Goal: Task Accomplishment & Management: Use online tool/utility

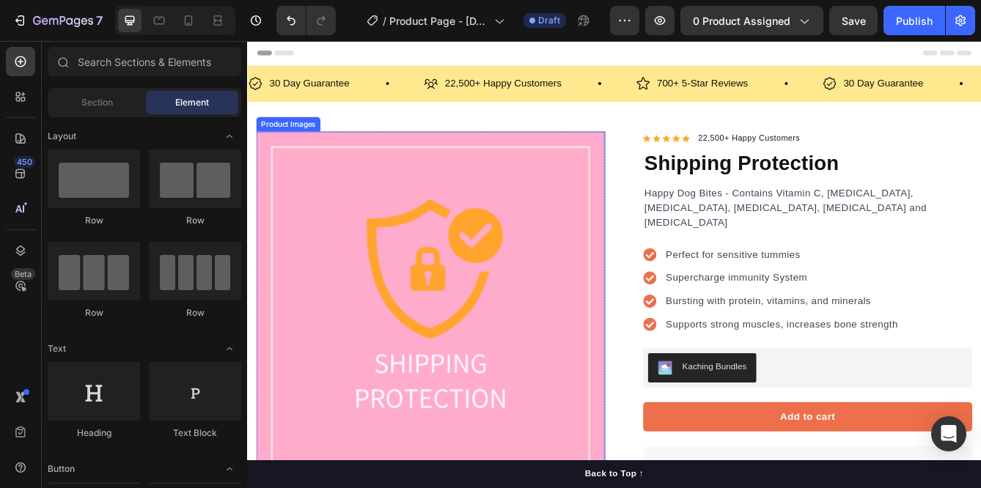
click at [369, 265] on img at bounding box center [467, 359] width 418 height 418
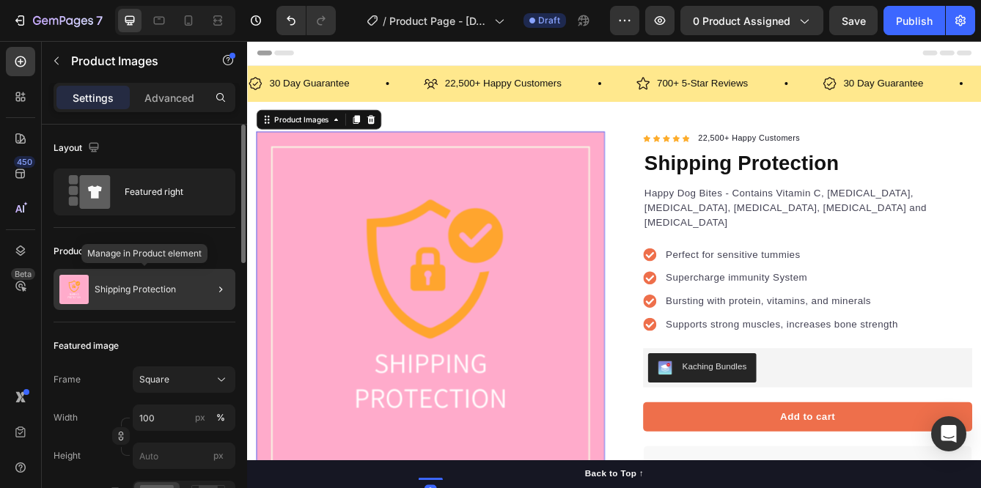
click at [168, 287] on p "Shipping Protection" at bounding box center [135, 290] width 81 height 10
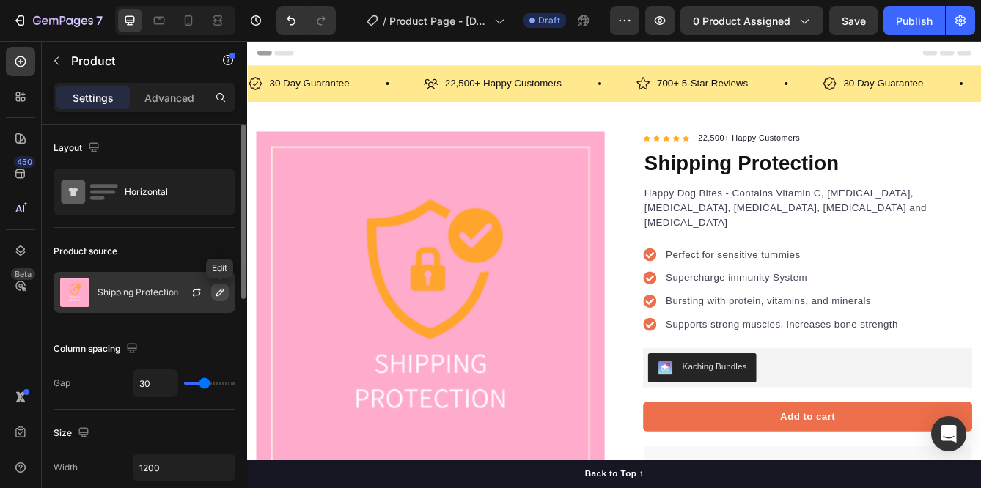
click at [220, 290] on icon "button" at bounding box center [219, 292] width 7 height 7
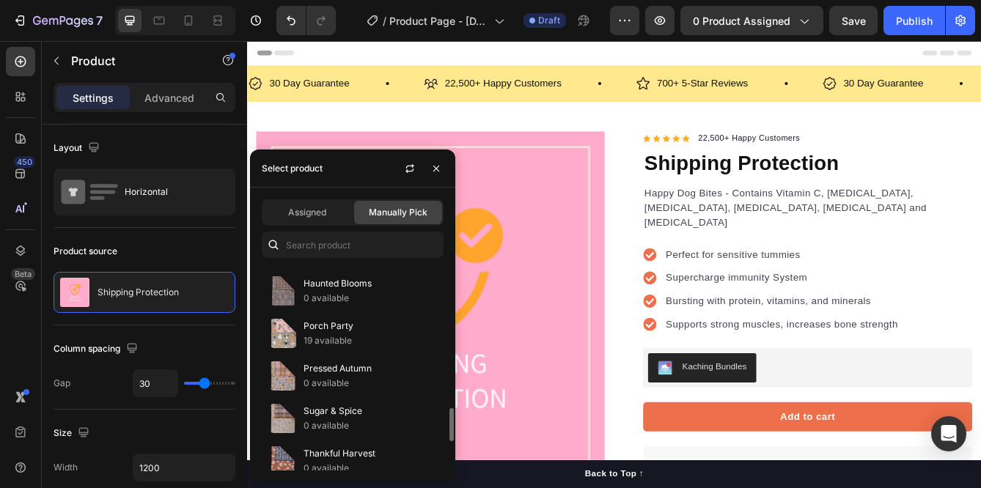
scroll to position [891, 0]
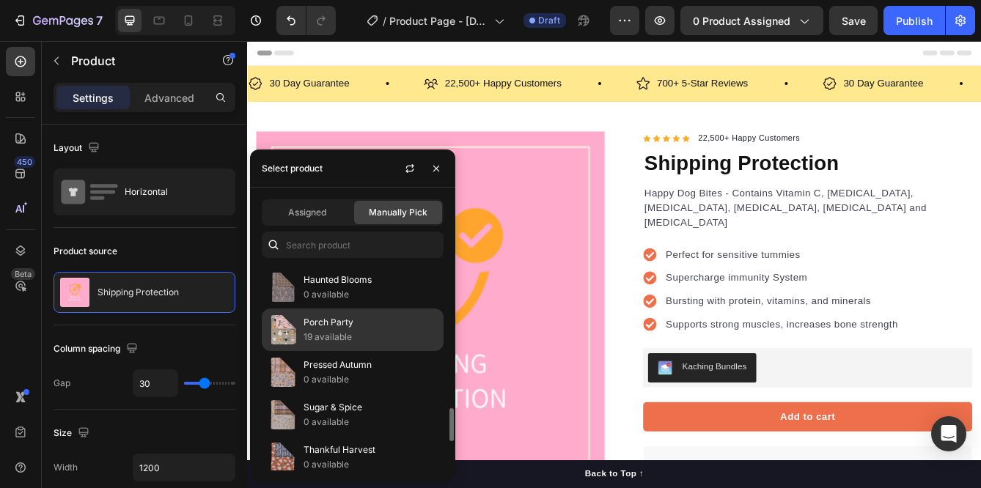
click at [364, 325] on p "Porch Party" at bounding box center [370, 322] width 133 height 15
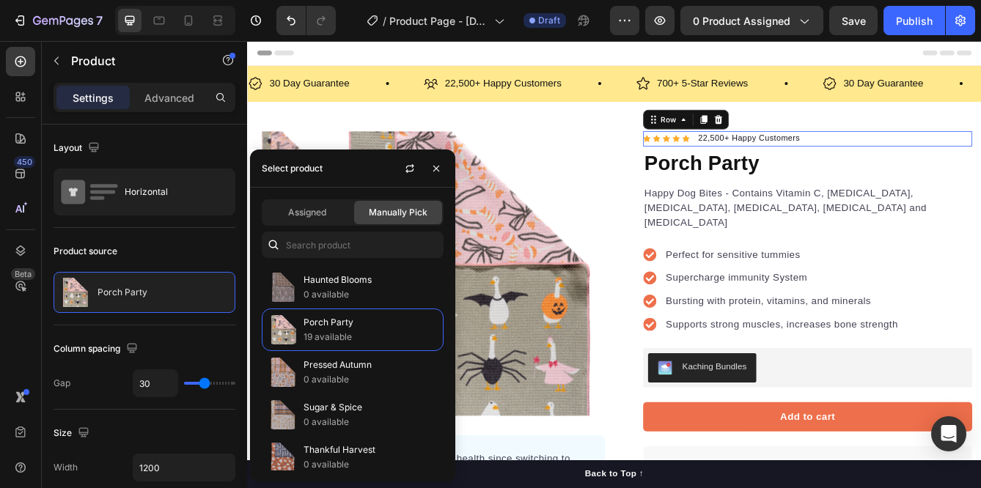
click at [937, 161] on div "Icon Icon Icon Icon Icon Icon List Hoz 22,500+ Happy Customers Text block Row 0" at bounding box center [919, 159] width 395 height 19
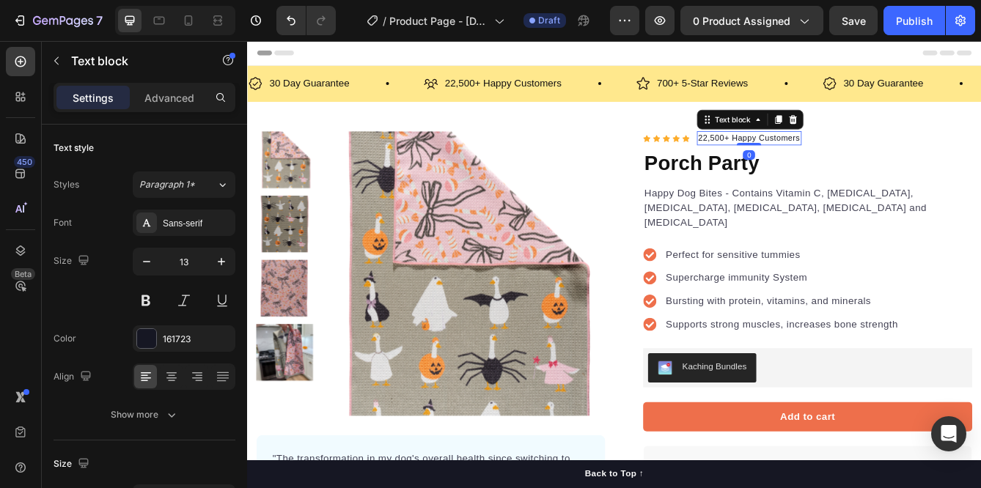
click at [810, 157] on p "22,500+ Happy Customers" at bounding box center [849, 158] width 122 height 15
click at [788, 158] on p "22,500+ Happy Customers" at bounding box center [849, 158] width 122 height 15
click at [816, 158] on p "22,500+ Happy Customers" at bounding box center [849, 158] width 122 height 15
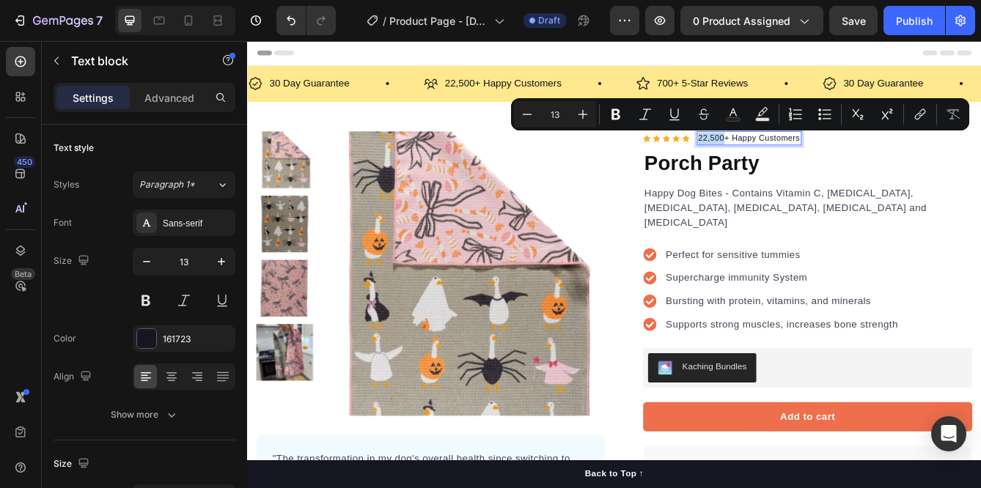
drag, startPoint x: 816, startPoint y: 158, endPoint x: 786, endPoint y: 160, distance: 30.1
click at [786, 160] on div "22,500+ Happy Customers" at bounding box center [848, 159] width 125 height 18
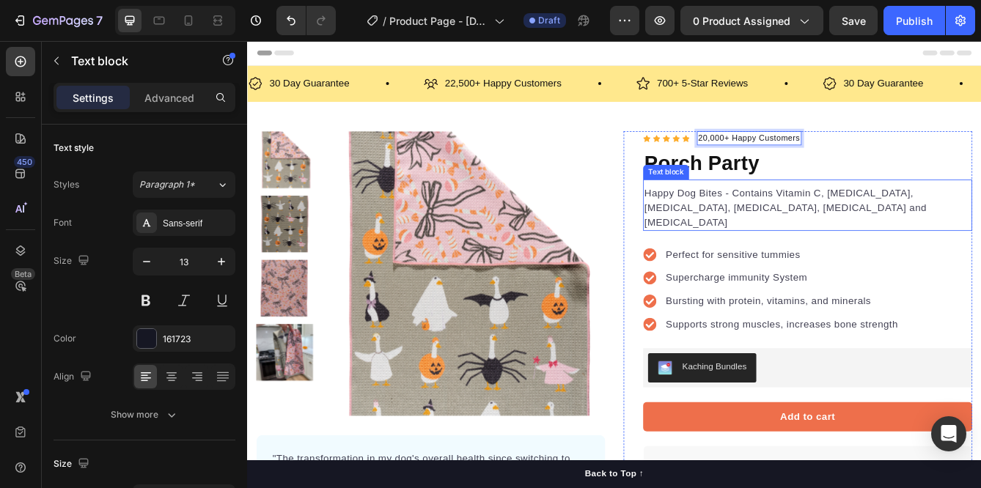
click at [785, 245] on p "Happy Dog Bites - Contains Vitamin C, Vitamin E, Vitamin B2, Vitamin B1, Vitami…" at bounding box center [919, 241] width 392 height 53
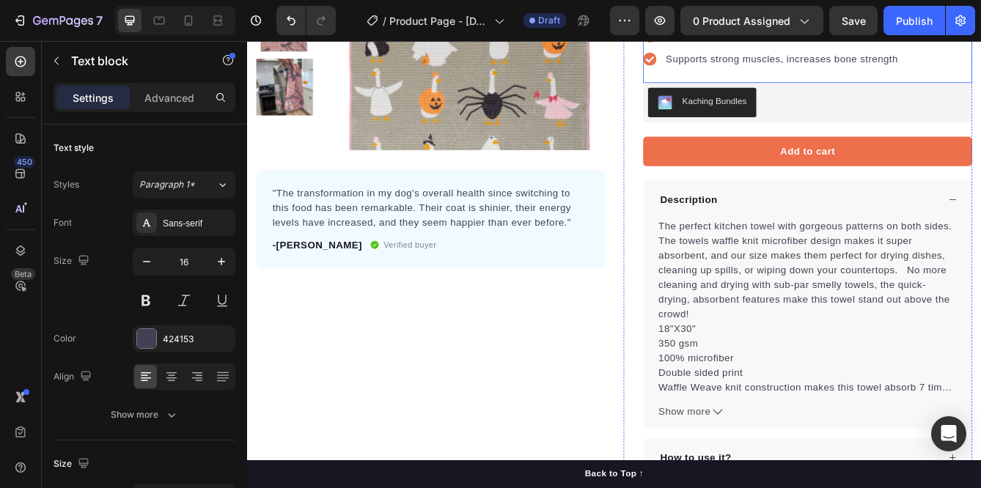
scroll to position [351, 0]
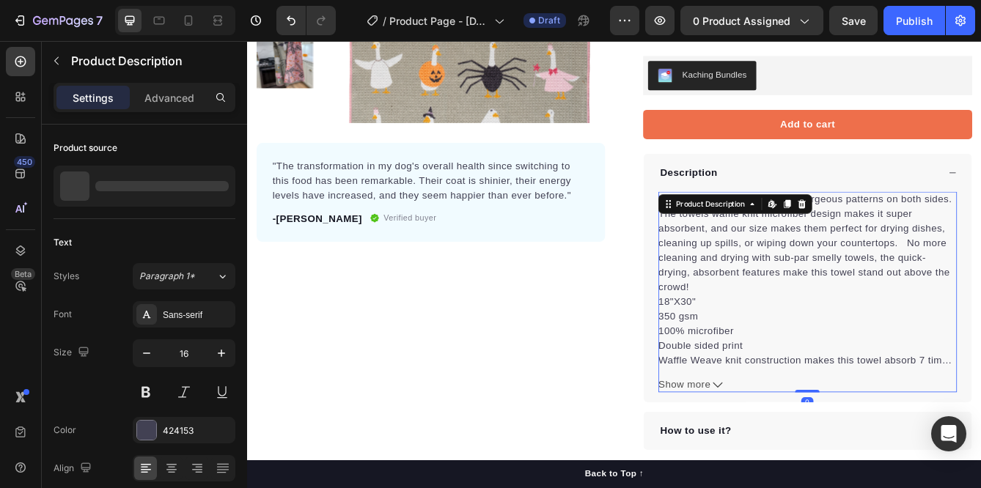
click at [848, 326] on div "The perfect kitchen towel with gorgeous patterns on both sides. The towels waff…" at bounding box center [919, 327] width 358 height 211
click at [838, 230] on div "Product Description" at bounding box center [802, 236] width 89 height 13
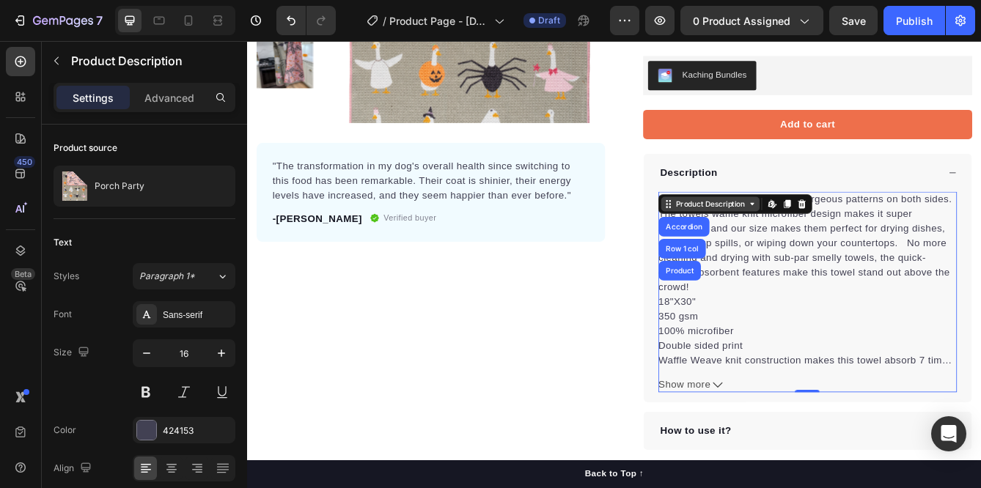
click at [838, 230] on div "Product Description" at bounding box center [802, 236] width 89 height 13
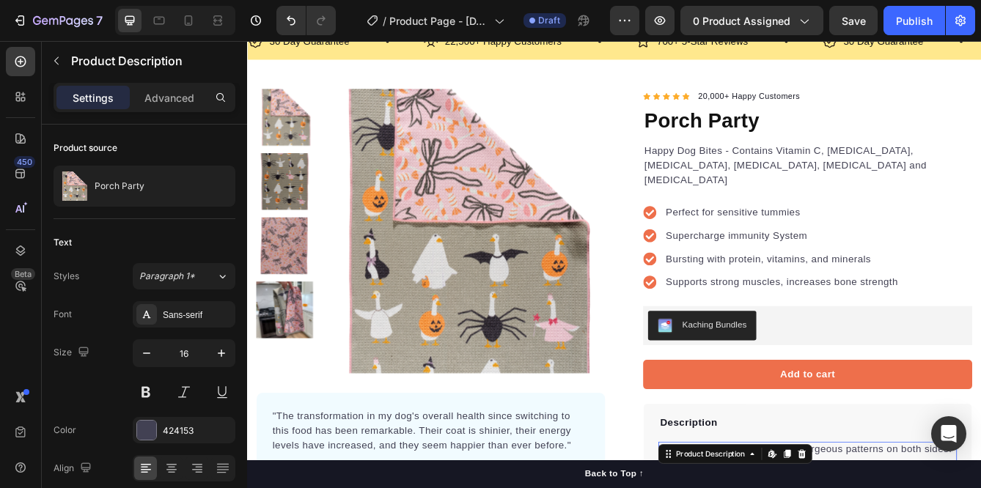
scroll to position [34, 0]
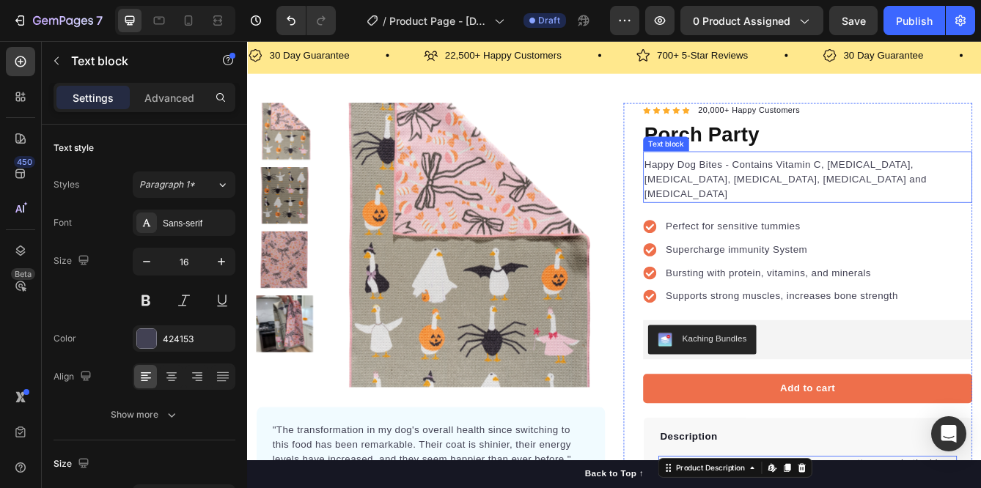
click at [890, 210] on p "Happy Dog Bites - Contains Vitamin C, Vitamin E, Vitamin B2, Vitamin B1, Vitami…" at bounding box center [919, 207] width 392 height 53
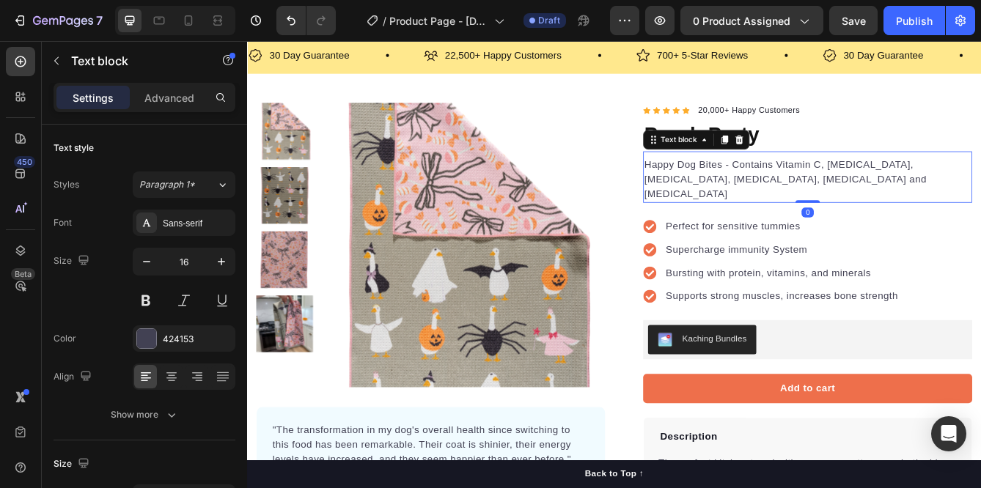
click at [886, 207] on p "Happy Dog Bites - Contains Vitamin C, Vitamin E, Vitamin B2, Vitamin B1, Vitami…" at bounding box center [919, 207] width 392 height 53
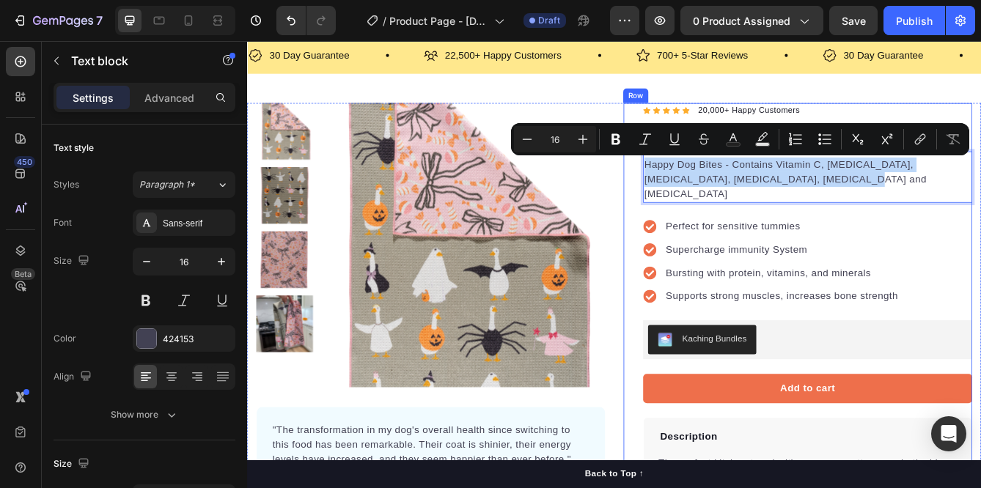
drag, startPoint x: 886, startPoint y: 207, endPoint x: 719, endPoint y: 193, distance: 167.8
click at [719, 193] on div "Icon Icon Icon Icon Icon Icon List Hoz 20,000+ Happy Customers Text block Row P…" at bounding box center [907, 482] width 418 height 733
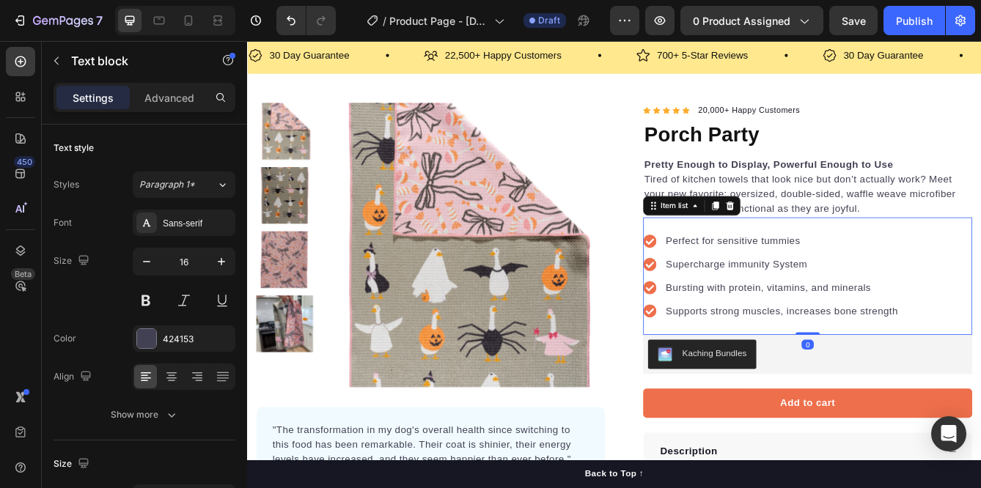
click at [834, 285] on p "Perfect for sensitive tummies" at bounding box center [888, 282] width 279 height 18
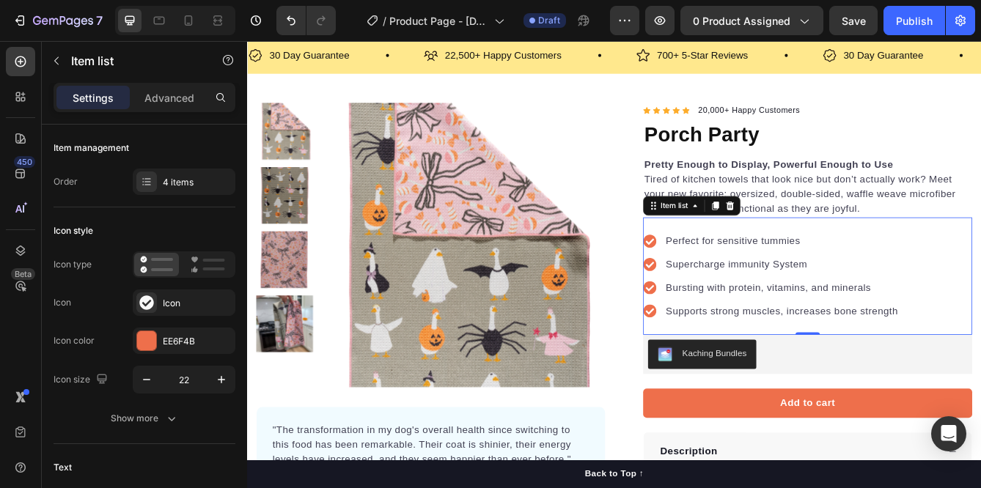
click at [781, 288] on p "Perfect for sensitive tummies" at bounding box center [888, 282] width 279 height 18
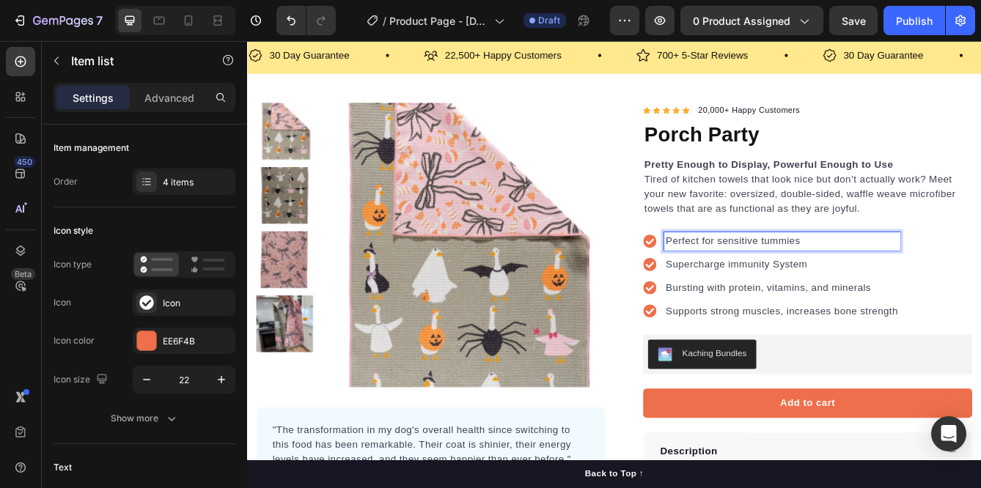
click at [923, 285] on p "Perfect for sensitive tummies" at bounding box center [888, 282] width 279 height 18
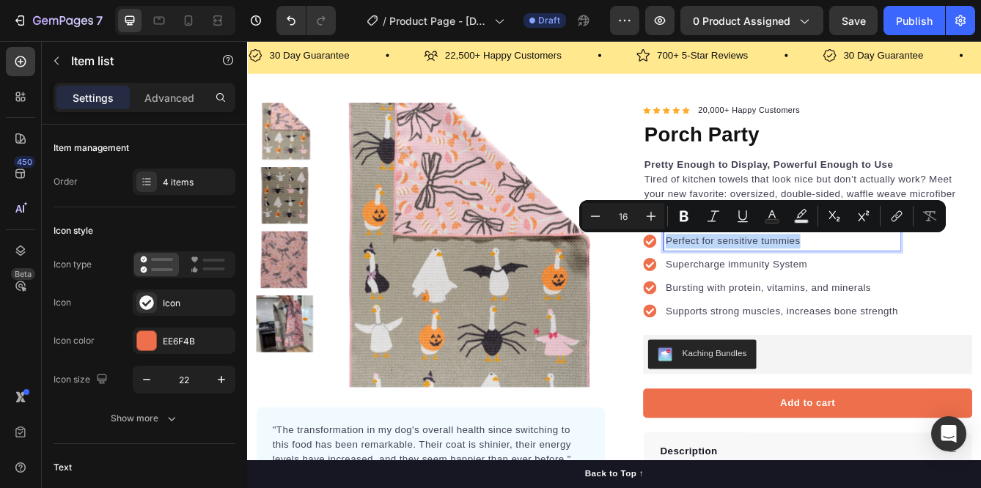
drag, startPoint x: 922, startPoint y: 285, endPoint x: 747, endPoint y: 285, distance: 174.5
click at [747, 285] on div "Perfect for sensitive tummies" at bounding box center [888, 282] width 283 height 22
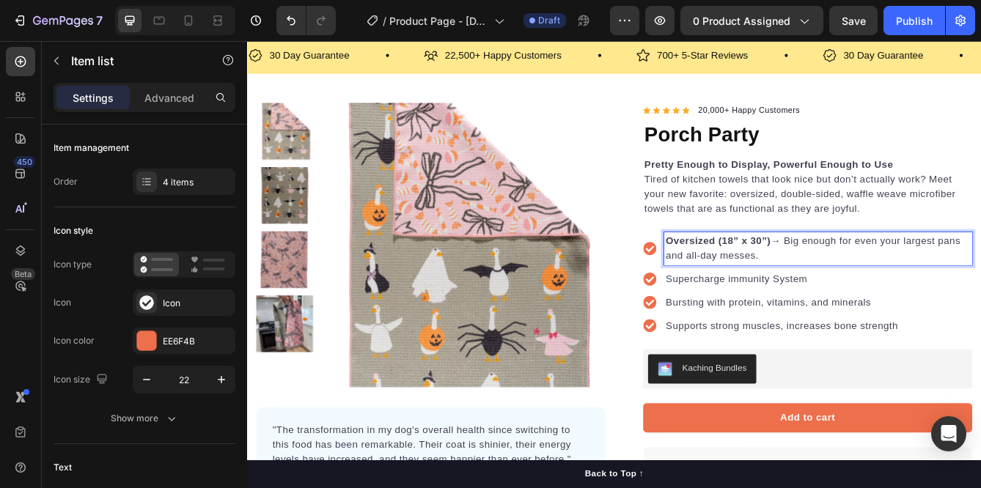
click at [802, 321] on p "Supercharge immunity System" at bounding box center [931, 327] width 365 height 18
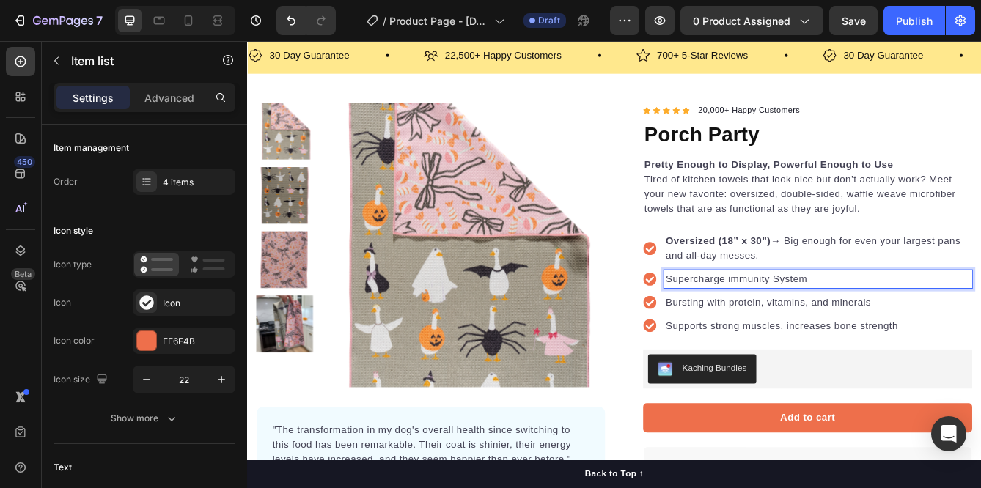
click at [921, 326] on p "Supercharge immunity System" at bounding box center [931, 327] width 365 height 18
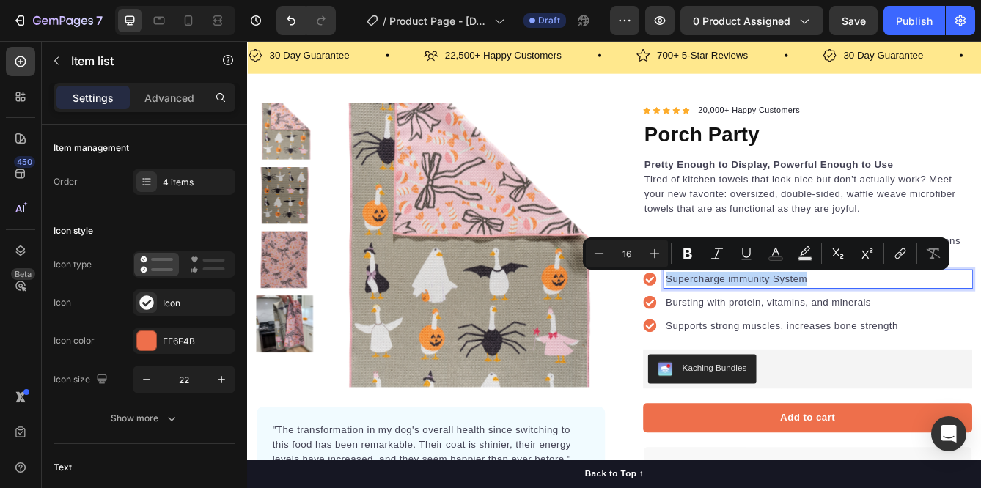
drag, startPoint x: 921, startPoint y: 326, endPoint x: 747, endPoint y: 334, distance: 174.0
click at [747, 334] on div "Supercharge immunity System" at bounding box center [932, 327] width 370 height 22
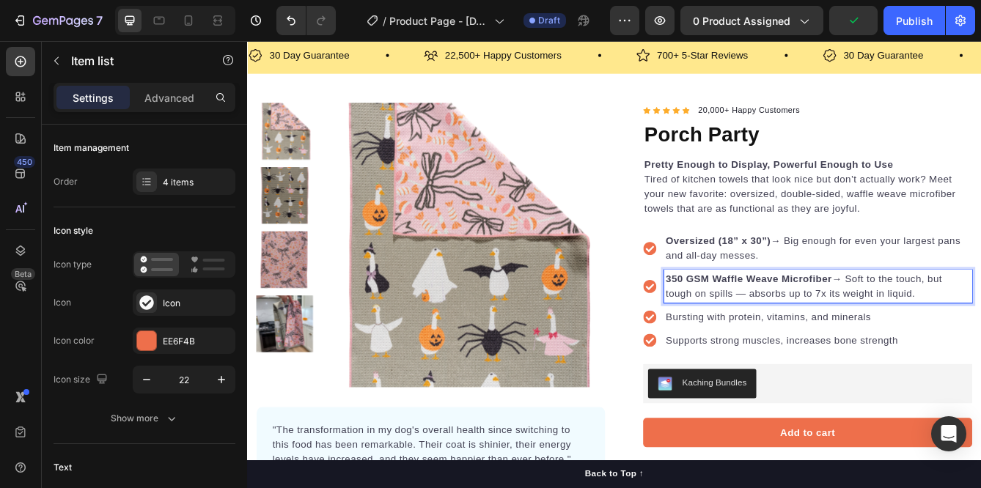
click at [775, 372] on p "Bursting with protein, vitamins, and minerals" at bounding box center [931, 373] width 365 height 18
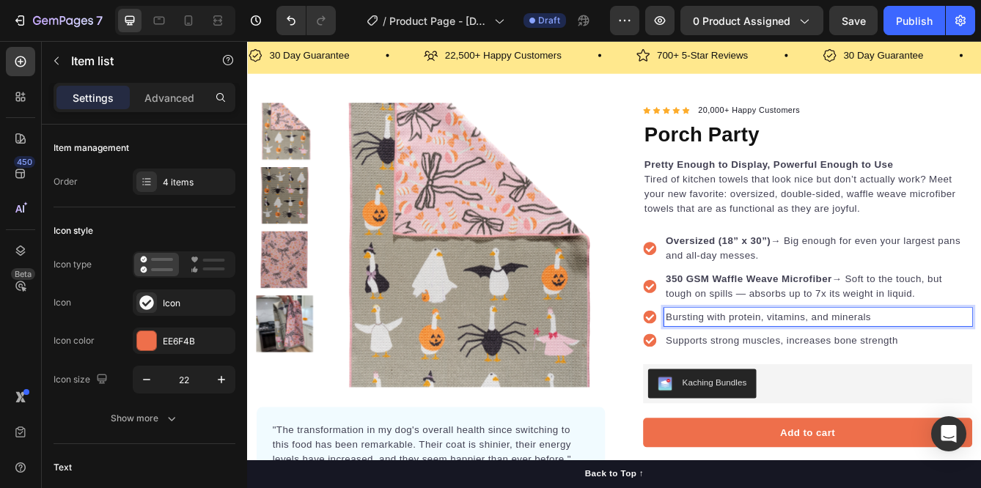
click at [981, 373] on p "Bursting with protein, vitamins, and minerals" at bounding box center [931, 373] width 365 height 18
drag, startPoint x: 1001, startPoint y: 373, endPoint x: 746, endPoint y: 380, distance: 255.3
click at [746, 379] on div "Bursting with protein, vitamins, and minerals" at bounding box center [919, 373] width 395 height 22
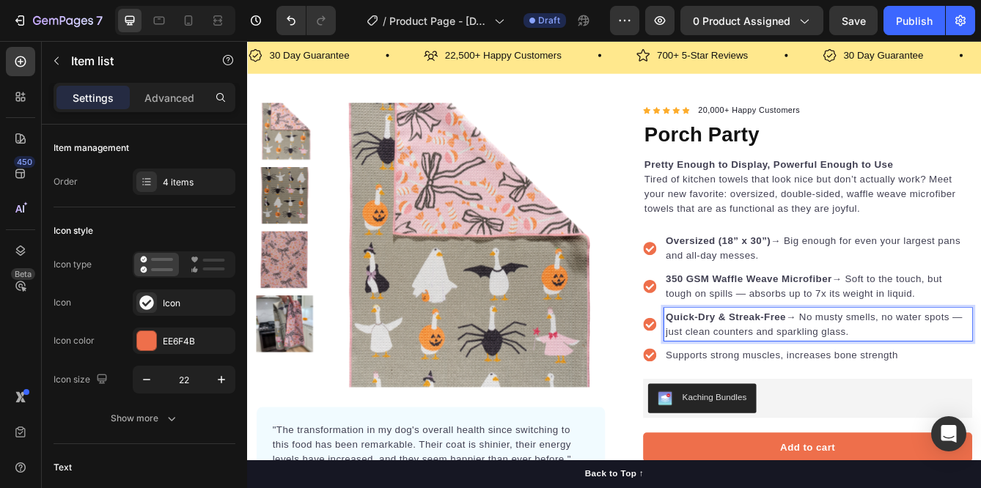
click at [761, 417] on p "Supports strong muscles, increases bone strength" at bounding box center [931, 418] width 365 height 18
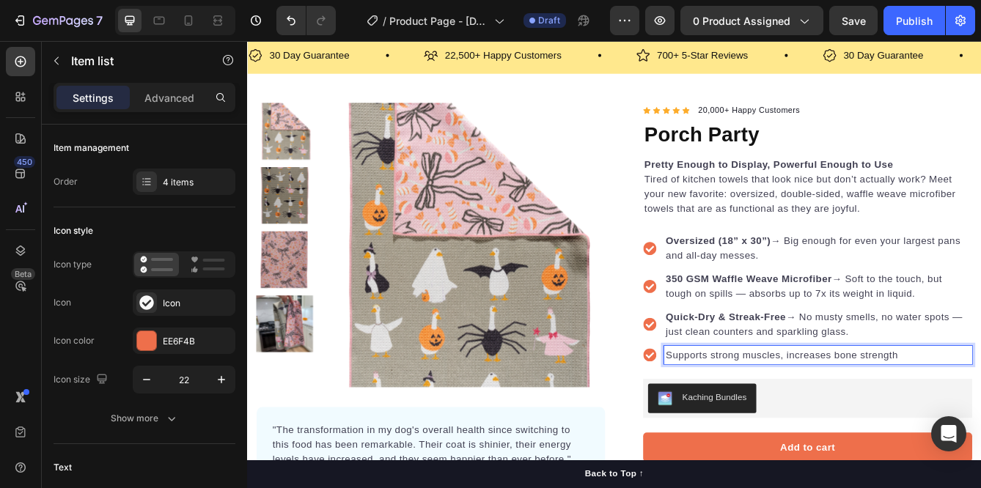
click at [981, 415] on p "Supports strong muscles, increases bone strength" at bounding box center [931, 418] width 365 height 18
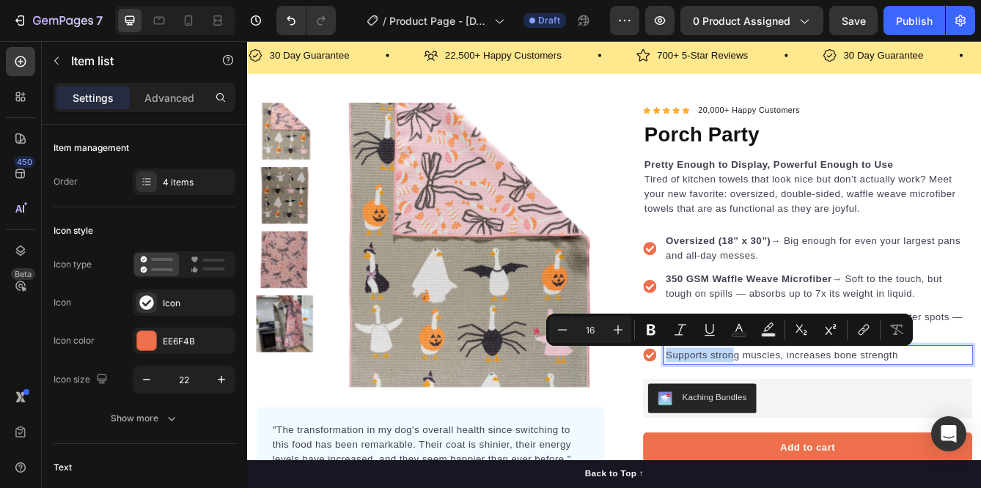
drag, startPoint x: 1037, startPoint y: 415, endPoint x: 743, endPoint y: 418, distance: 294.1
click at [743, 418] on div "Supports strong muscles, increases bone strength" at bounding box center [919, 418] width 395 height 22
click at [981, 416] on p "Supports strong muscles, increases bone strength" at bounding box center [931, 418] width 365 height 18
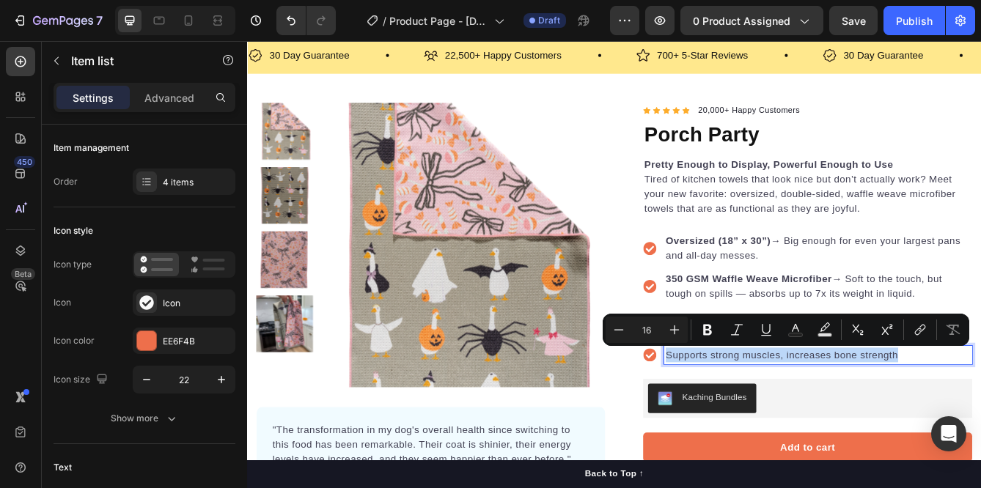
drag, startPoint x: 1049, startPoint y: 417, endPoint x: 750, endPoint y: 417, distance: 300.0
click at [749, 417] on p "Supports strong muscles, increases bone strength" at bounding box center [931, 418] width 365 height 18
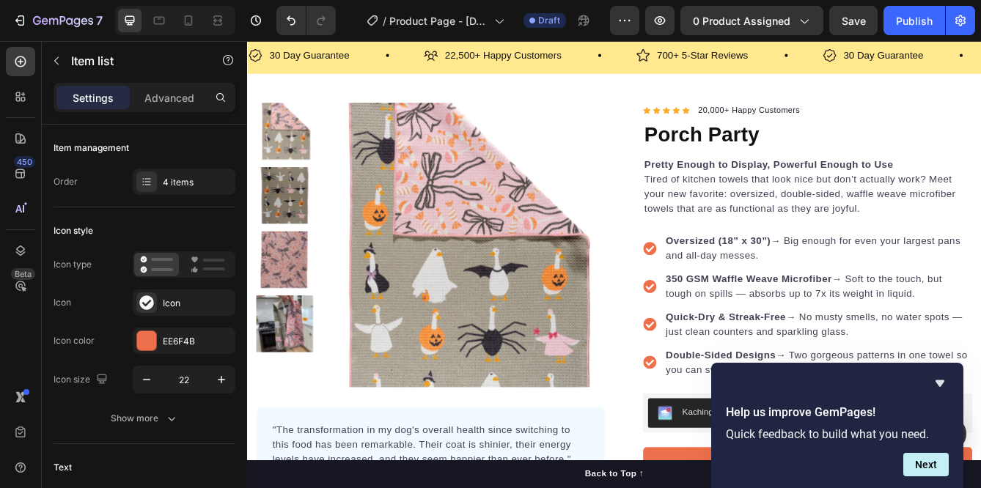
click at [727, 290] on icon at bounding box center [730, 290] width 16 height 16
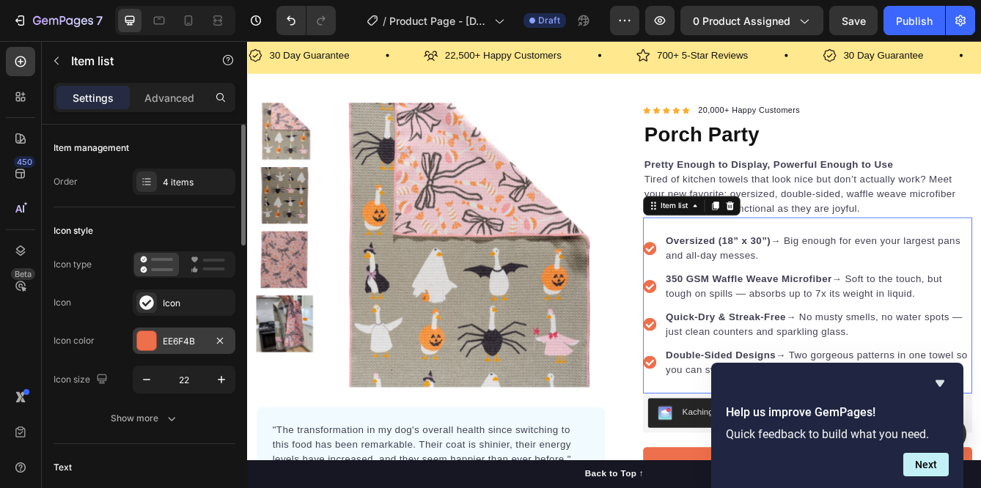
click at [150, 342] on div at bounding box center [146, 340] width 19 height 19
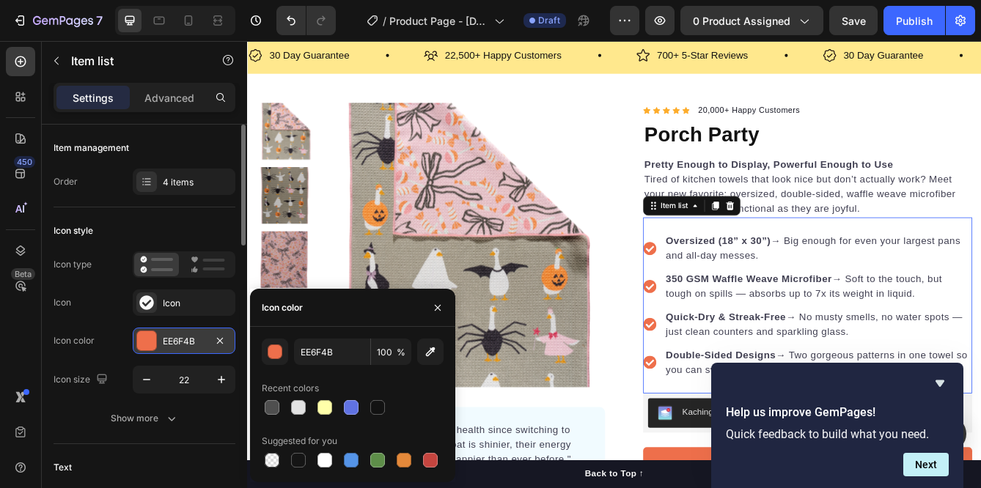
click at [201, 337] on div "EE6F4B" at bounding box center [184, 341] width 43 height 13
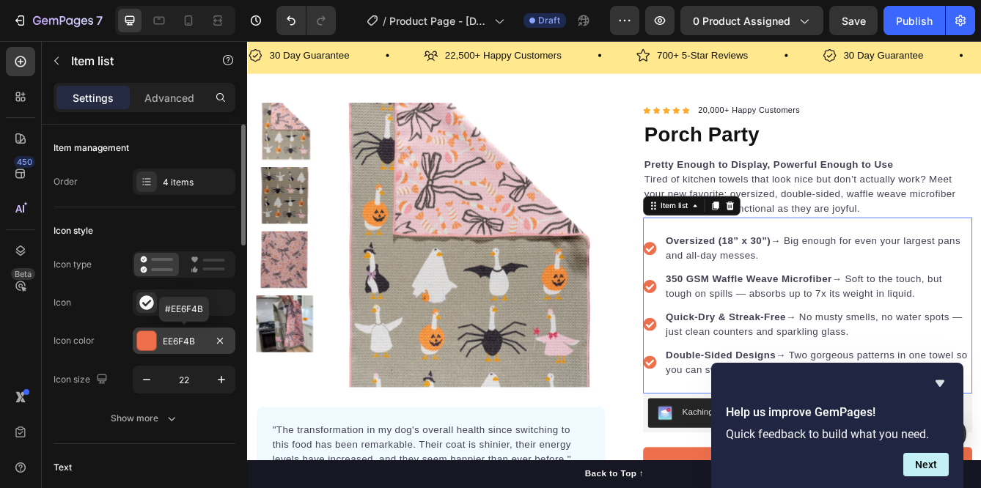
click at [197, 339] on div "EE6F4B" at bounding box center [184, 341] width 43 height 13
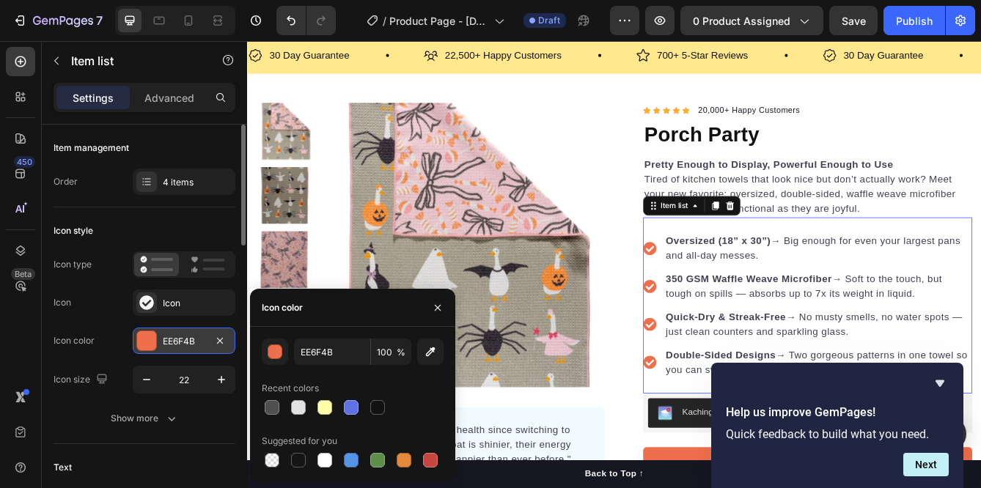
click at [173, 337] on div "EE6F4B" at bounding box center [184, 341] width 43 height 13
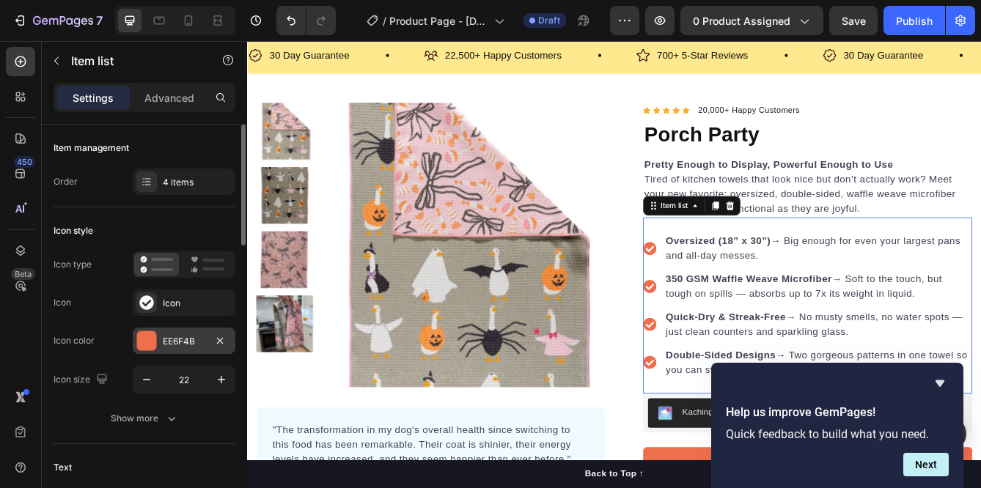
click at [173, 337] on div "EE6F4B" at bounding box center [184, 341] width 43 height 13
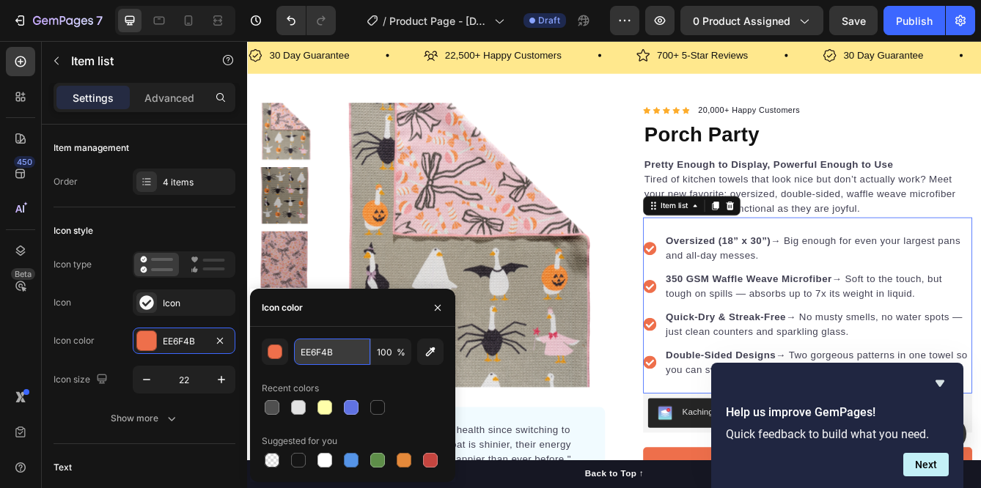
click at [338, 351] on input "EE6F4B" at bounding box center [332, 352] width 76 height 26
drag, startPoint x: 338, startPoint y: 351, endPoint x: 295, endPoint y: 352, distance: 43.3
click at [295, 352] on input "EE6F4B" at bounding box center [332, 352] width 76 height 26
type input "FC7444"
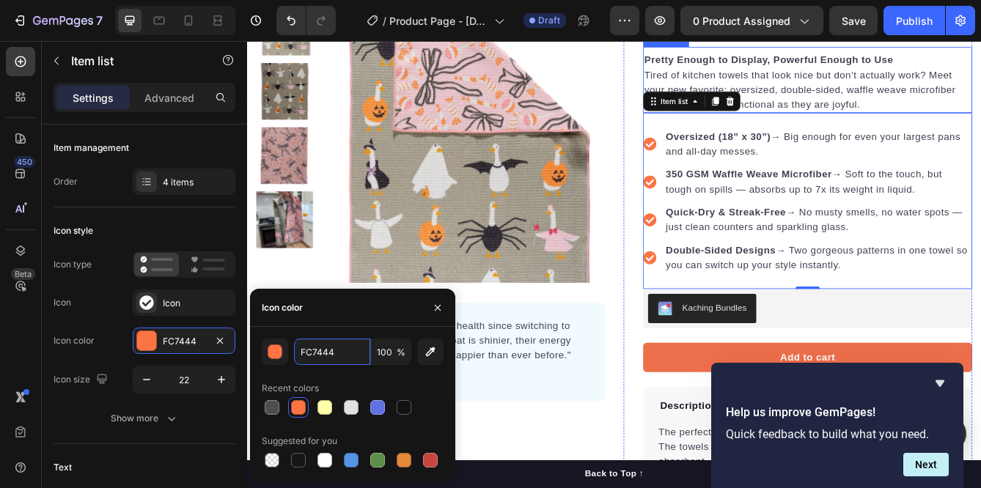
scroll to position [170, 0]
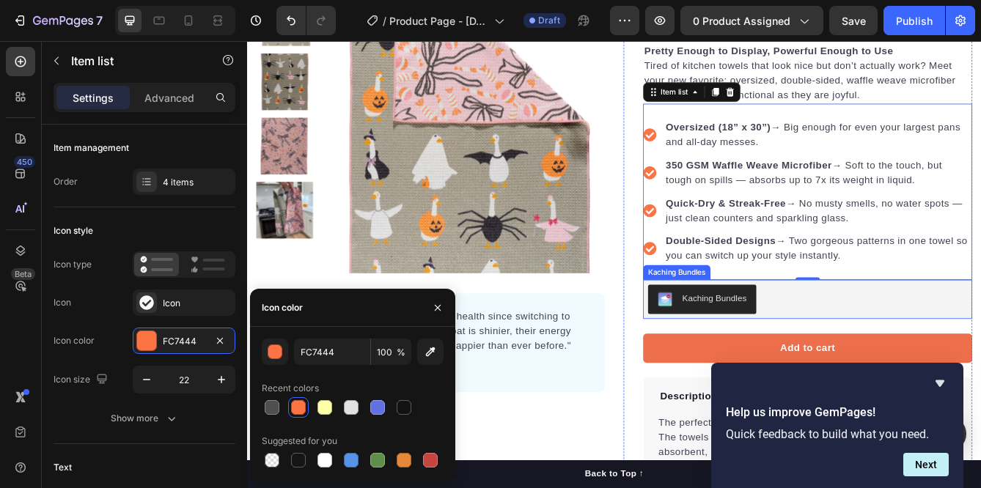
click at [827, 348] on div "Kaching Bundles" at bounding box center [807, 349] width 77 height 15
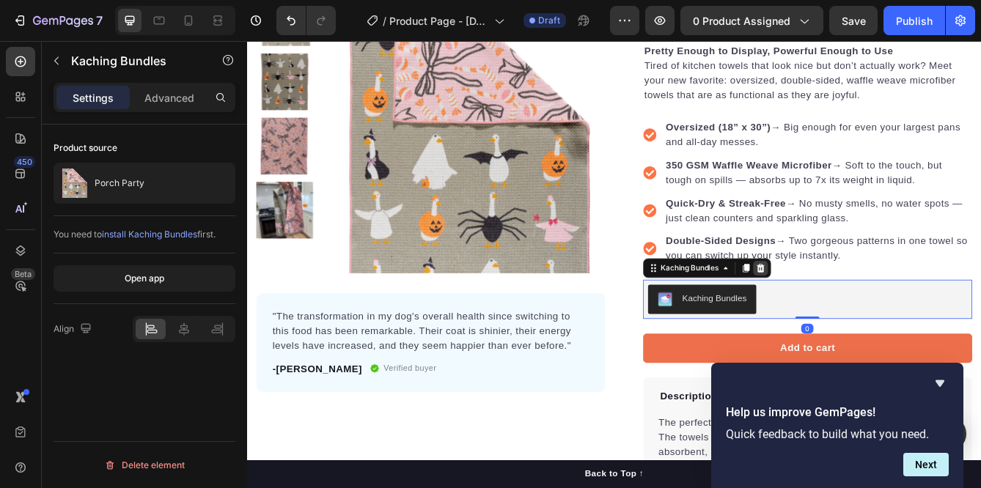
click at [866, 312] on icon at bounding box center [863, 314] width 10 height 10
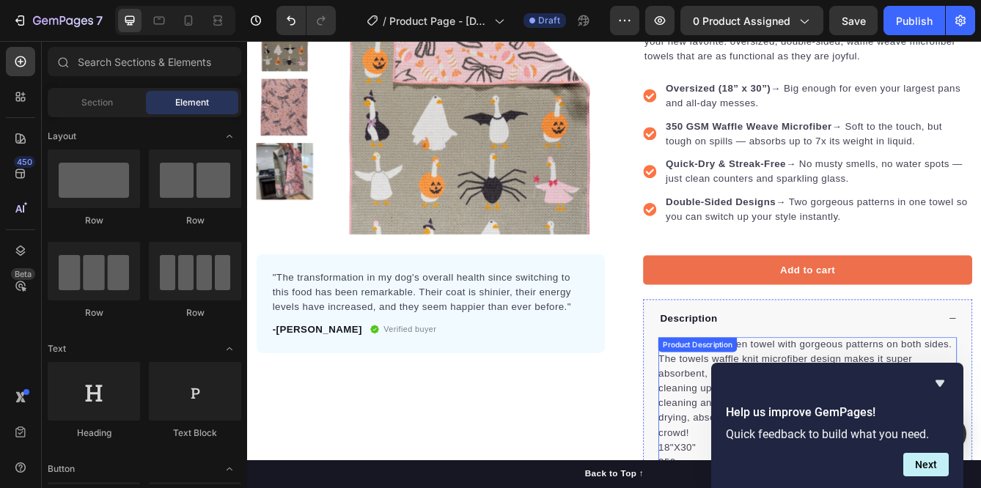
scroll to position [219, 0]
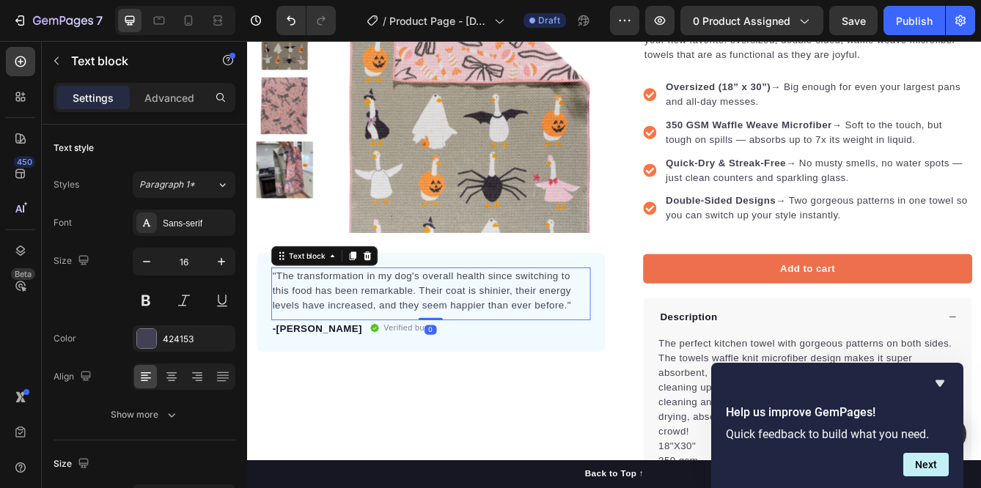
click at [488, 360] on p ""The transformation in my dog's overall health since switching to this food has…" at bounding box center [467, 341] width 380 height 53
click at [634, 357] on p ""The transformation in my dog's overall health since switching to this food has…" at bounding box center [467, 341] width 380 height 53
click at [432, 357] on p ""The transformation in my dog's overall health since switching to this food has…" at bounding box center [467, 341] width 380 height 53
click at [629, 365] on p ""The transformation in my dog's overall health since switching to this food has…" at bounding box center [467, 341] width 380 height 53
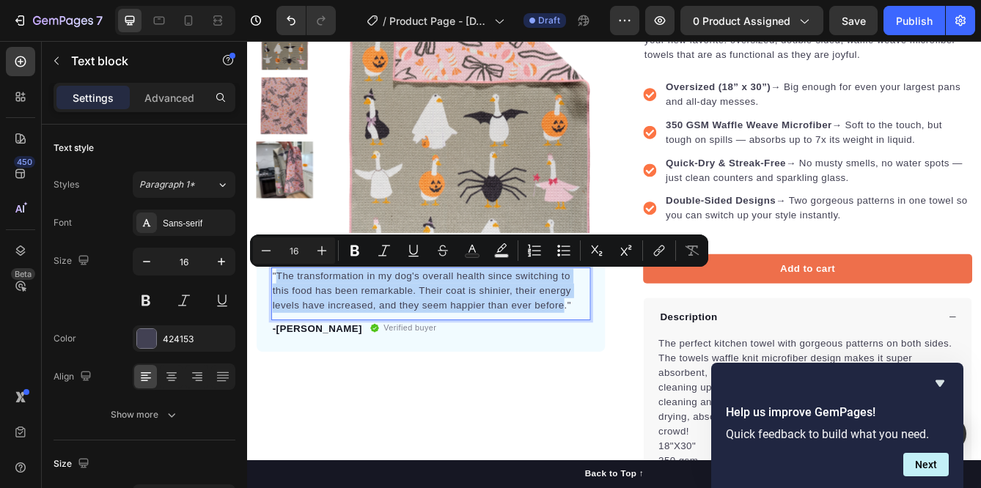
drag, startPoint x: 629, startPoint y: 359, endPoint x: 284, endPoint y: 325, distance: 346.4
click at [284, 325] on p ""The transformation in my dog's overall health since switching to this food has…" at bounding box center [467, 341] width 380 height 53
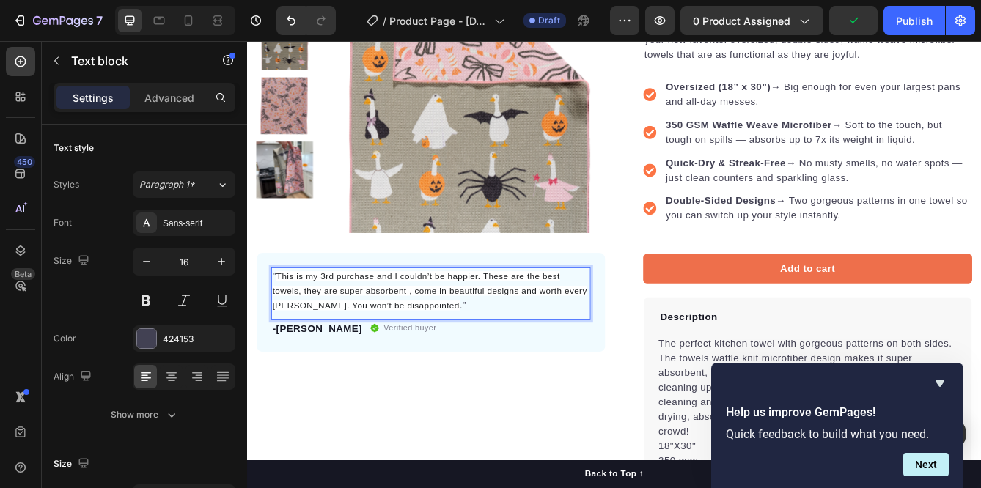
click at [455, 347] on span "This is my 3rd purchase and I couldn’t be happier. These are the best towels, t…" at bounding box center [465, 341] width 377 height 47
click at [282, 321] on span "This is my 3rd purchase and I couldn’t be happier. These are the best towels, t…" at bounding box center [465, 341] width 377 height 47
click at [499, 356] on span "This is my 3rd purchase and I couldn’t be happier. These are the best towels, t…" at bounding box center [461, 341] width 369 height 47
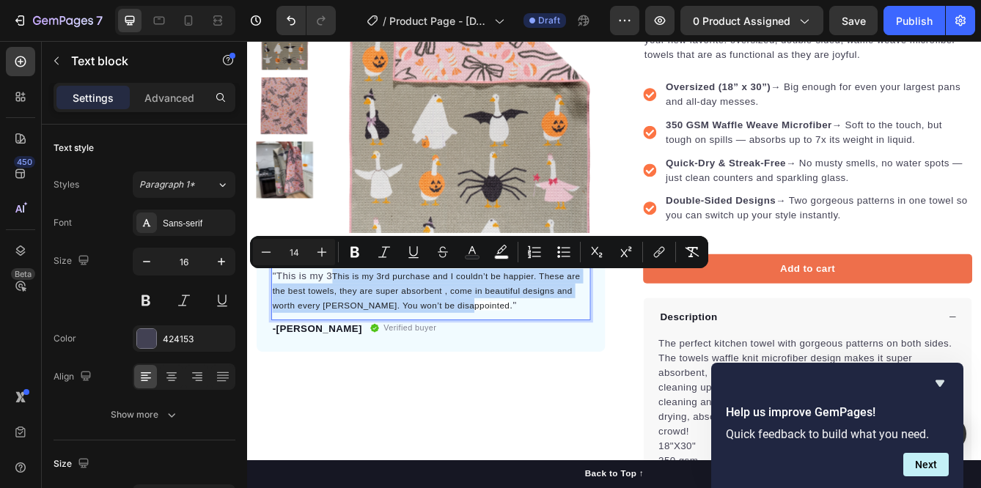
drag, startPoint x: 503, startPoint y: 362, endPoint x: 351, endPoint y: 327, distance: 156.6
click at [351, 327] on p ""This is my 3 This is my 3rd purchase and I couldn’t be happier. These are the …" at bounding box center [467, 341] width 380 height 53
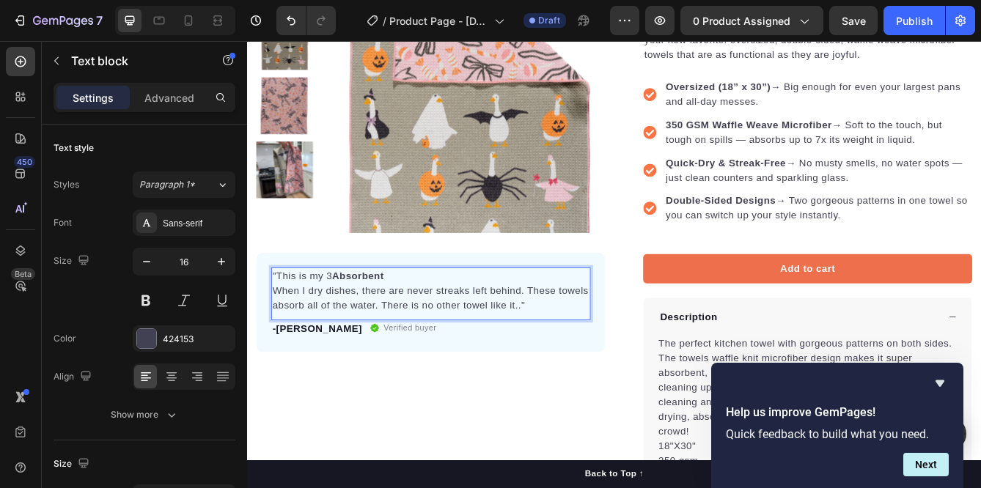
click at [349, 324] on strong "Absorbent" at bounding box center [380, 323] width 62 height 12
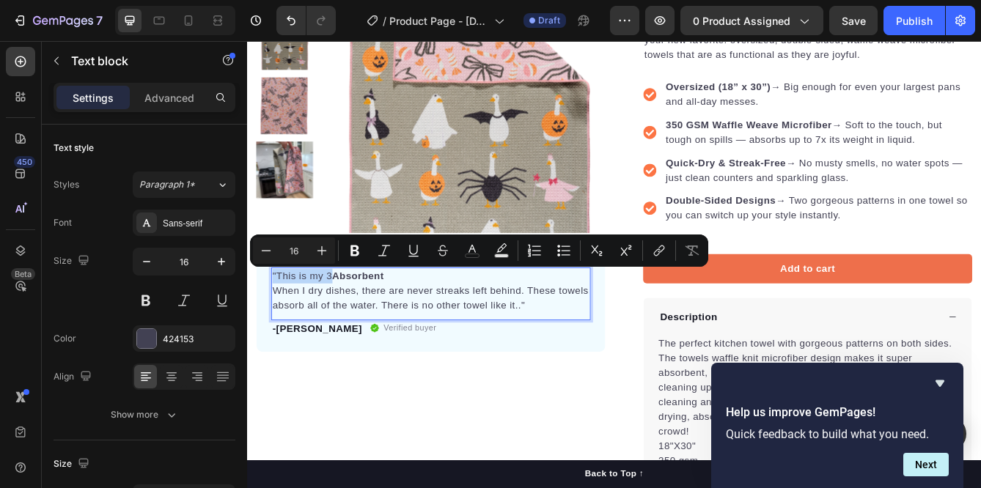
drag, startPoint x: 348, startPoint y: 324, endPoint x: 277, endPoint y: 323, distance: 71.2
click at [277, 323] on p ""This is my 3 Absorbent" at bounding box center [467, 324] width 380 height 18
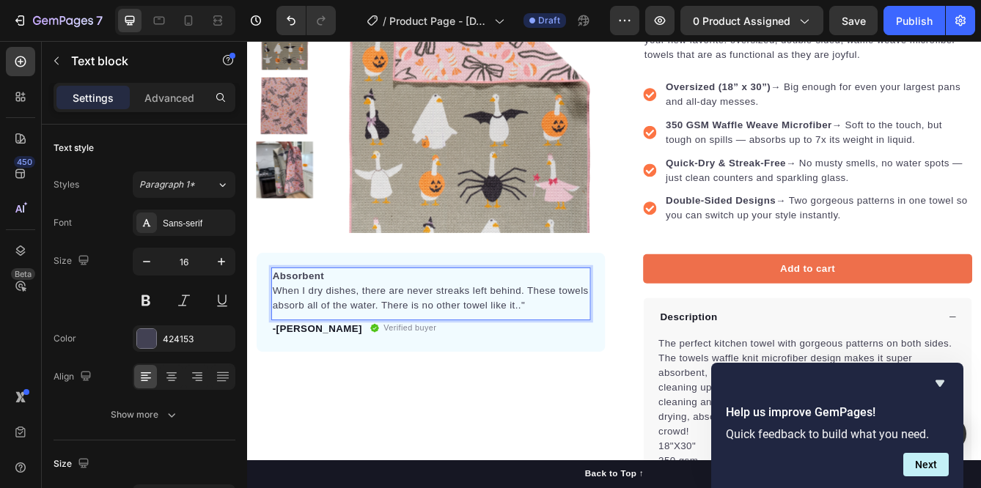
click at [277, 339] on p "When I dry dishes, there are never streaks left behind. These towels absorb all…" at bounding box center [467, 349] width 380 height 35
click at [311, 386] on p "-[PERSON_NAME]" at bounding box center [331, 387] width 108 height 18
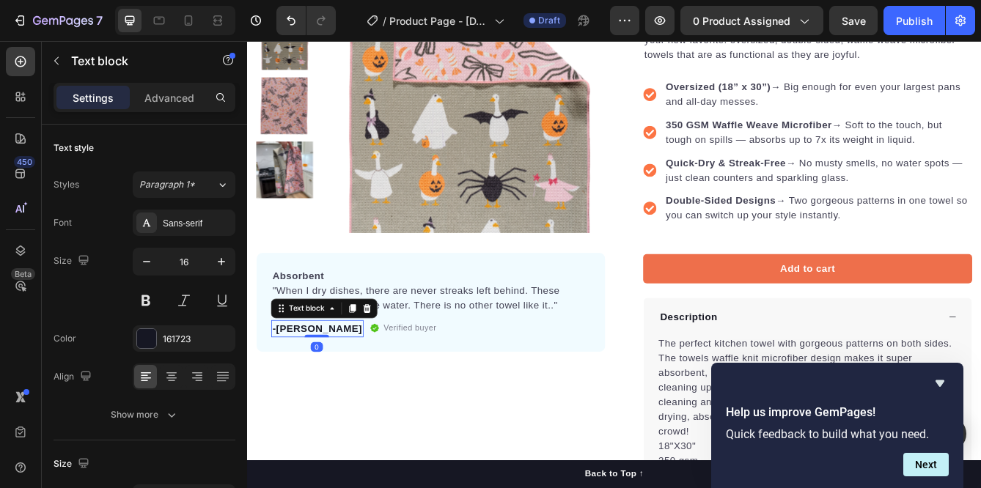
click at [311, 386] on p "-[PERSON_NAME]" at bounding box center [331, 387] width 108 height 18
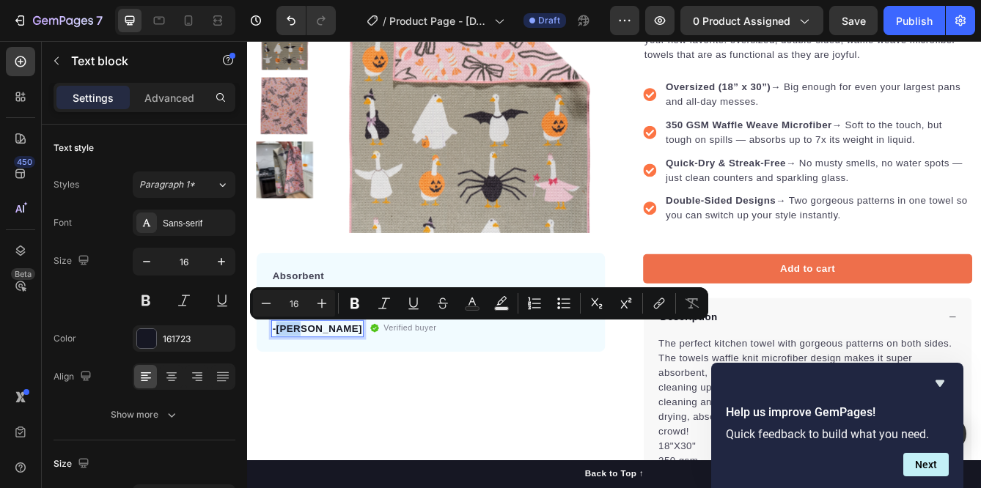
drag, startPoint x: 311, startPoint y: 386, endPoint x: 283, endPoint y: 389, distance: 28.0
click at [283, 389] on p "-[PERSON_NAME]" at bounding box center [331, 387] width 108 height 18
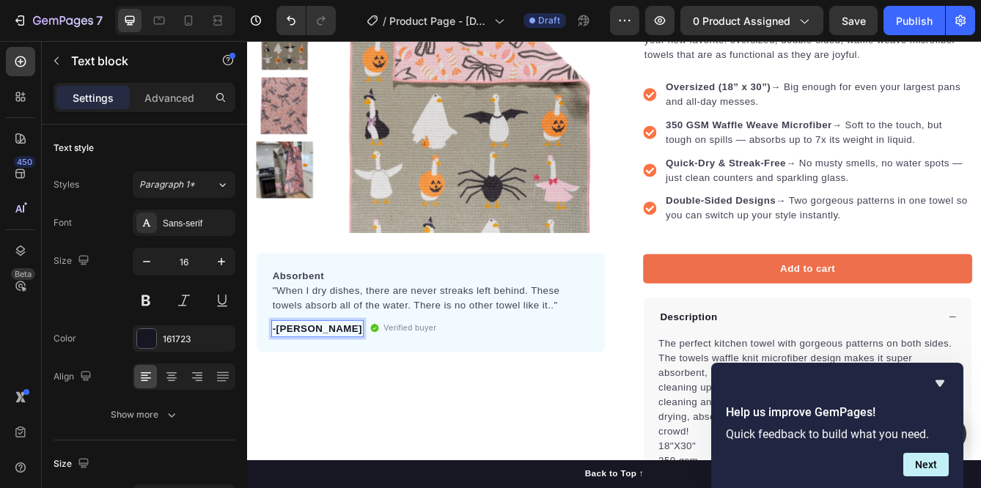
click at [312, 389] on p "-[PERSON_NAME]" at bounding box center [331, 387] width 108 height 18
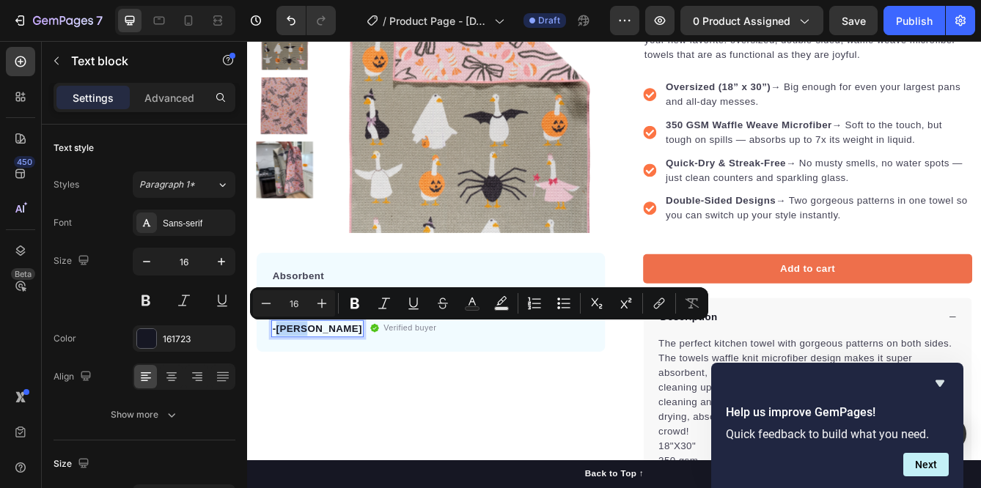
drag, startPoint x: 312, startPoint y: 389, endPoint x: 284, endPoint y: 389, distance: 28.6
click at [284, 389] on p "-[PERSON_NAME]" at bounding box center [331, 387] width 108 height 18
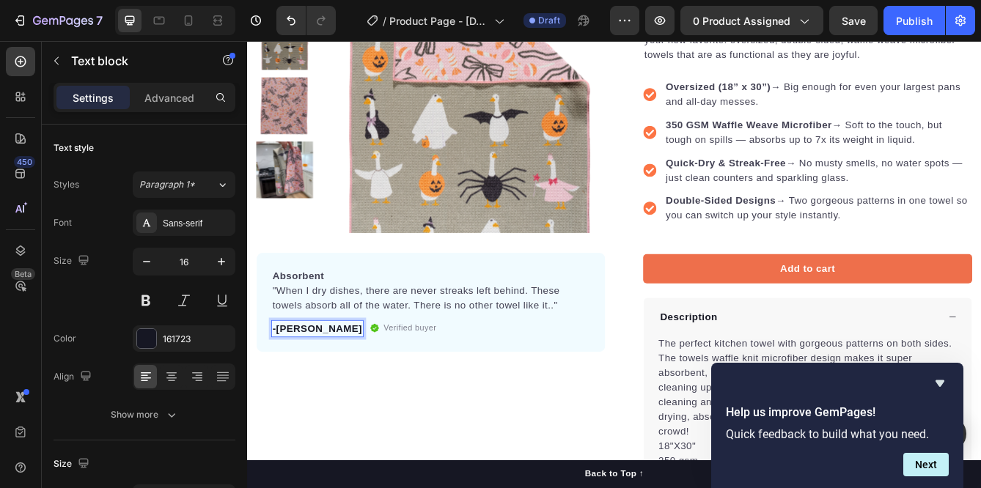
click at [316, 385] on p "-Peggy H." at bounding box center [331, 387] width 108 height 18
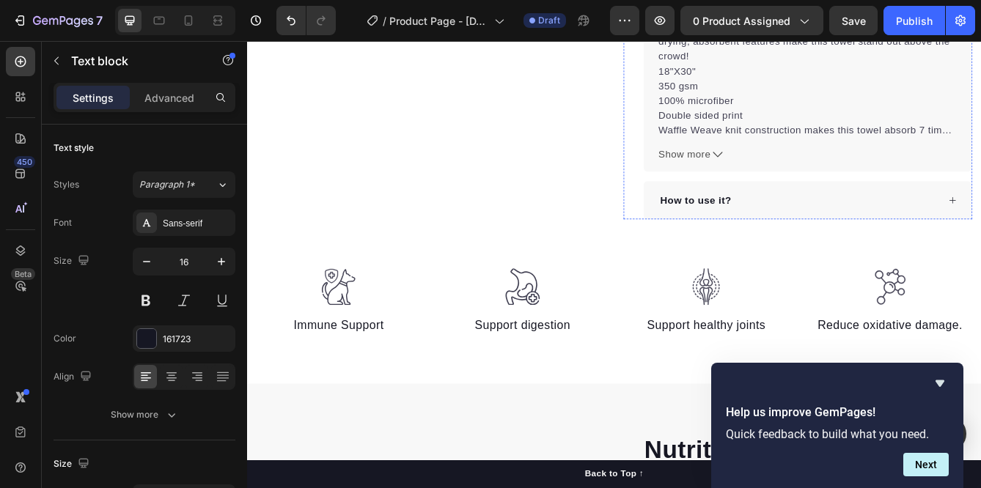
scroll to position [656, 0]
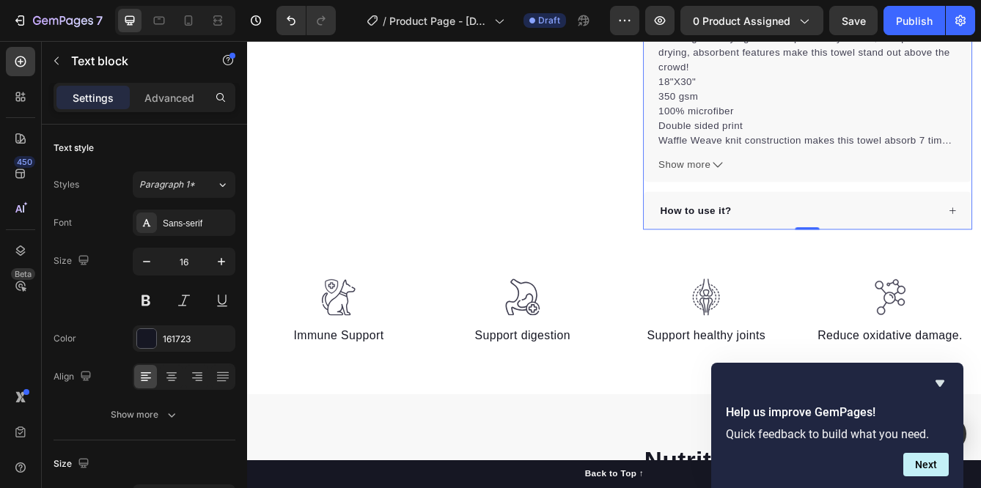
click at [809, 240] on p "How to use it?" at bounding box center [784, 245] width 85 height 18
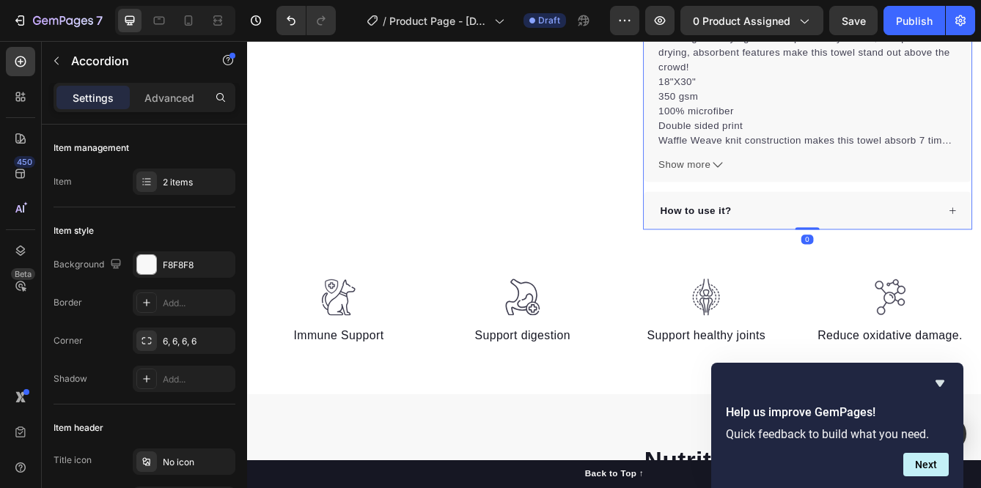
click at [928, 252] on div "How to use it?" at bounding box center [908, 245] width 336 height 22
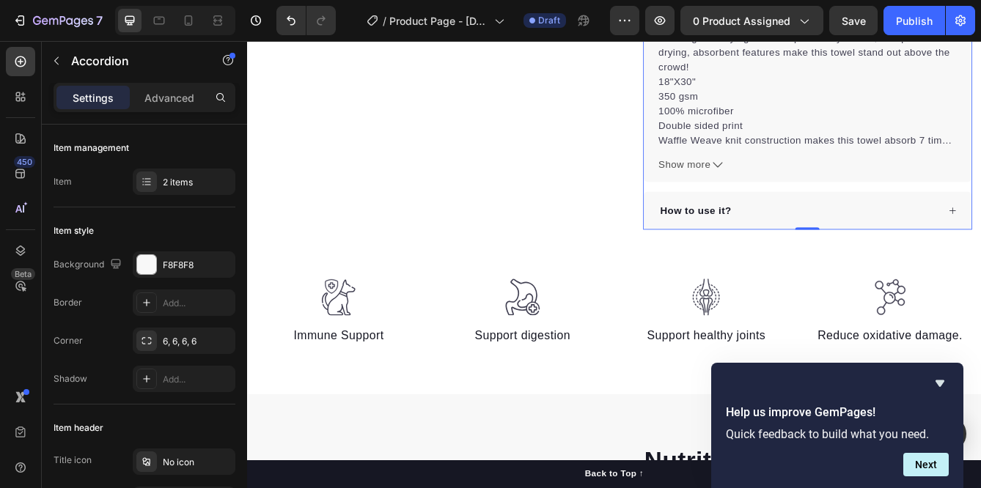
click at [981, 252] on div "How to use it?" at bounding box center [908, 245] width 336 height 22
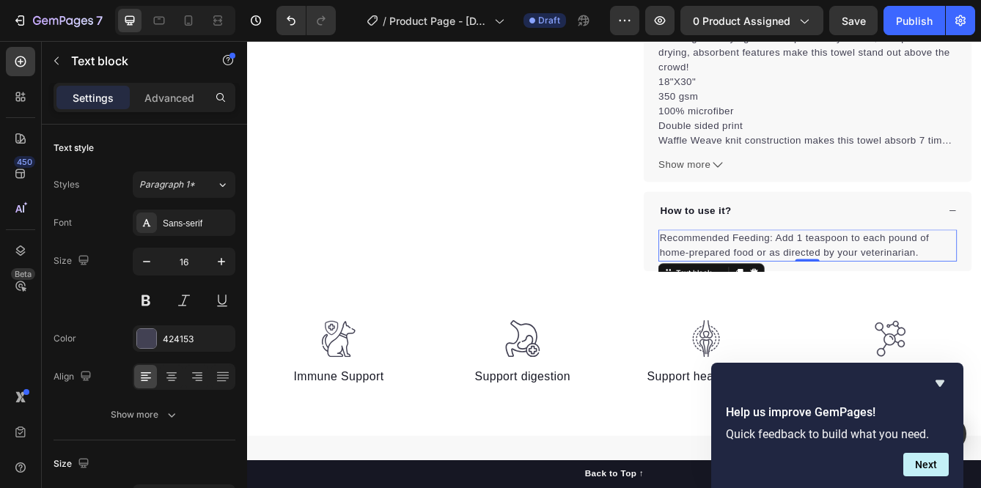
click at [981, 298] on p "Recommended Feeding: Add 1 teaspoon to each pound of home-prepared food or as d…" at bounding box center [918, 286] width 355 height 35
click at [981, 299] on p "Recommended Feeding: Add 1 teaspoon to each pound of home-prepared food or as d…" at bounding box center [918, 286] width 355 height 35
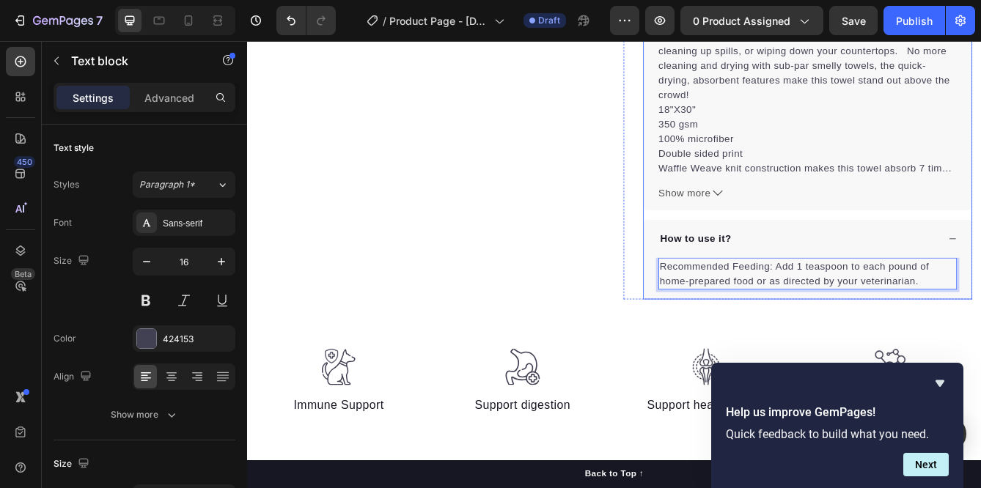
scroll to position [636, 0]
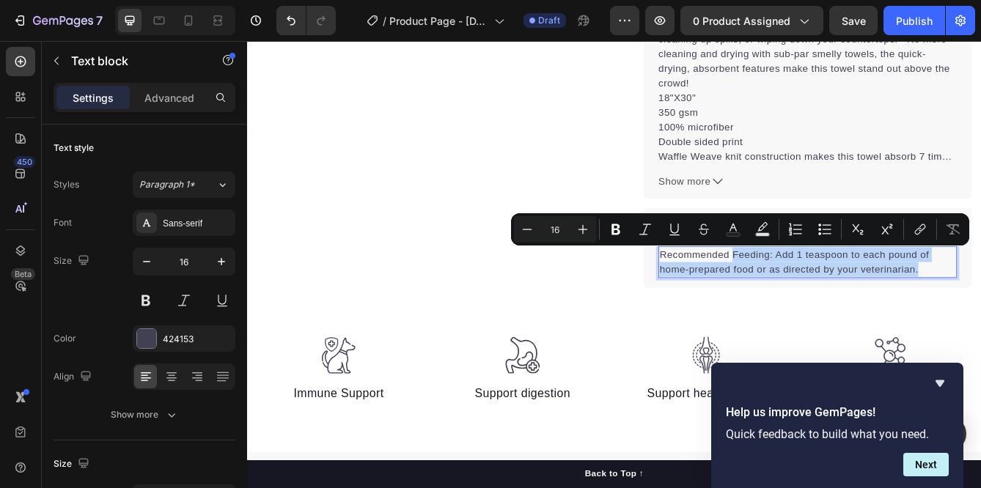
drag, startPoint x: 1063, startPoint y: 315, endPoint x: 827, endPoint y: 296, distance: 236.2
click at [827, 296] on p "Recommended Feeding: Add 1 teaspoon to each pound of home-prepared food or as d…" at bounding box center [918, 306] width 355 height 35
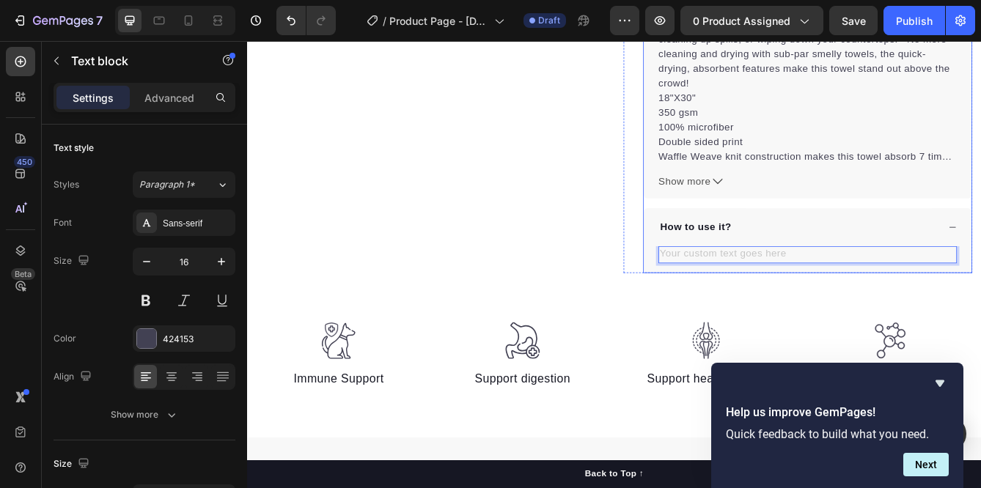
click at [834, 262] on div "How to use it?" at bounding box center [908, 265] width 336 height 22
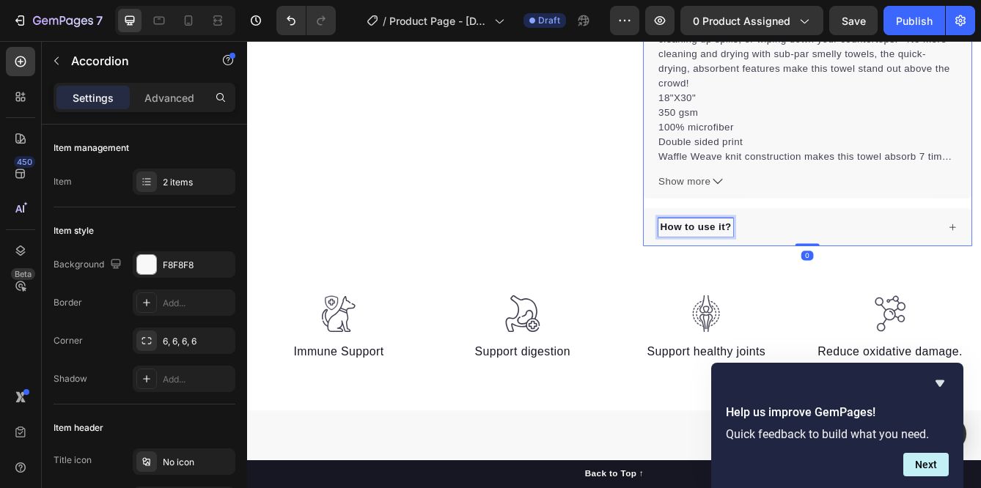
click at [815, 262] on p "How to use it?" at bounding box center [784, 265] width 85 height 18
click at [817, 262] on p "How to use t?" at bounding box center [782, 265] width 81 height 18
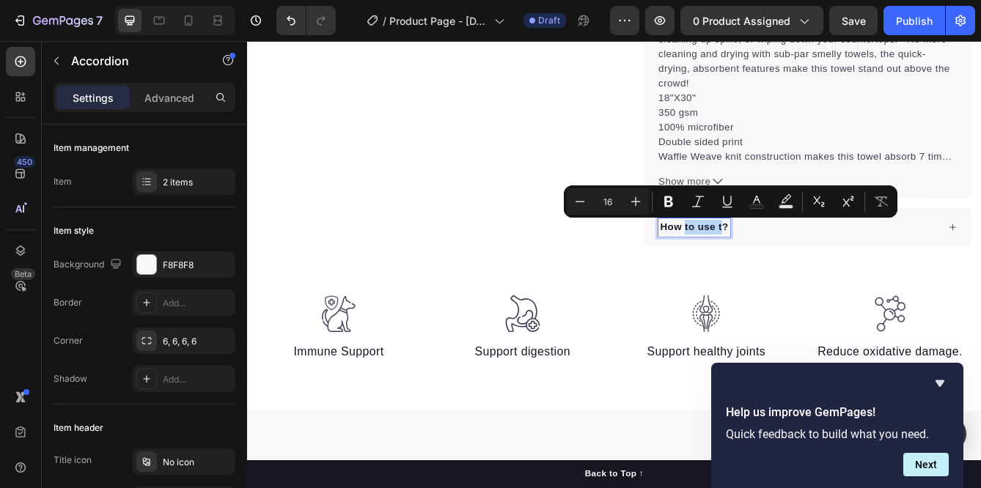
drag, startPoint x: 817, startPoint y: 262, endPoint x: 773, endPoint y: 265, distance: 44.1
click at [773, 265] on p "How to use t?" at bounding box center [782, 265] width 81 height 18
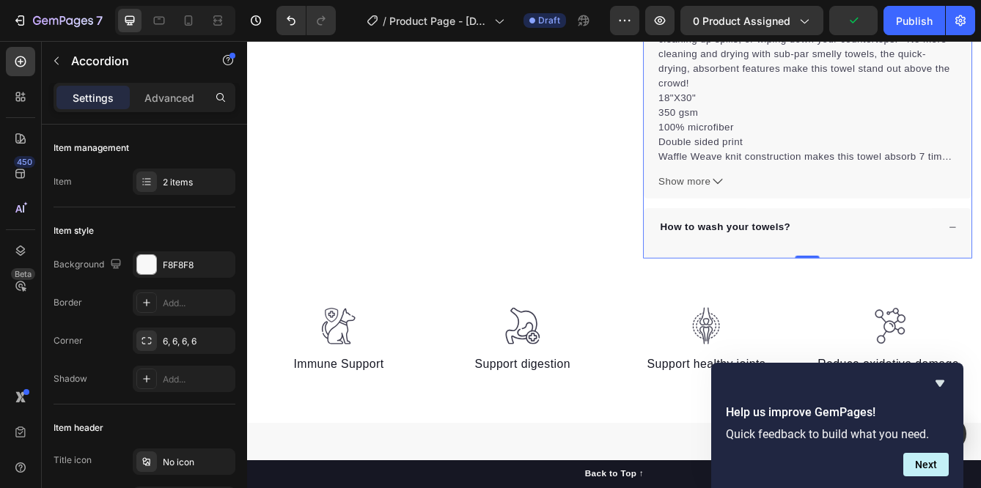
click at [889, 290] on div "Text block" at bounding box center [918, 294] width 393 height 15
click at [961, 285] on div "How to wash your towels?" at bounding box center [918, 264] width 393 height 45
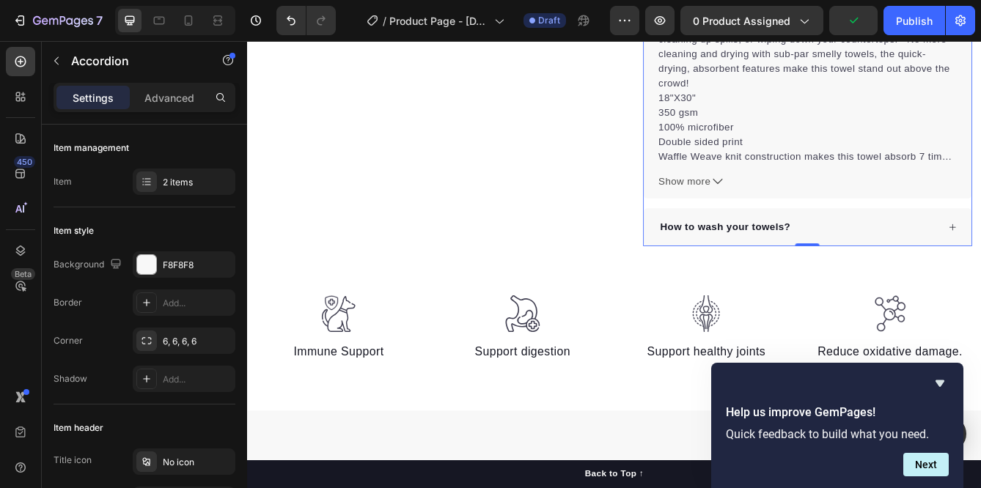
click at [961, 285] on div "How to wash your towels?" at bounding box center [918, 264] width 393 height 45
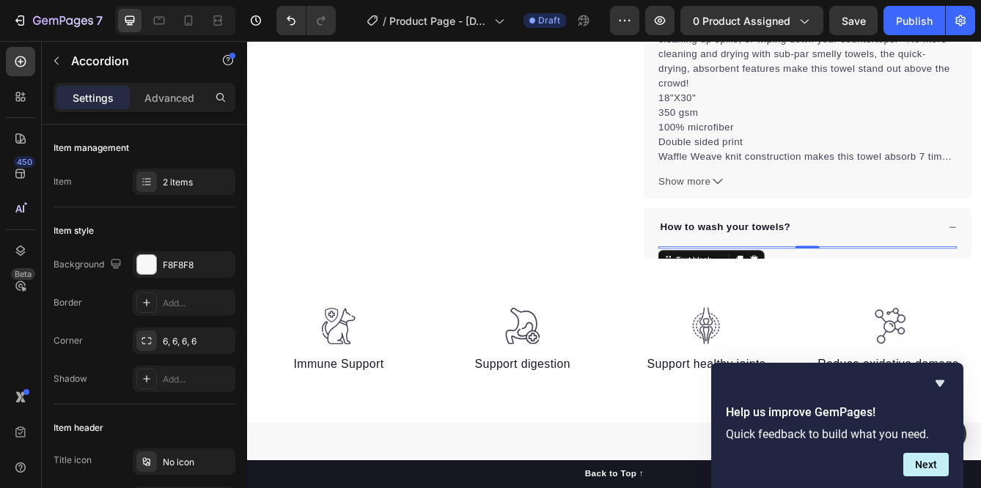
click at [873, 290] on div at bounding box center [919, 288] width 358 height 3
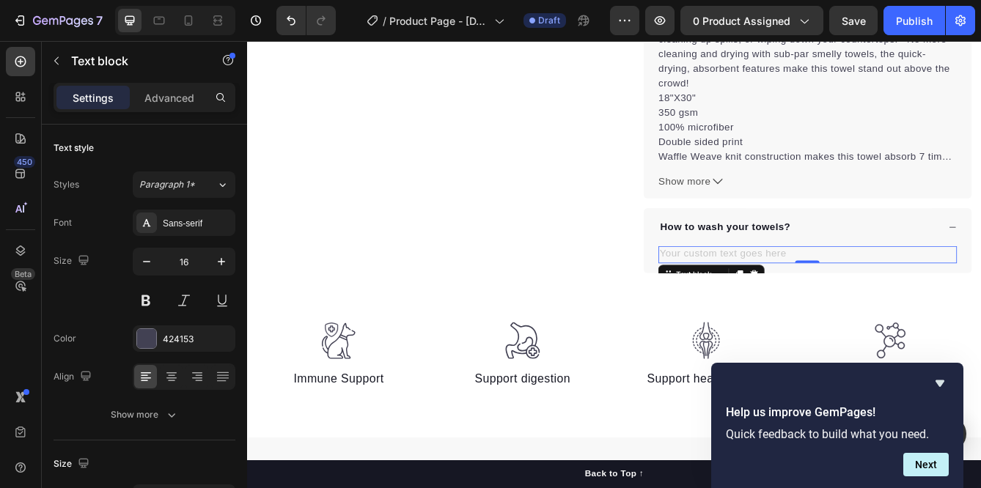
click at [873, 290] on div "Rich Text Editor. Editing area: main" at bounding box center [919, 297] width 358 height 21
click at [375, 404] on img at bounding box center [356, 400] width 44 height 45
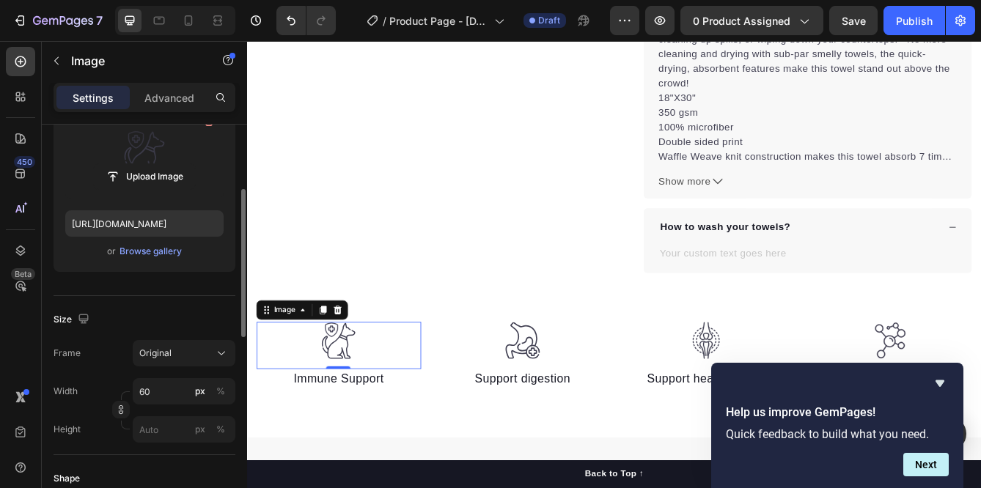
scroll to position [177, 0]
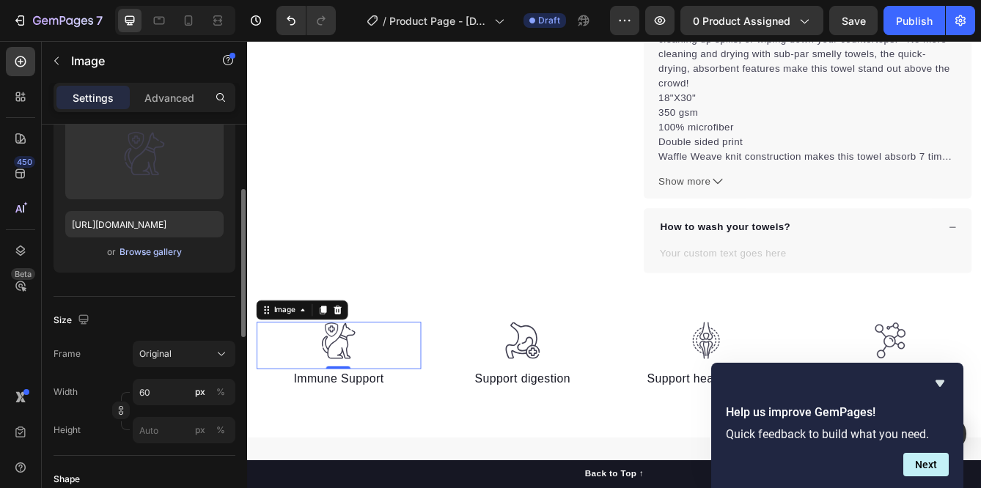
click at [145, 250] on div "Browse gallery" at bounding box center [151, 252] width 62 height 13
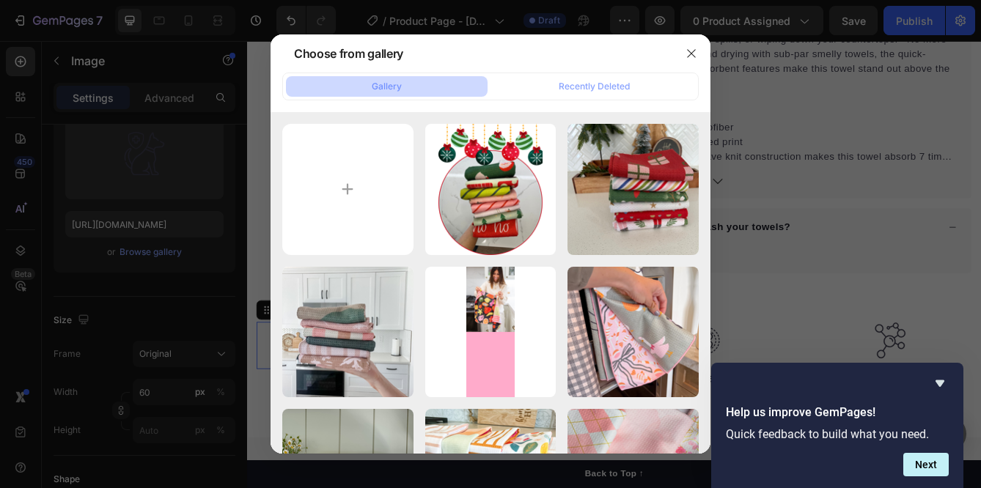
click at [158, 257] on div at bounding box center [490, 244] width 981 height 488
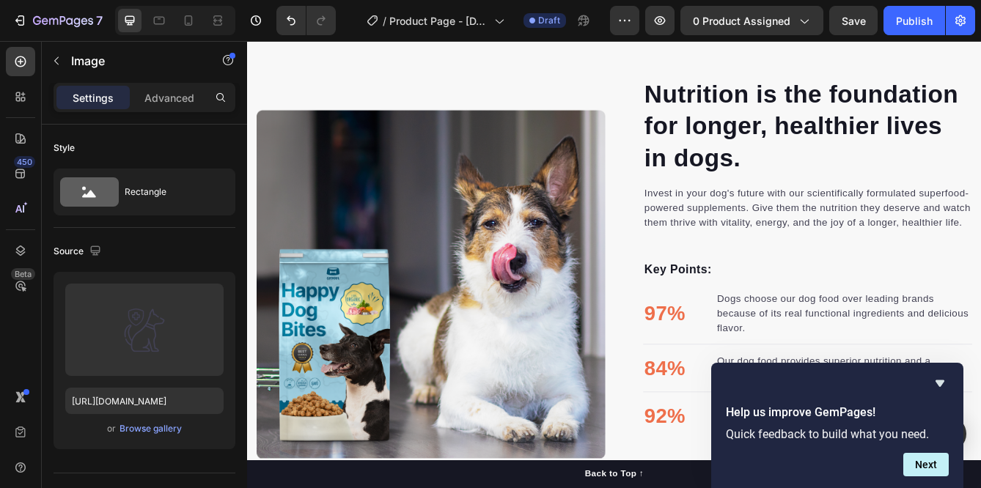
scroll to position [1126, 0]
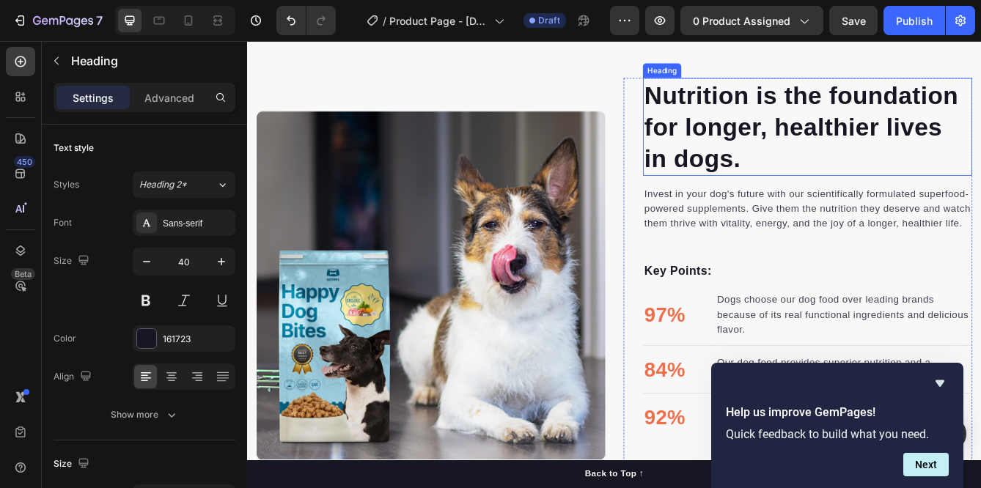
click at [790, 158] on p "Nutrition is the foundation for longer, healthier lives in dogs." at bounding box center [919, 144] width 392 height 114
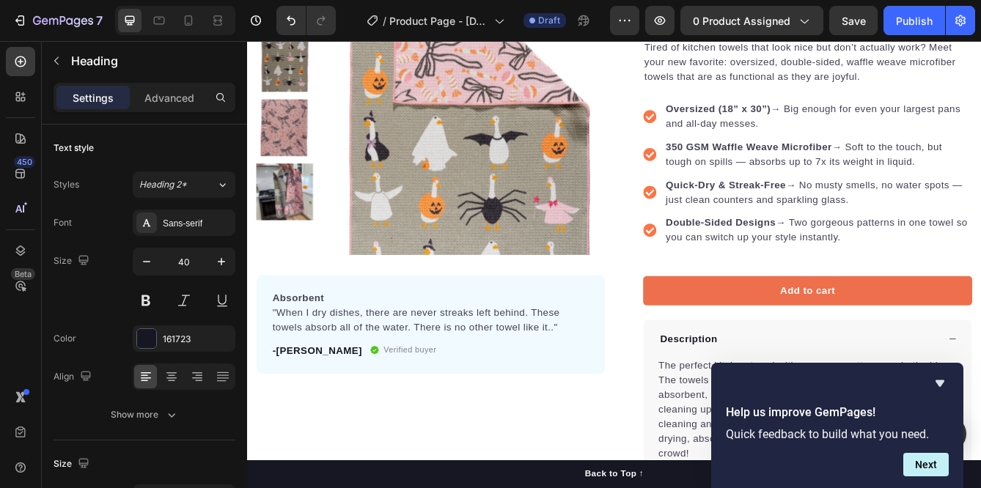
scroll to position [211, 0]
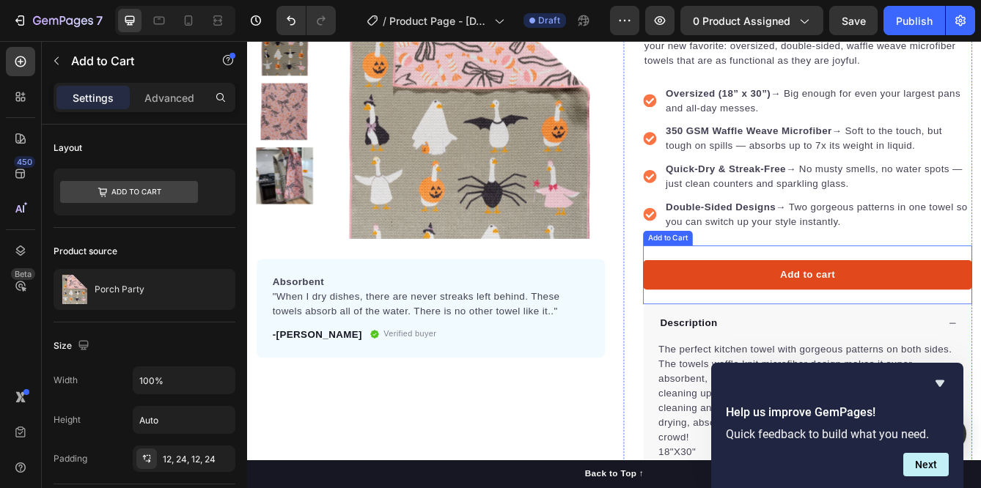
click at [826, 327] on button "Add to cart" at bounding box center [919, 321] width 395 height 35
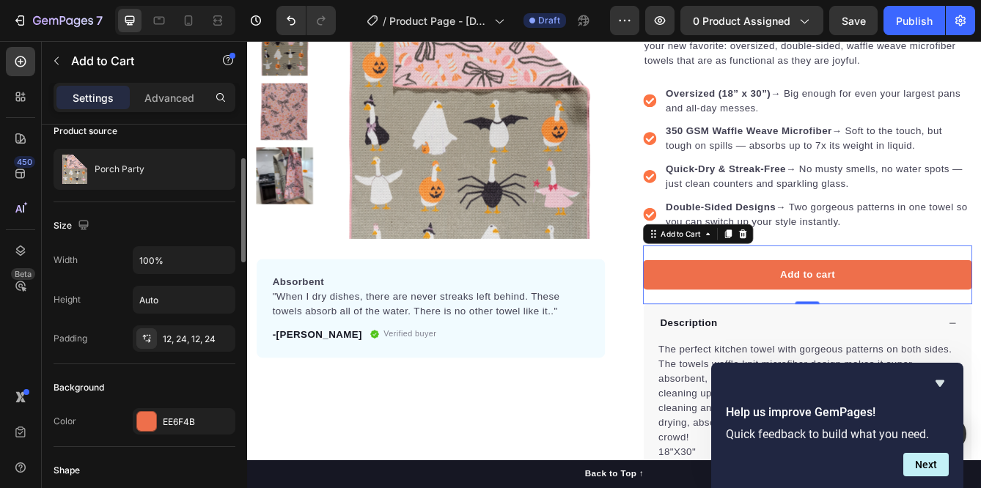
scroll to position [123, 0]
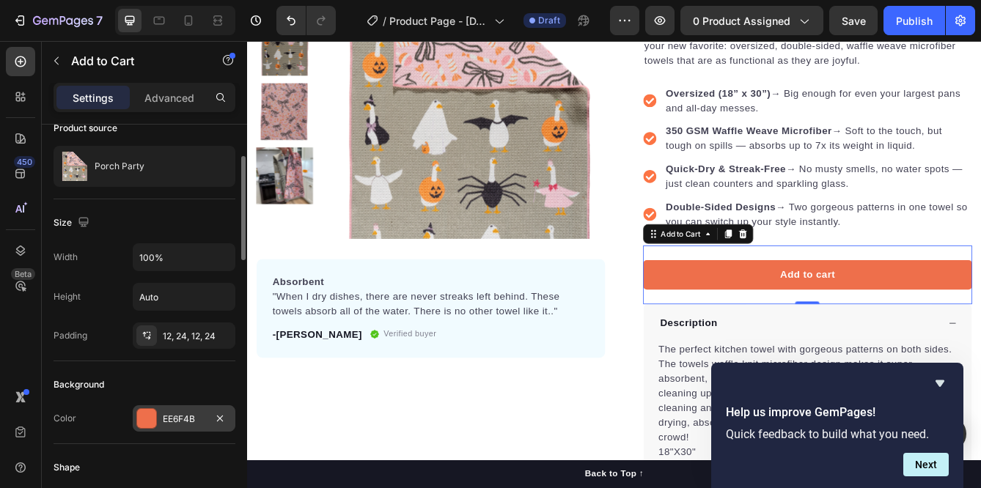
click at [183, 418] on div "EE6F4B" at bounding box center [184, 419] width 43 height 13
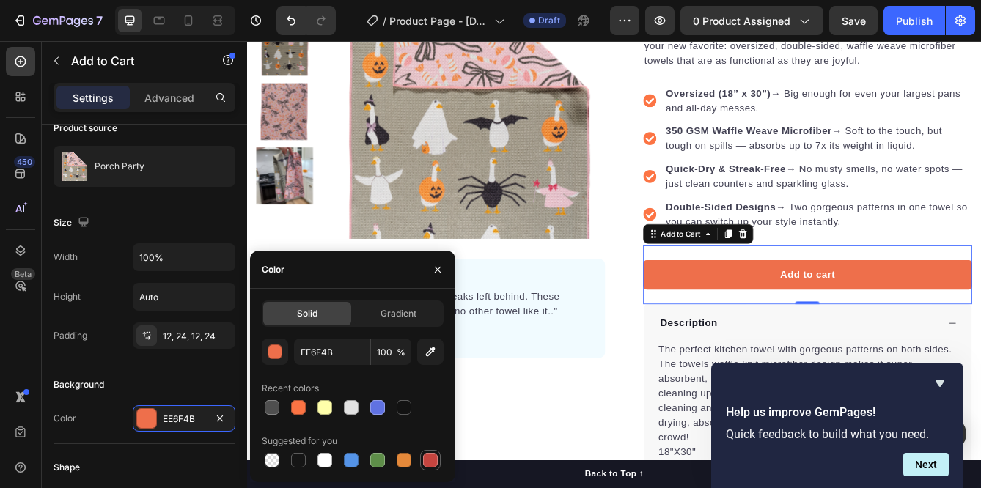
click at [436, 463] on div at bounding box center [430, 460] width 15 height 15
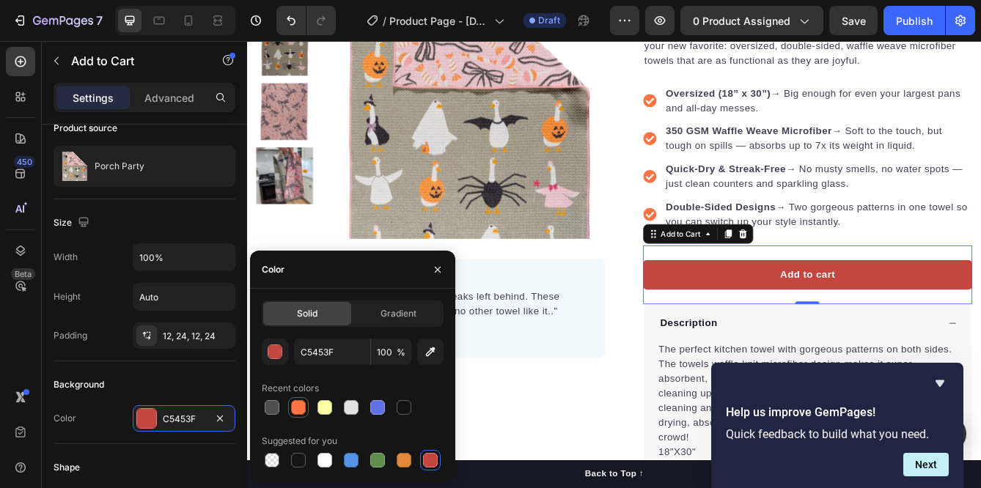
click at [301, 406] on div at bounding box center [298, 407] width 15 height 15
type input "FC7444"
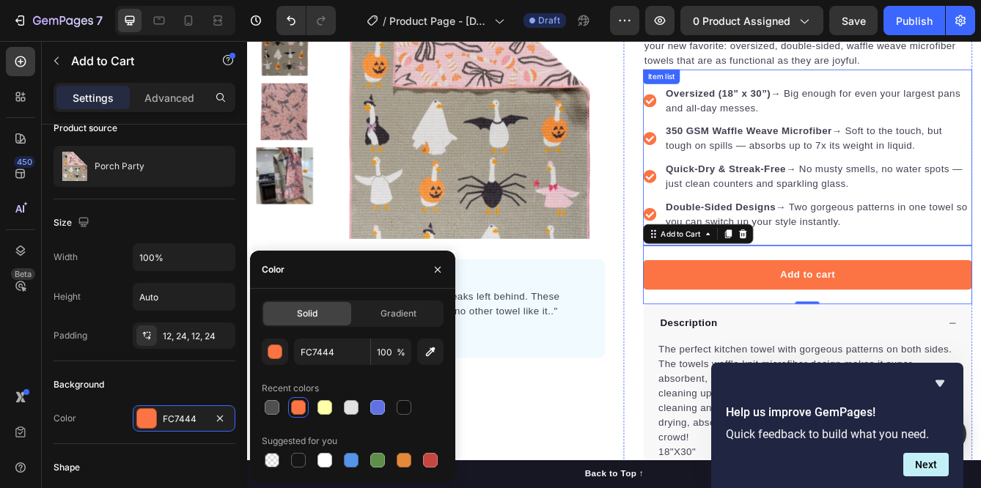
click at [728, 205] on icon at bounding box center [730, 204] width 16 height 16
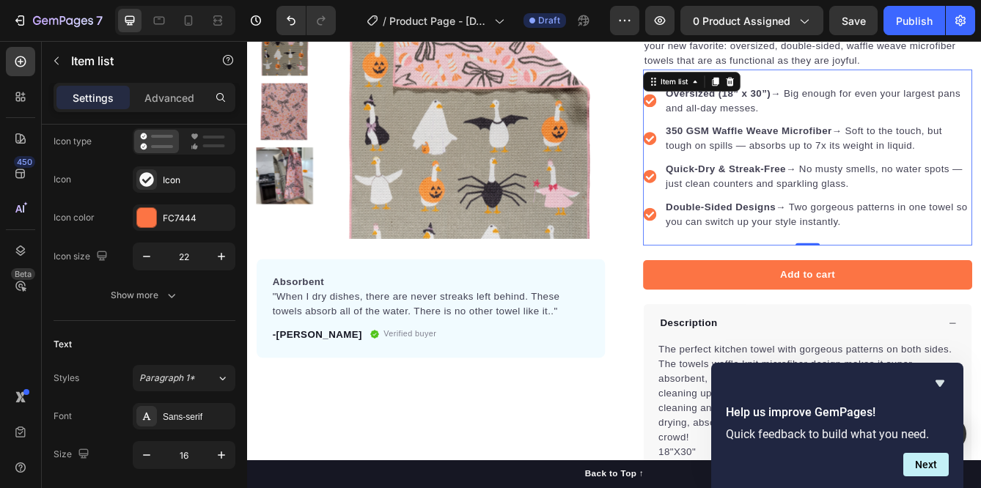
scroll to position [0, 0]
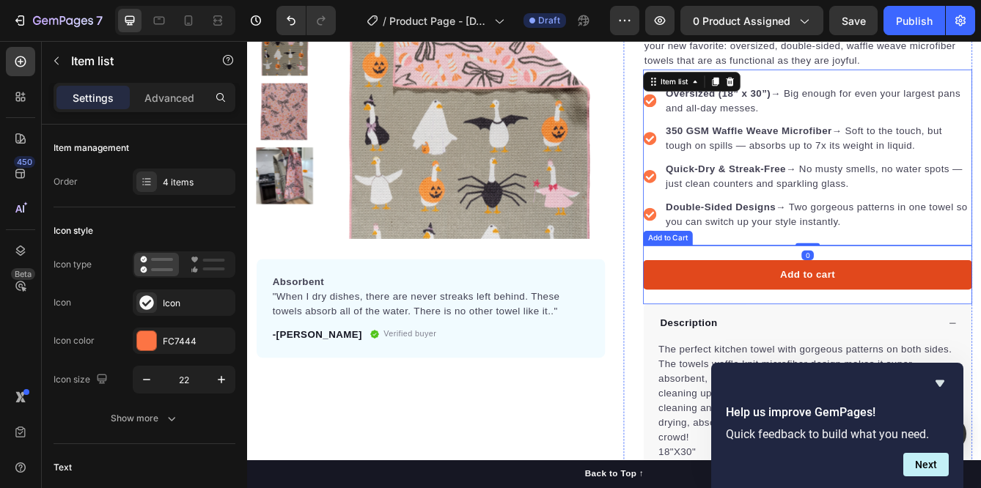
click at [785, 313] on button "Add to cart" at bounding box center [919, 321] width 395 height 35
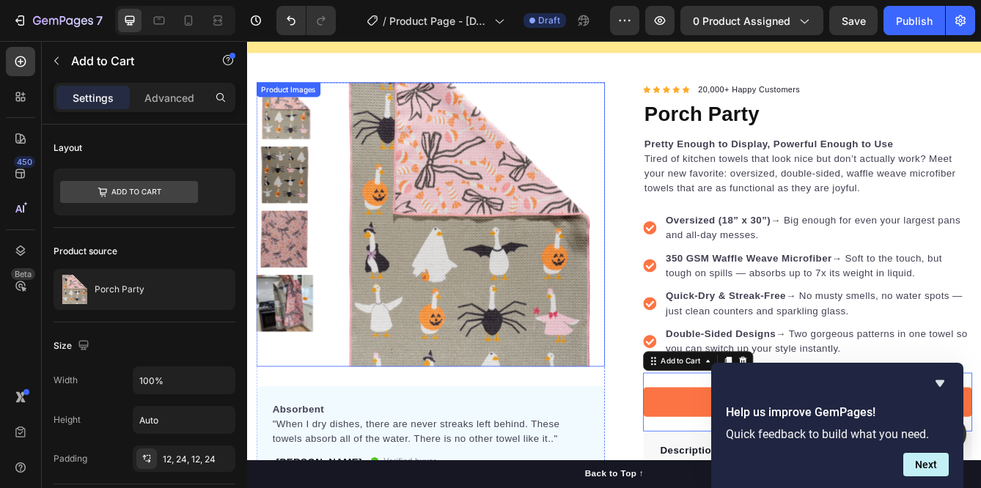
scroll to position [59, 0]
click at [293, 353] on img at bounding box center [292, 355] width 68 height 68
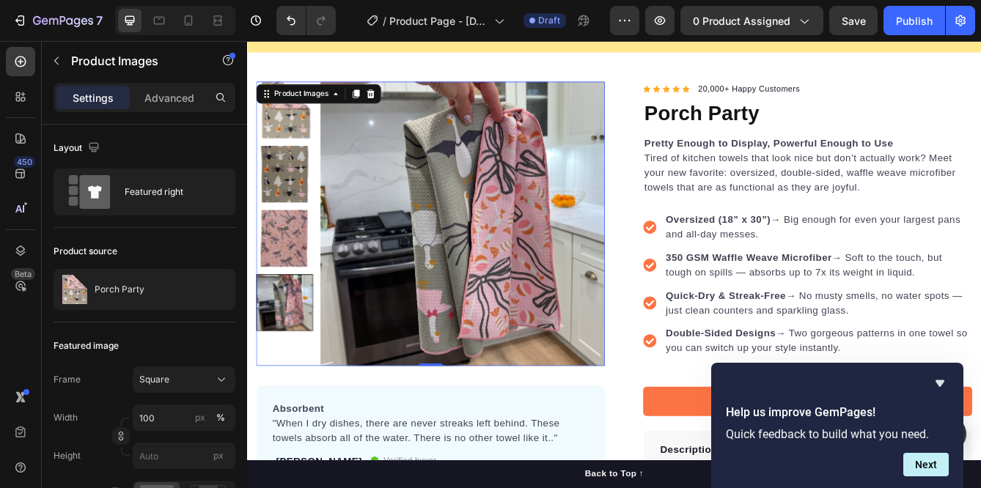
click at [298, 276] on img at bounding box center [292, 278] width 68 height 68
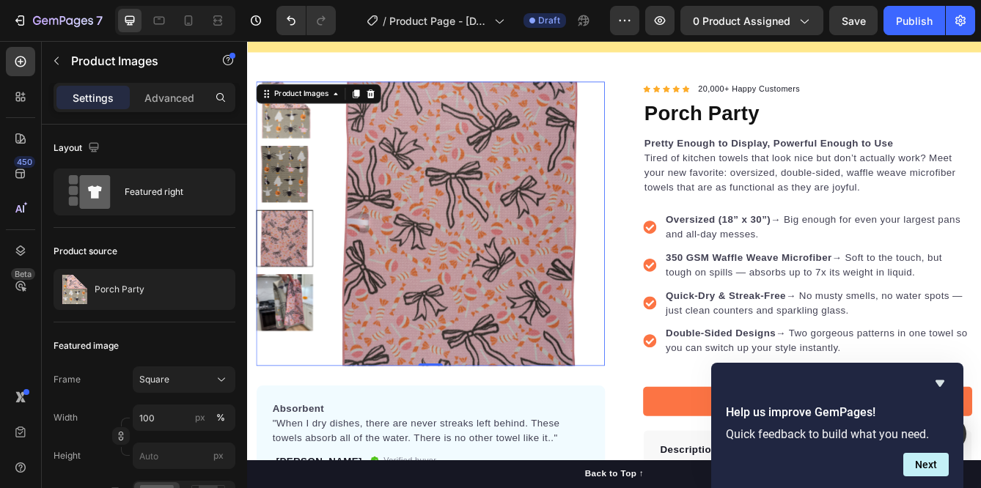
click at [287, 204] on img at bounding box center [292, 201] width 68 height 68
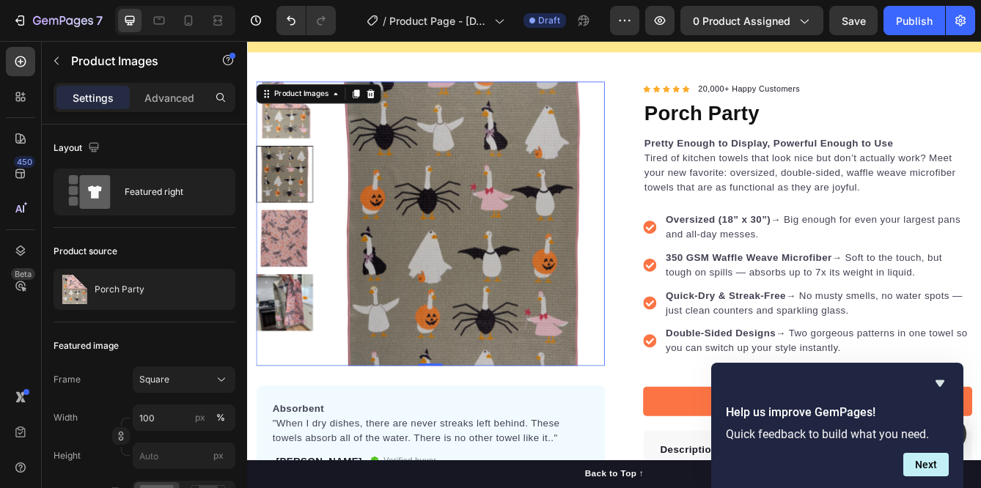
click at [301, 143] on img at bounding box center [292, 124] width 68 height 68
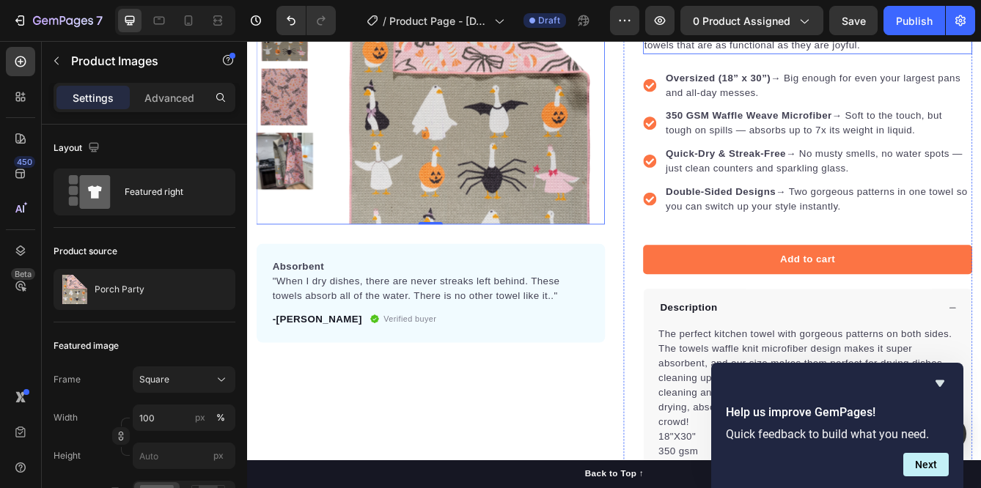
scroll to position [235, 0]
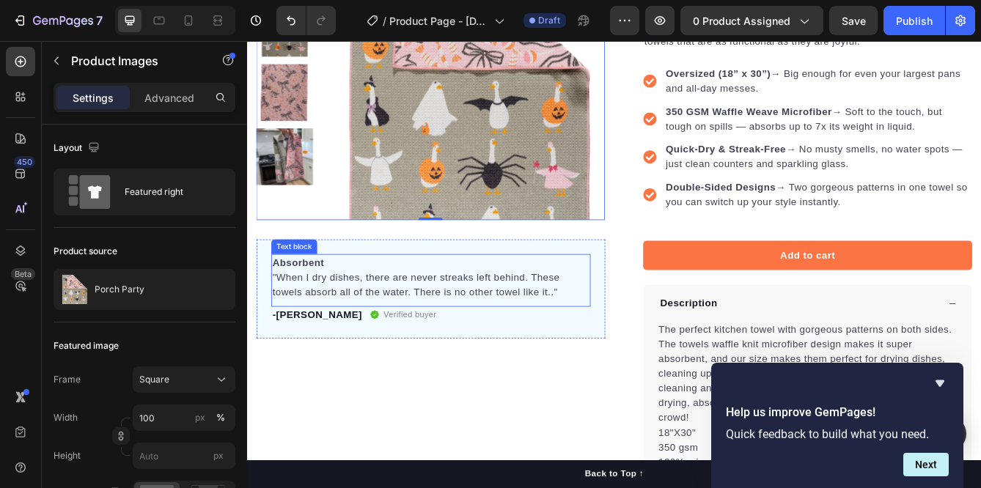
click at [550, 337] on p ""When I dry dishes, there are never streaks left behind. These towels absorb al…" at bounding box center [467, 333] width 380 height 35
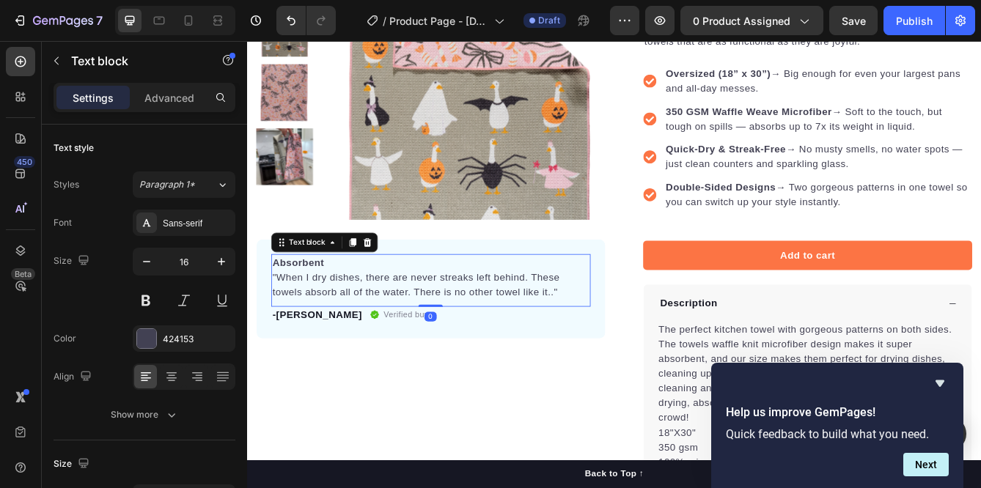
click at [612, 347] on p ""When I dry dishes, there are never streaks left behind. These towels absorb al…" at bounding box center [467, 333] width 380 height 35
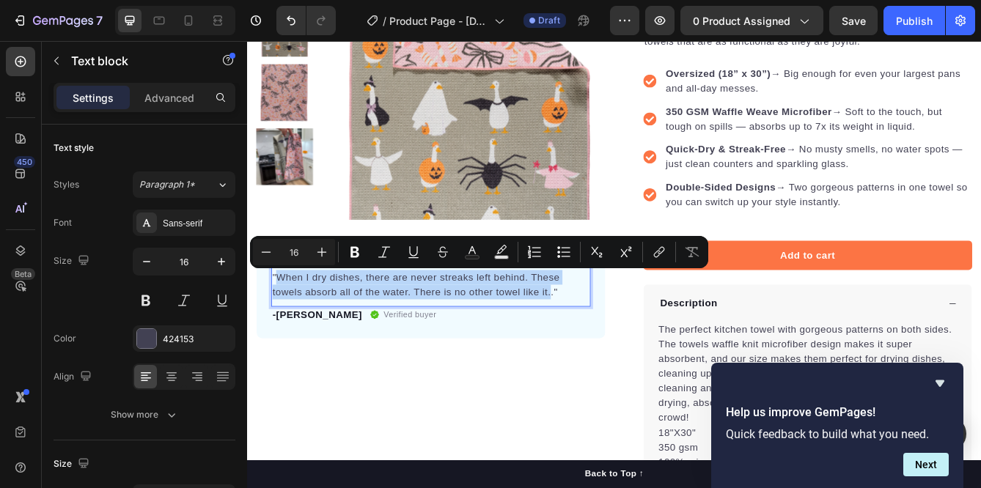
drag, startPoint x: 609, startPoint y: 346, endPoint x: 287, endPoint y: 325, distance: 322.7
click at [287, 325] on p ""When I dry dishes, there are never streaks left behind. These towels absorb al…" at bounding box center [467, 333] width 380 height 35
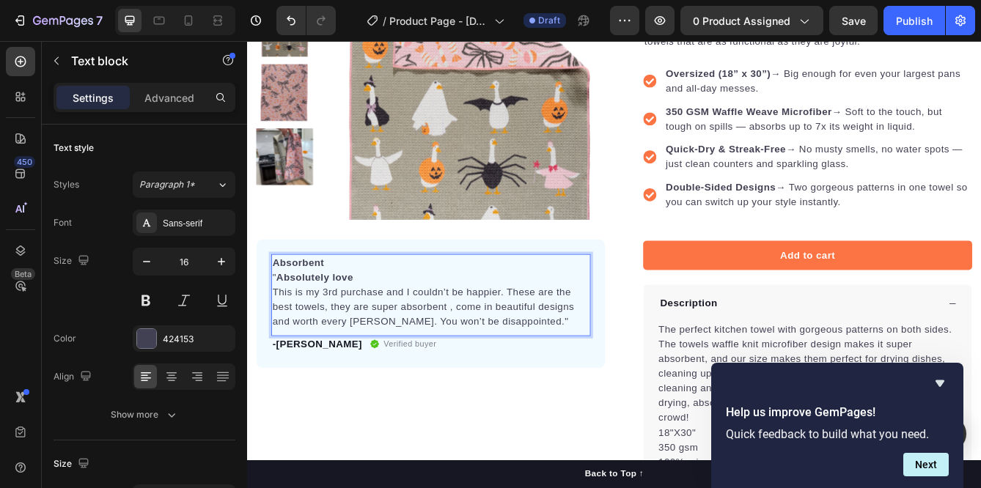
click at [376, 323] on p "" Absolutely love" at bounding box center [467, 325] width 380 height 18
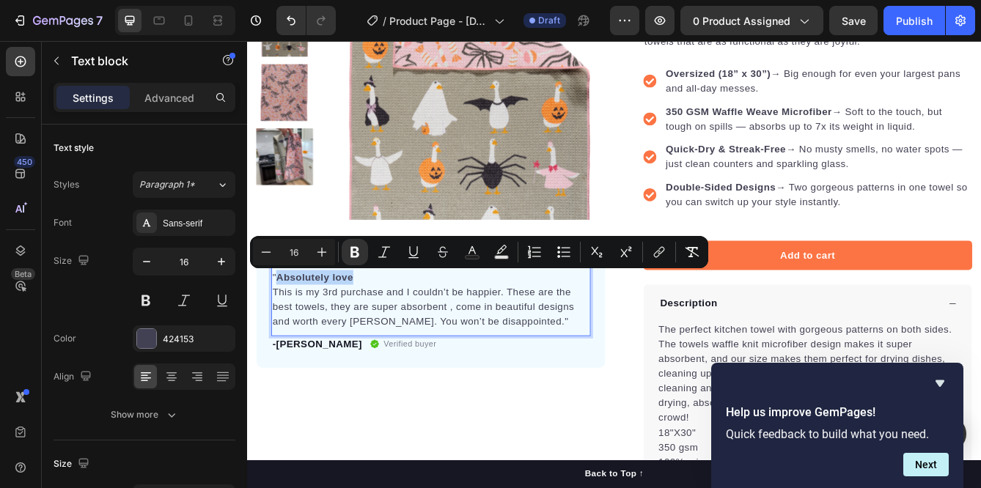
drag, startPoint x: 375, startPoint y: 323, endPoint x: 284, endPoint y: 329, distance: 91.8
click at [284, 329] on p "" Absolutely love" at bounding box center [467, 325] width 380 height 18
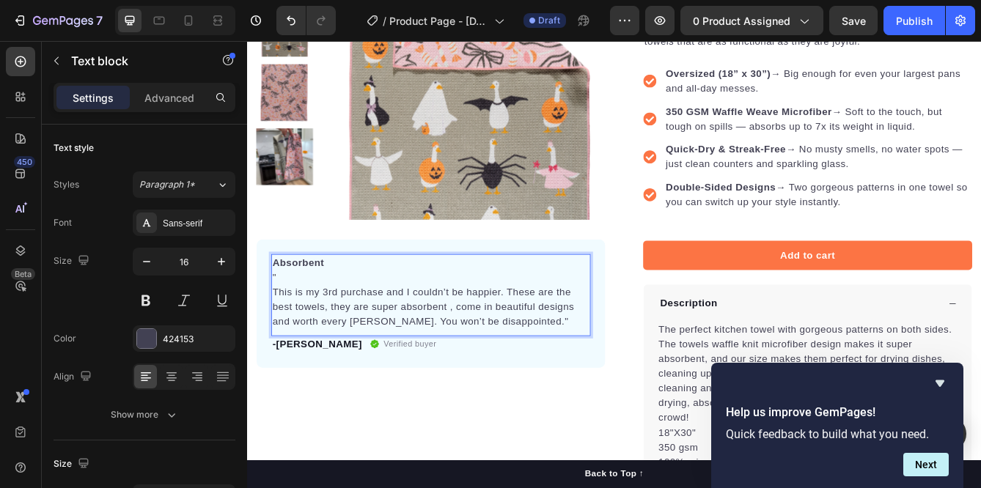
click at [282, 345] on p "This is my 3rd purchase and I couldn’t be happier. These are the best towels, t…" at bounding box center [467, 360] width 380 height 53
click at [278, 342] on p "This is my 3rd purchase and I couldn’t be happier. These are the best towels, t…" at bounding box center [467, 360] width 380 height 53
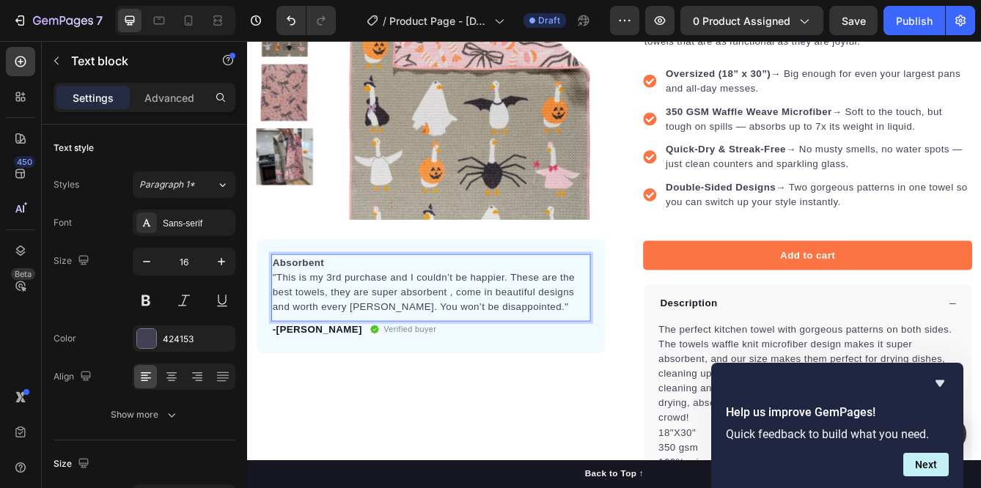
click at [342, 307] on p "Absorbent" at bounding box center [467, 307] width 380 height 18
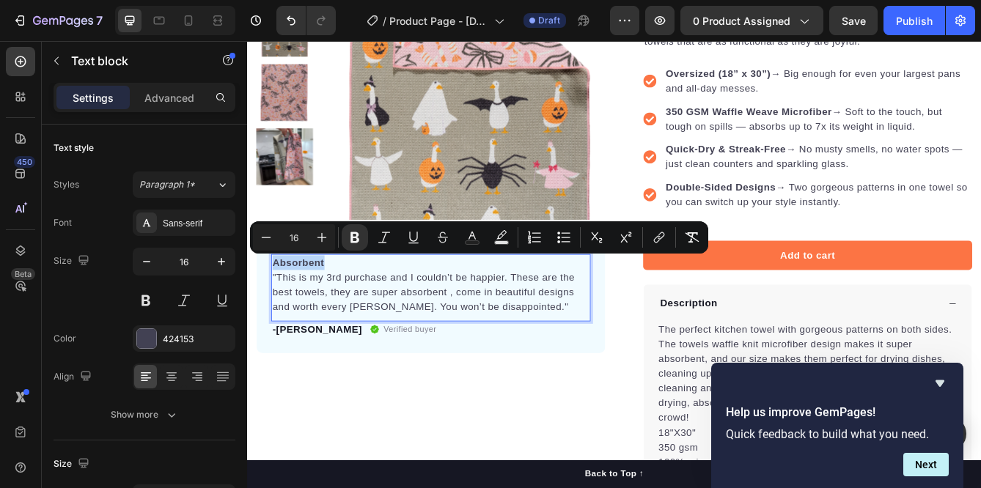
drag, startPoint x: 342, startPoint y: 307, endPoint x: 279, endPoint y: 307, distance: 63.1
click at [279, 307] on p "Absorbent" at bounding box center [467, 307] width 380 height 18
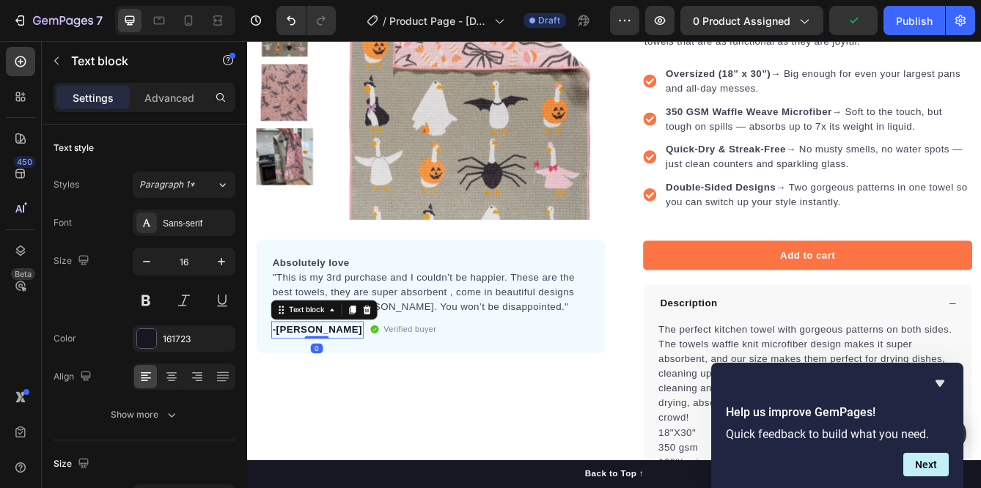
click at [302, 387] on p "-Peggi H." at bounding box center [331, 388] width 108 height 18
click at [302, 388] on p "-Peggi H." at bounding box center [331, 388] width 108 height 18
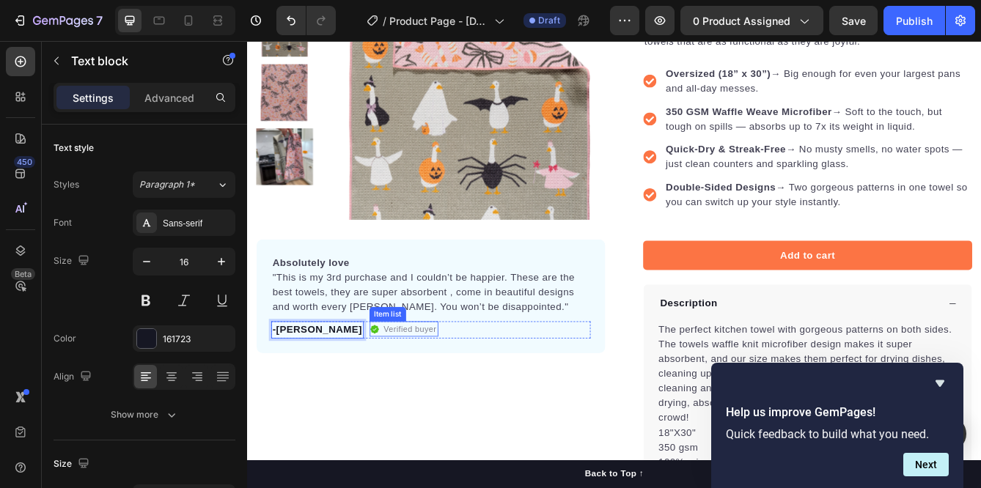
click at [395, 390] on icon at bounding box center [400, 387] width 10 height 10
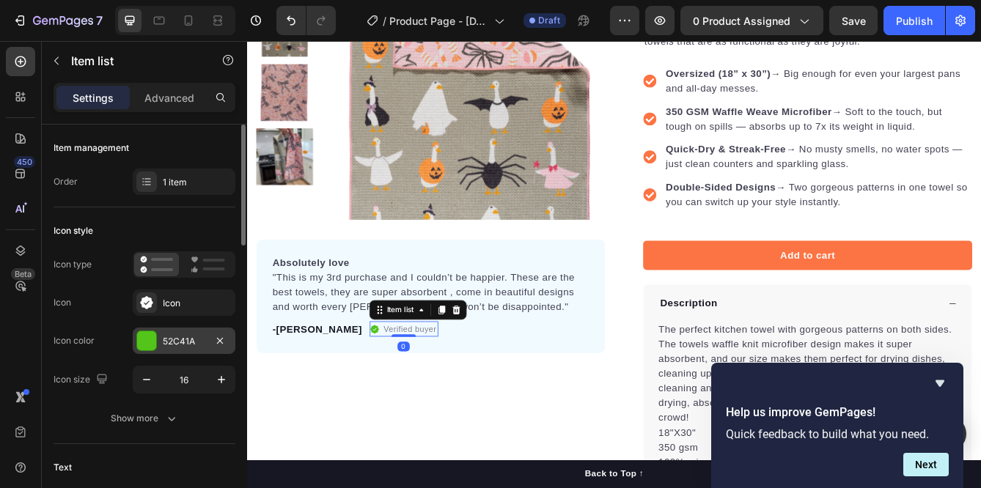
click at [186, 339] on div "52C41A" at bounding box center [184, 341] width 43 height 13
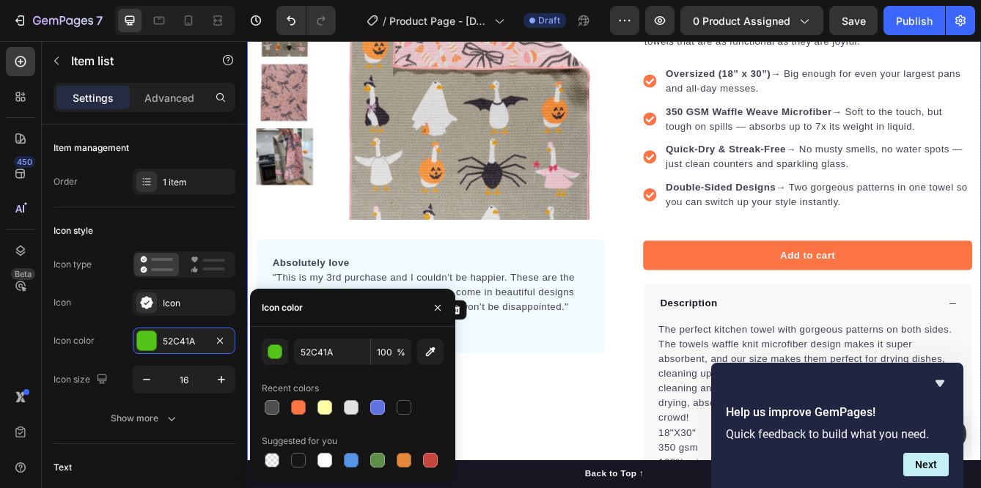
click at [645, 455] on div "Product Images Absolutely love "This is my 3rd purchase and I couldn’t be happi…" at bounding box center [467, 302] width 418 height 774
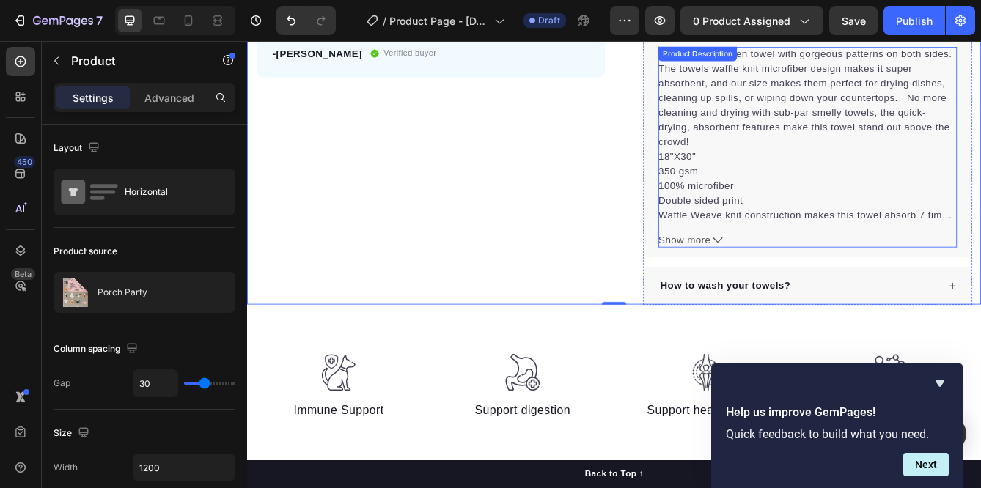
scroll to position [568, 0]
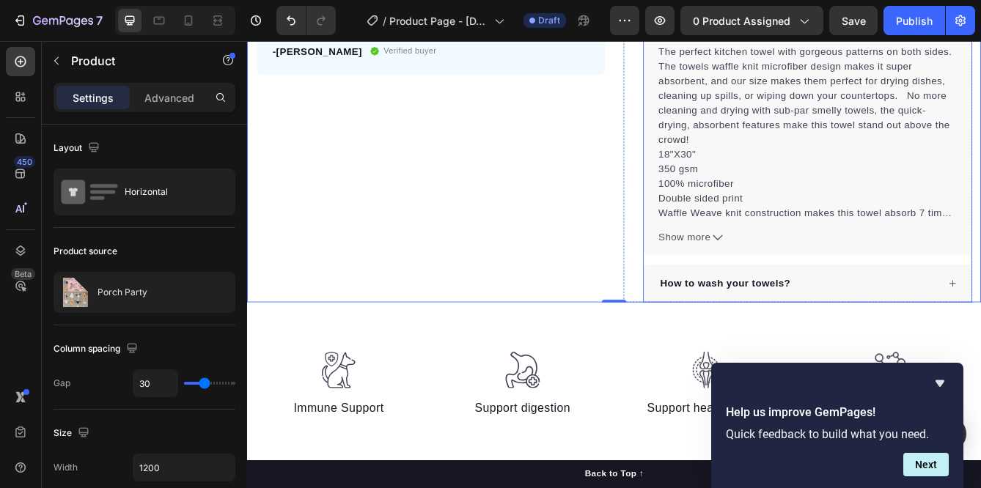
click at [914, 339] on div "How to wash your towels?" at bounding box center [908, 332] width 336 height 22
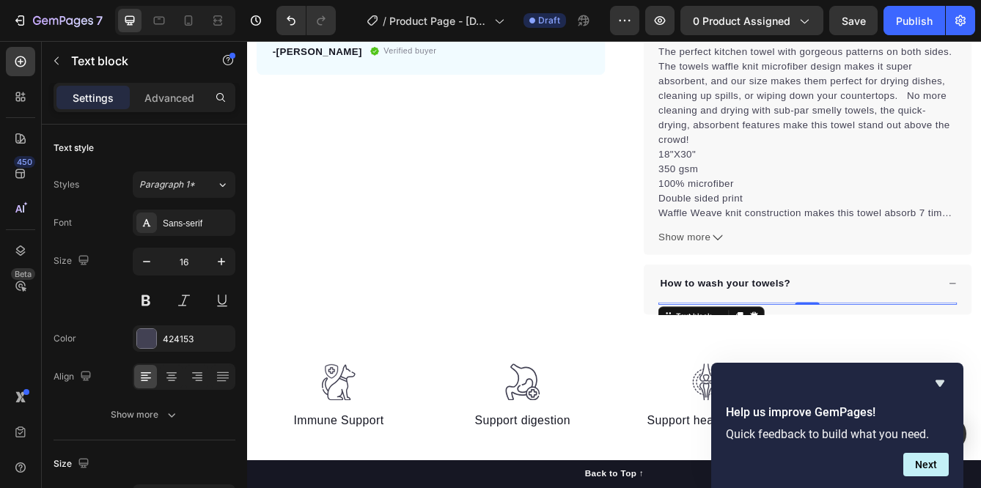
click at [865, 357] on div at bounding box center [919, 356] width 358 height 3
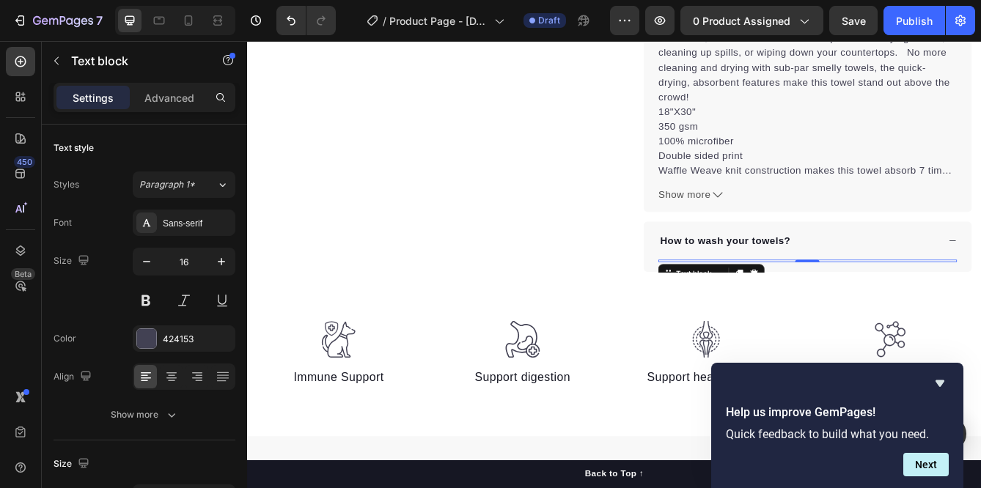
scroll to position [626, 0]
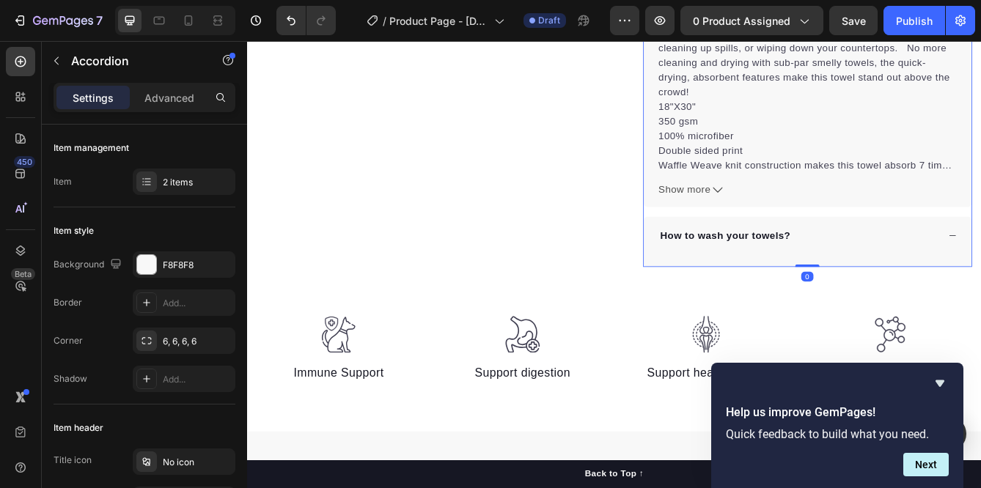
click at [884, 310] on div "Text block" at bounding box center [918, 305] width 393 height 15
click at [862, 307] on div "Text block" at bounding box center [918, 305] width 393 height 15
click at [861, 307] on div "Text block" at bounding box center [918, 305] width 393 height 15
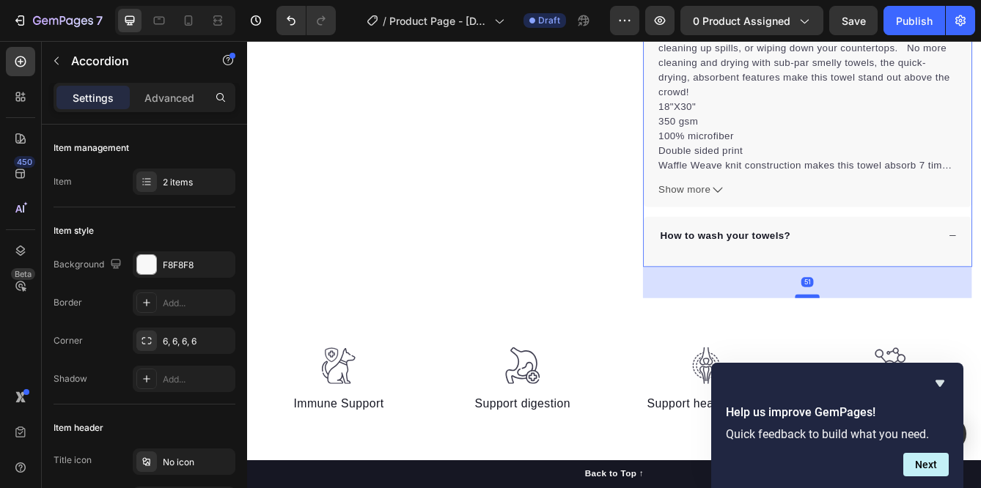
drag, startPoint x: 916, startPoint y: 311, endPoint x: 921, endPoint y: 348, distance: 37.0
click at [922, 350] on div at bounding box center [918, 347] width 29 height 4
type input "100%"
type input "100"
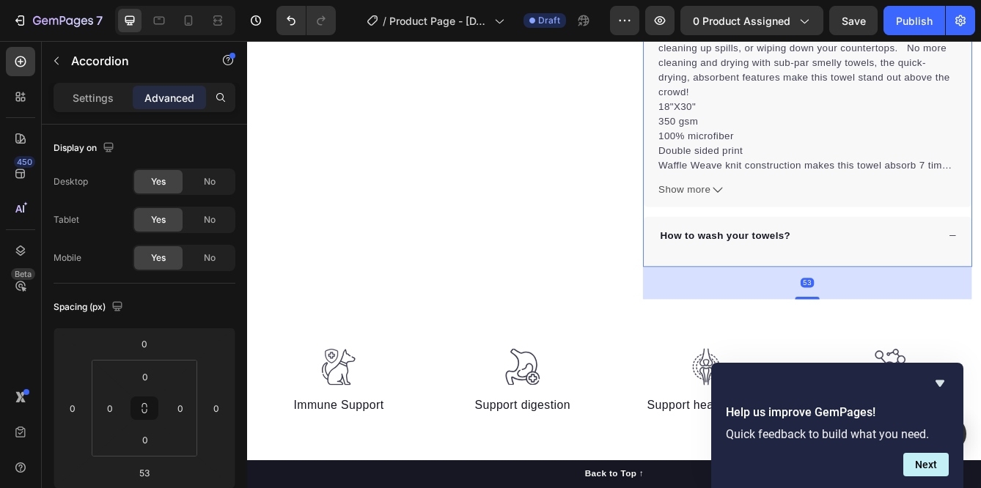
click at [826, 304] on div "Text block" at bounding box center [918, 305] width 393 height 15
click at [851, 293] on div "How to wash your towels?" at bounding box center [918, 274] width 393 height 45
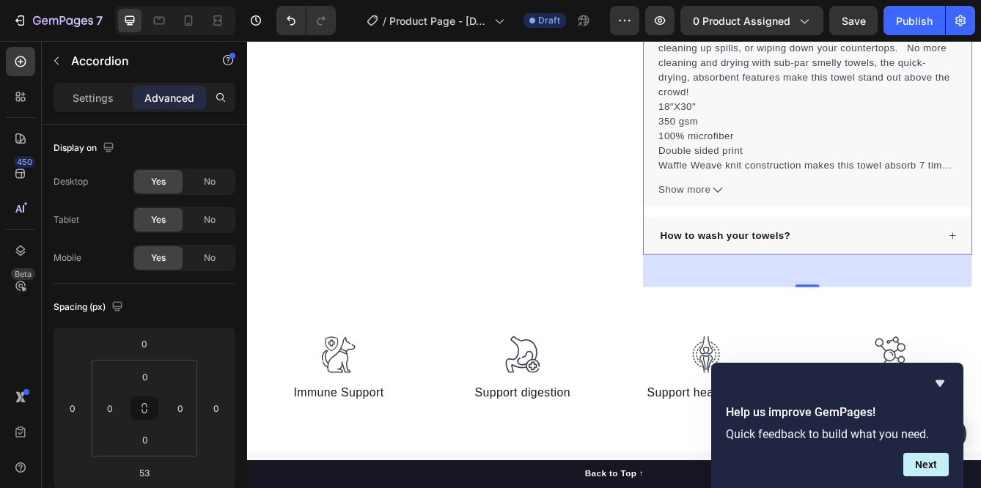
click at [851, 293] on div "How to wash your towels?" at bounding box center [918, 274] width 393 height 45
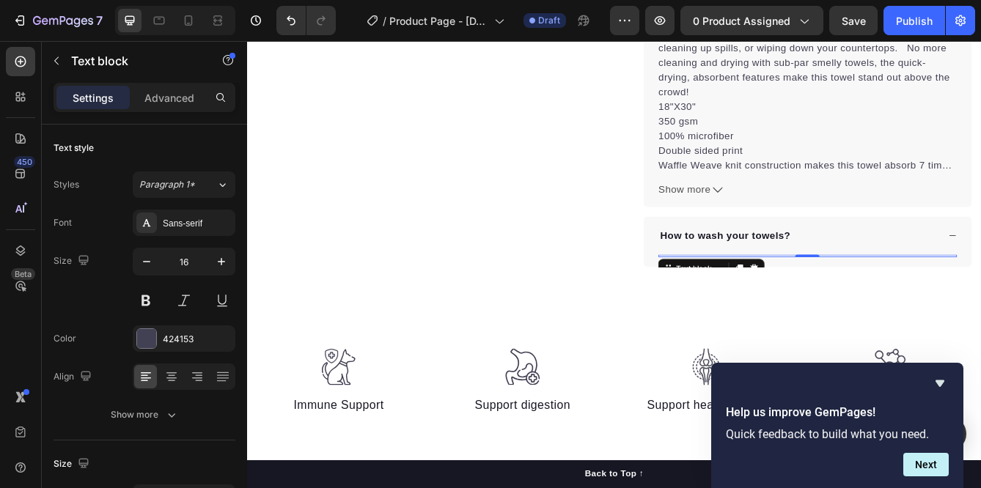
click at [853, 300] on div at bounding box center [919, 299] width 358 height 3
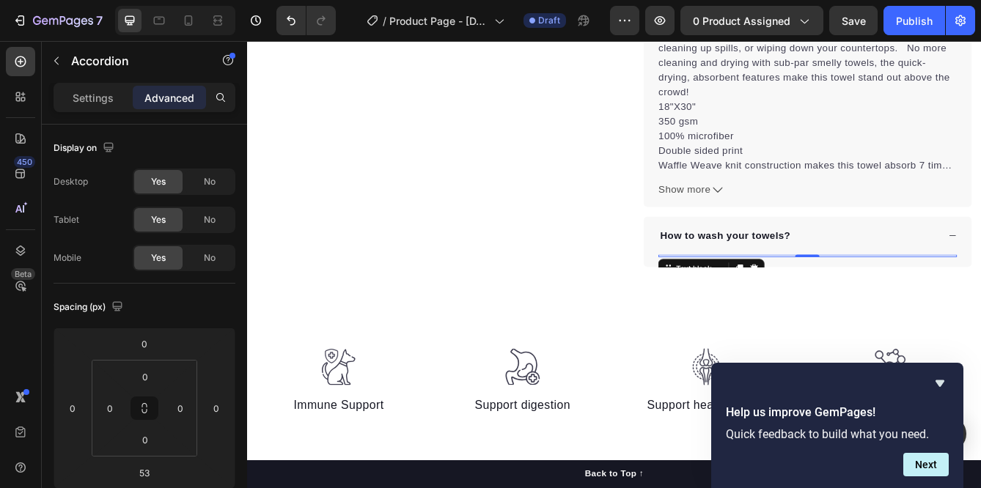
click at [853, 300] on div "Text block 0" at bounding box center [918, 305] width 393 height 15
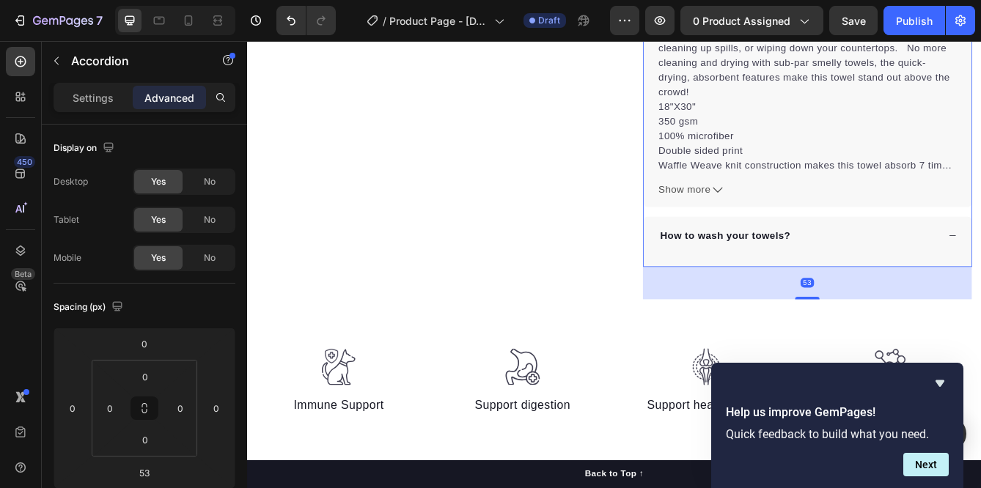
click at [853, 300] on div "Text block" at bounding box center [918, 305] width 393 height 15
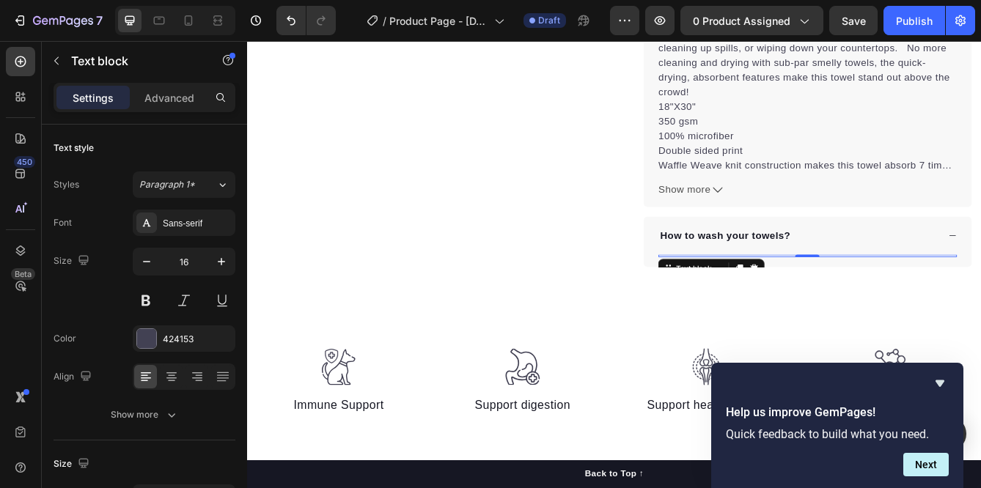
click at [832, 300] on div at bounding box center [919, 299] width 358 height 3
click at [831, 300] on div at bounding box center [919, 299] width 358 height 3
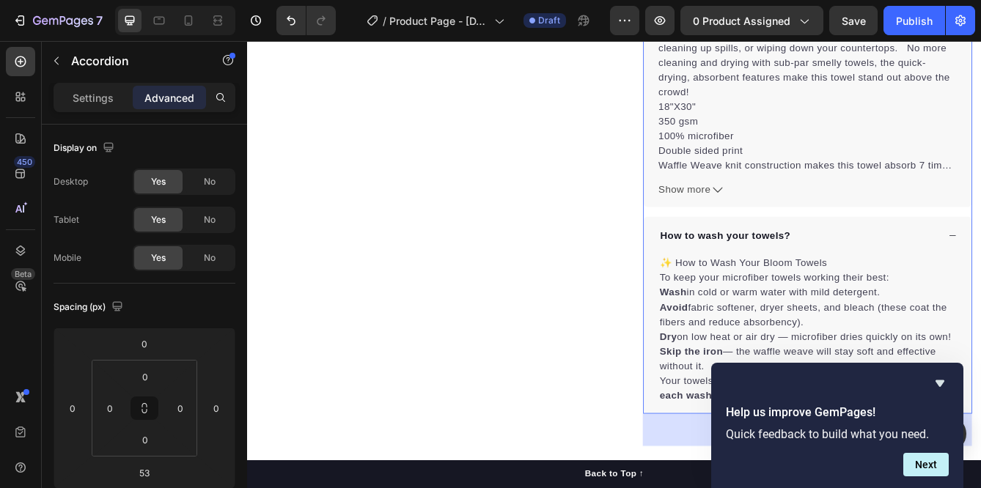
click at [848, 279] on p "How to wash your towels?" at bounding box center [820, 275] width 156 height 18
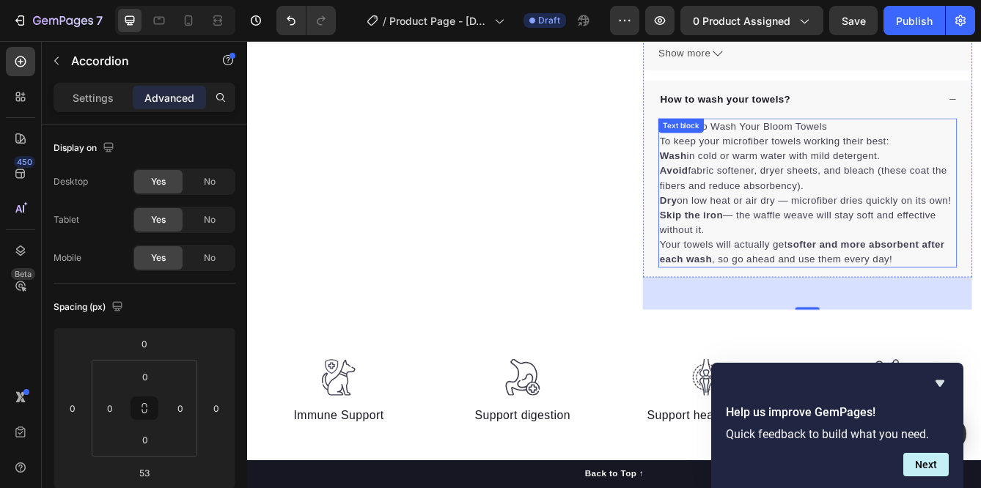
scroll to position [791, 0]
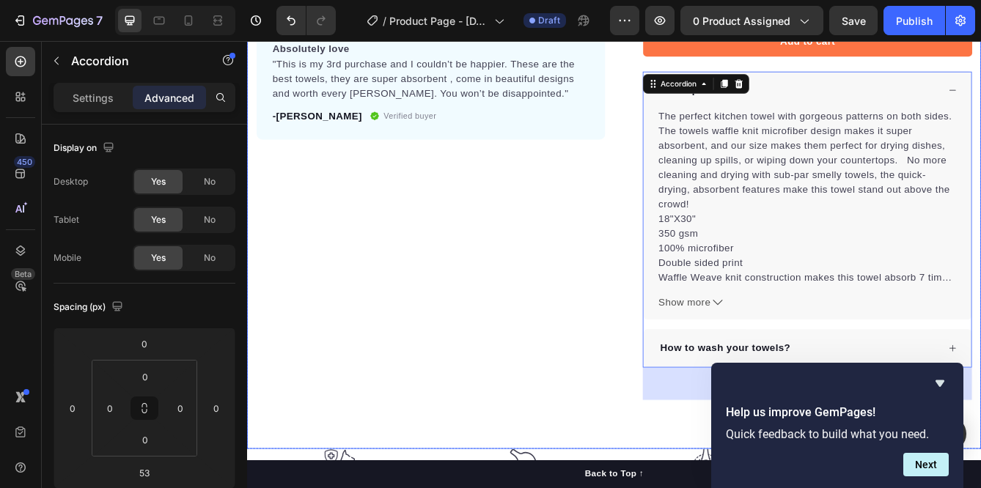
scroll to position [506, 0]
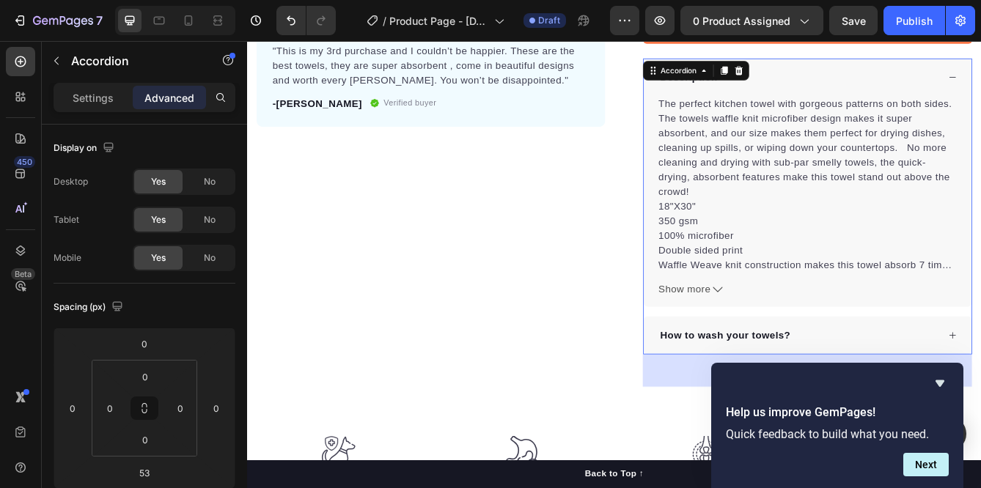
click at [809, 395] on p "How to wash your towels?" at bounding box center [820, 395] width 156 height 18
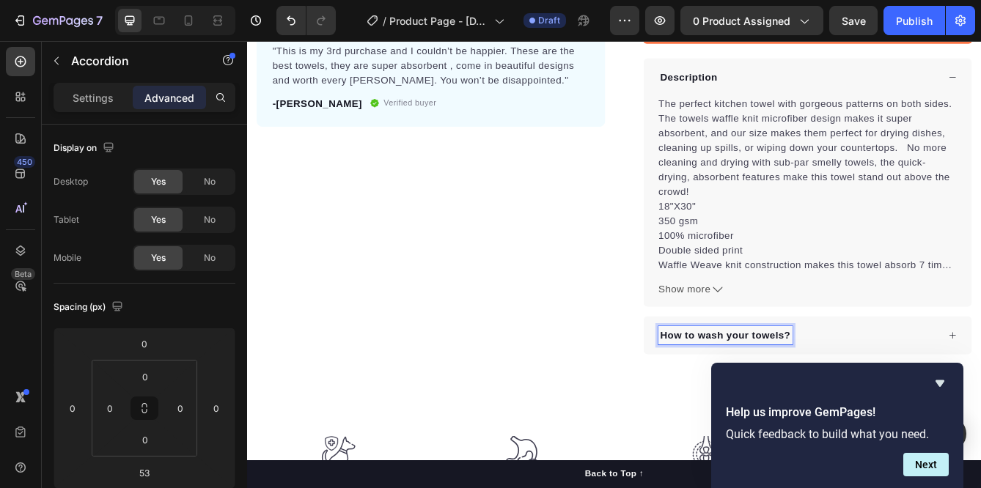
click at [817, 394] on p "How to wash your towels?" at bounding box center [820, 395] width 156 height 18
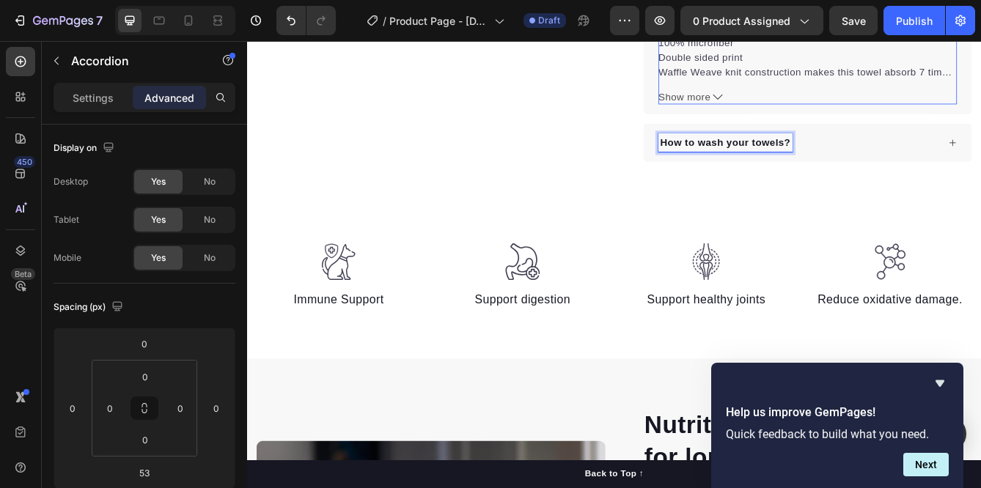
scroll to position [740, 0]
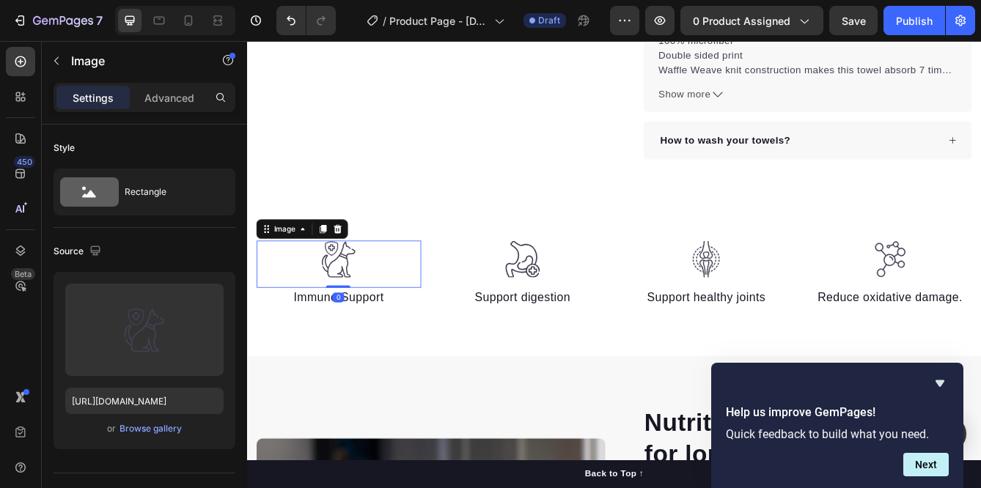
click at [370, 313] on img at bounding box center [356, 303] width 44 height 45
click at [352, 267] on icon at bounding box center [356, 267] width 10 height 10
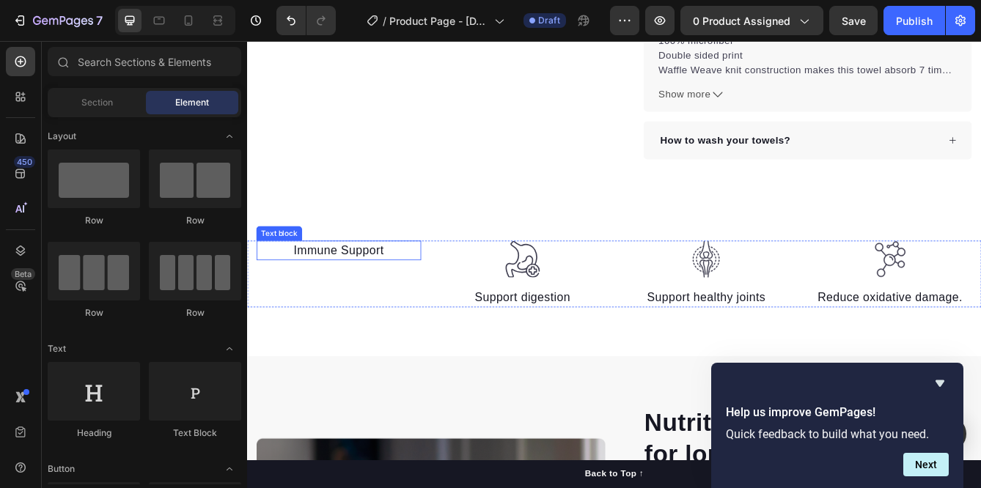
click at [359, 293] on p "Immune Support" at bounding box center [357, 292] width 194 height 21
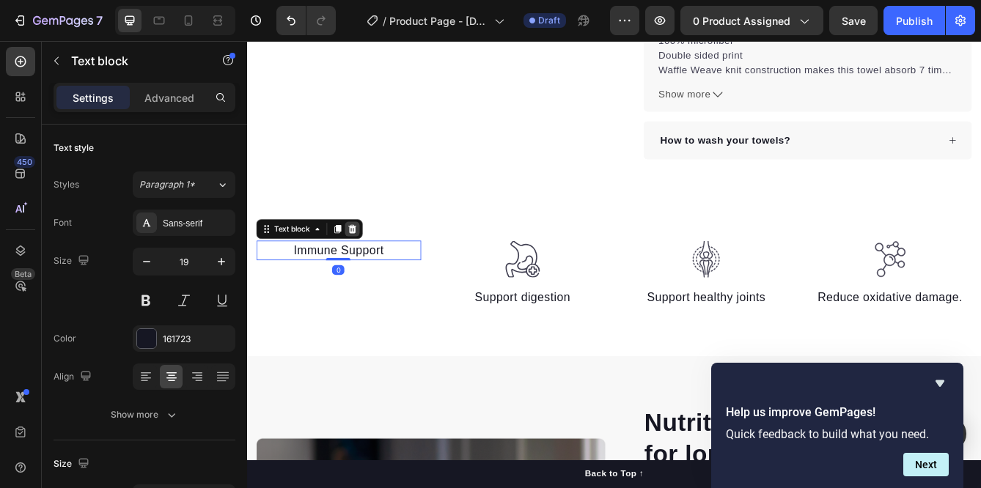
click at [371, 265] on icon at bounding box center [374, 267] width 10 height 10
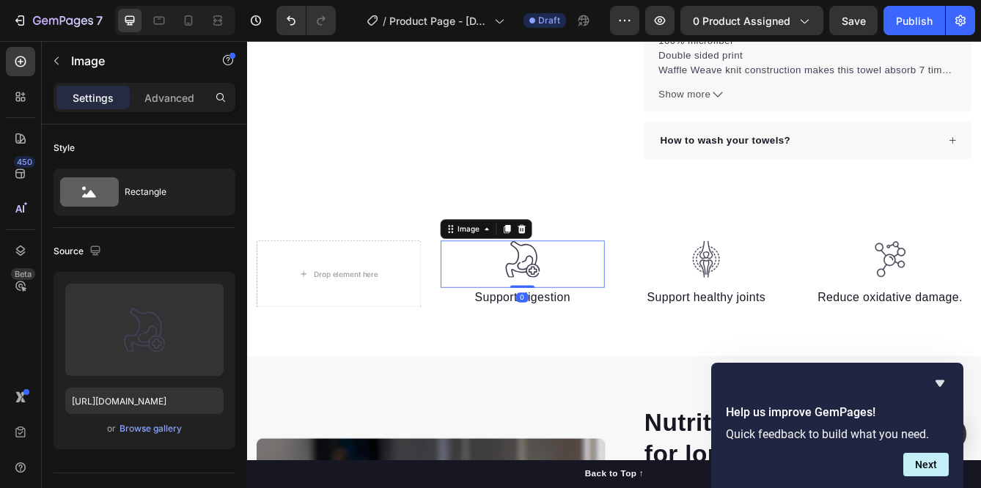
click at [571, 315] on img at bounding box center [577, 303] width 44 height 45
click at [576, 264] on icon at bounding box center [576, 267] width 10 height 10
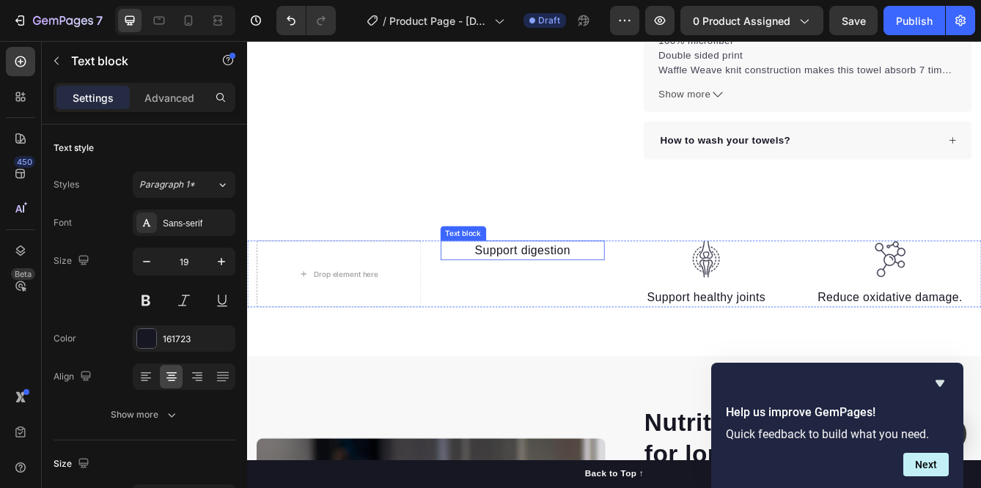
click at [579, 294] on p "Support digestion" at bounding box center [577, 292] width 194 height 21
click at [594, 268] on icon at bounding box center [594, 267] width 10 height 10
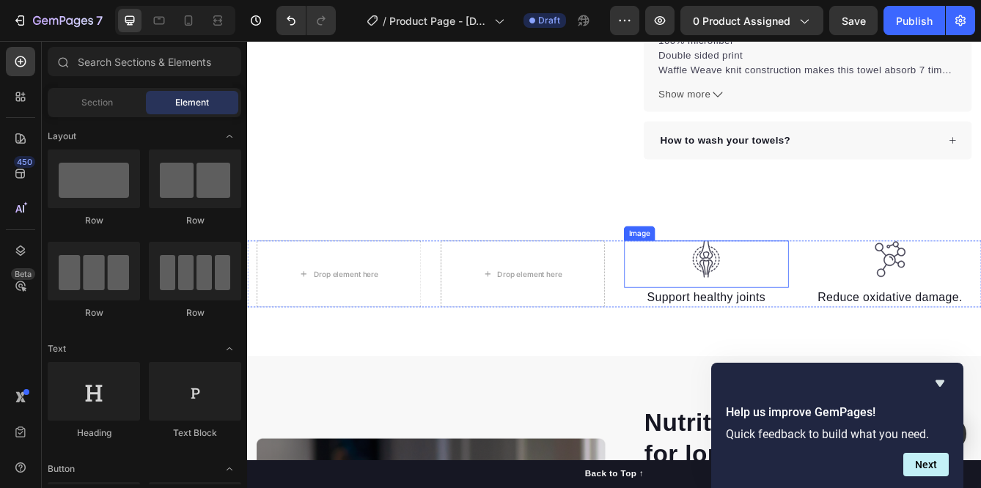
click at [772, 308] on div at bounding box center [797, 303] width 197 height 45
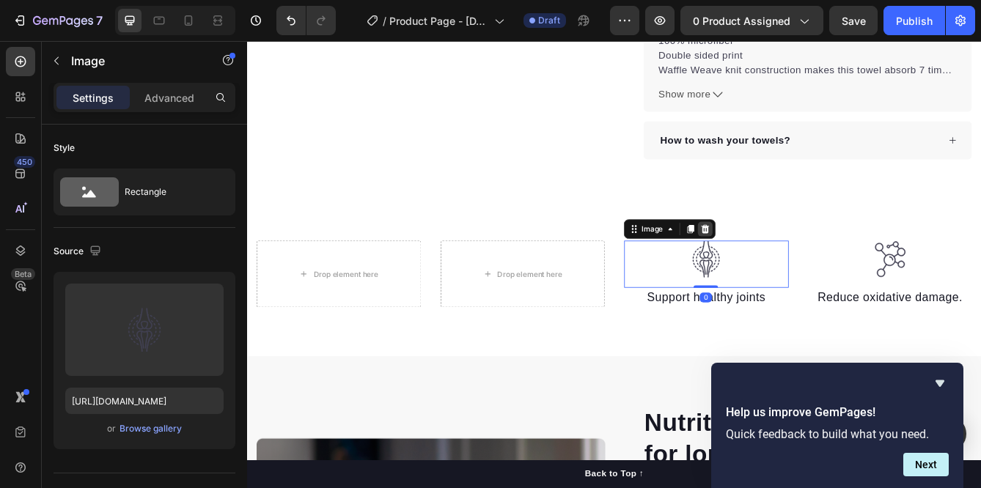
click at [798, 259] on div at bounding box center [797, 267] width 18 height 18
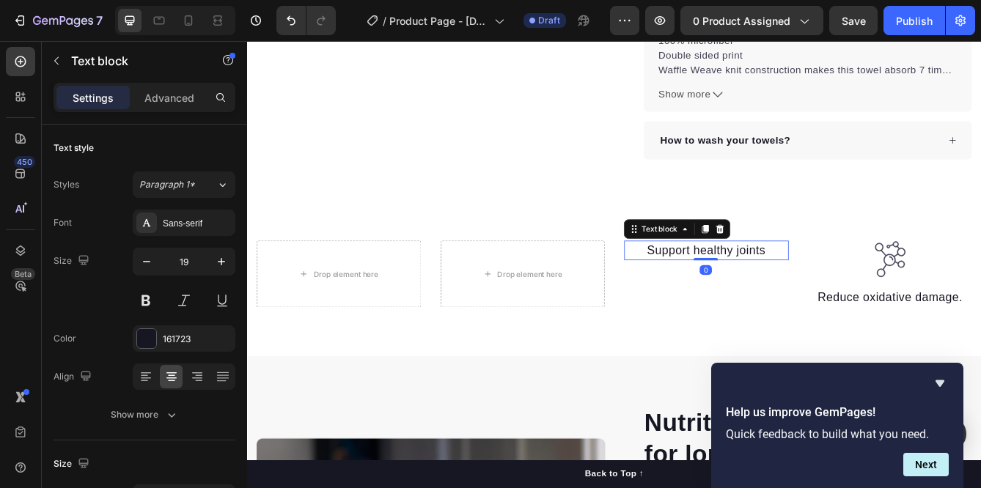
click at [784, 303] on div "Support healthy joints Text block 0" at bounding box center [797, 293] width 197 height 24
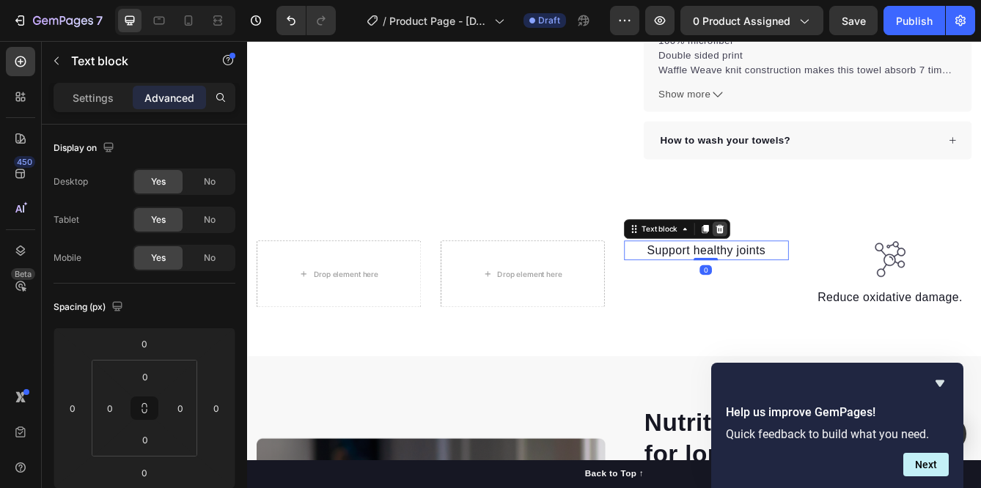
click at [813, 265] on icon at bounding box center [815, 267] width 10 height 10
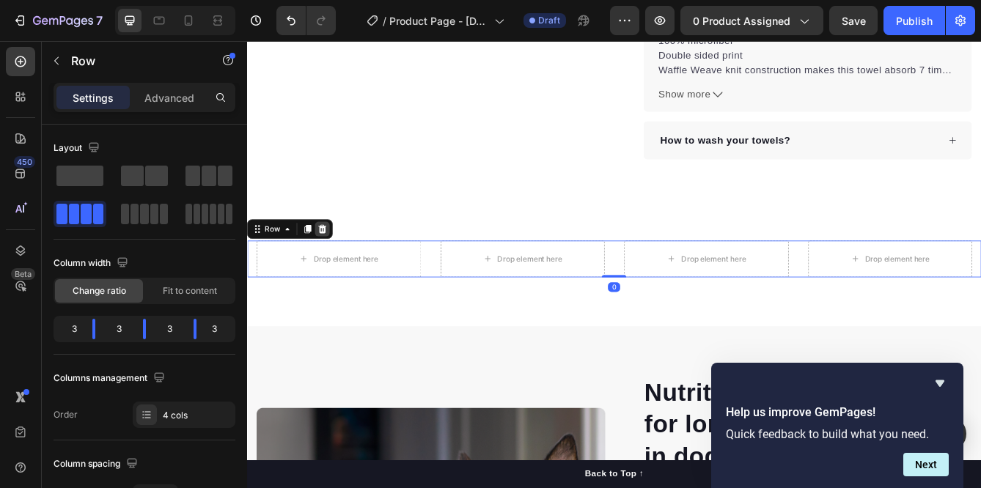
click at [340, 267] on icon at bounding box center [338, 267] width 10 height 10
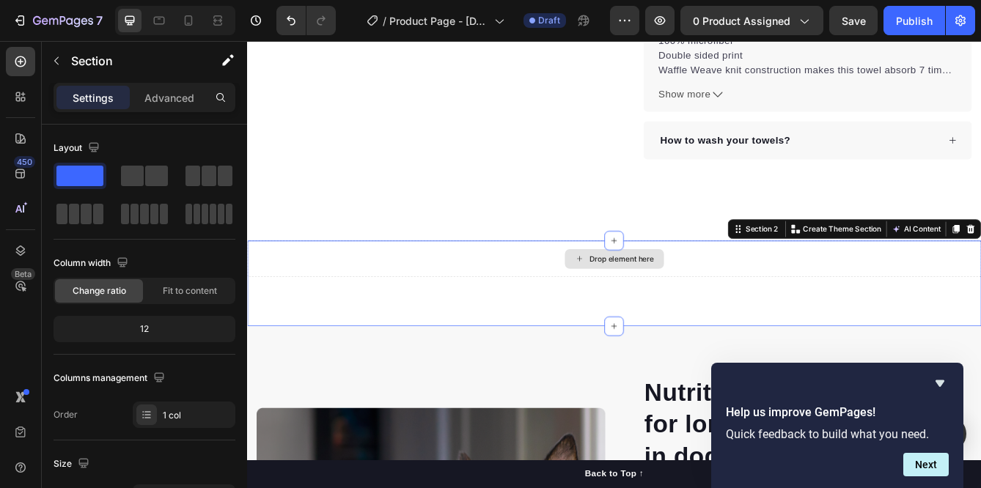
click at [390, 295] on div "Drop element here" at bounding box center [687, 303] width 880 height 44
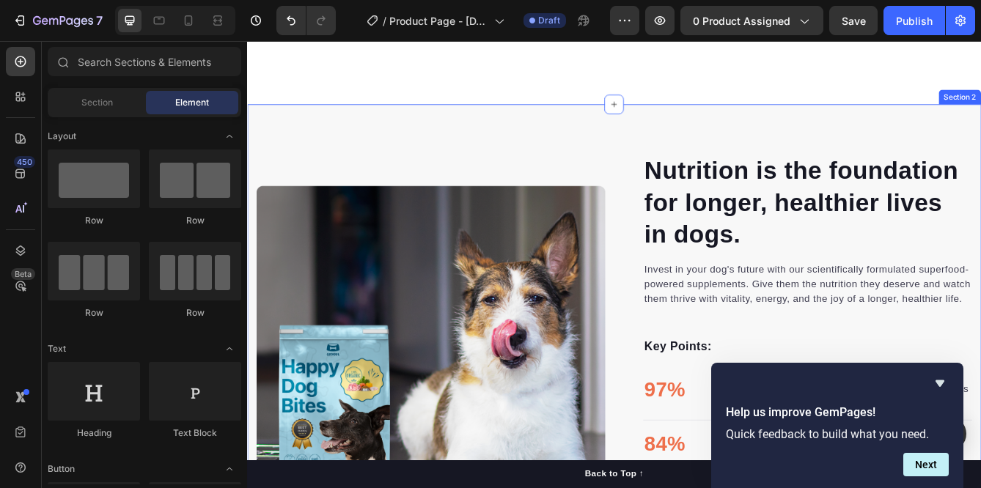
scroll to position [893, 0]
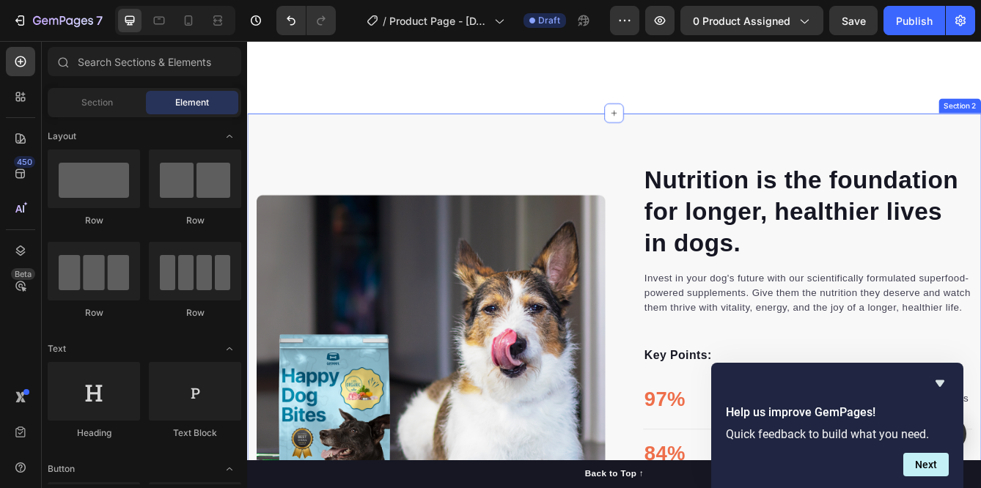
click at [547, 316] on img at bounding box center [467, 435] width 418 height 418
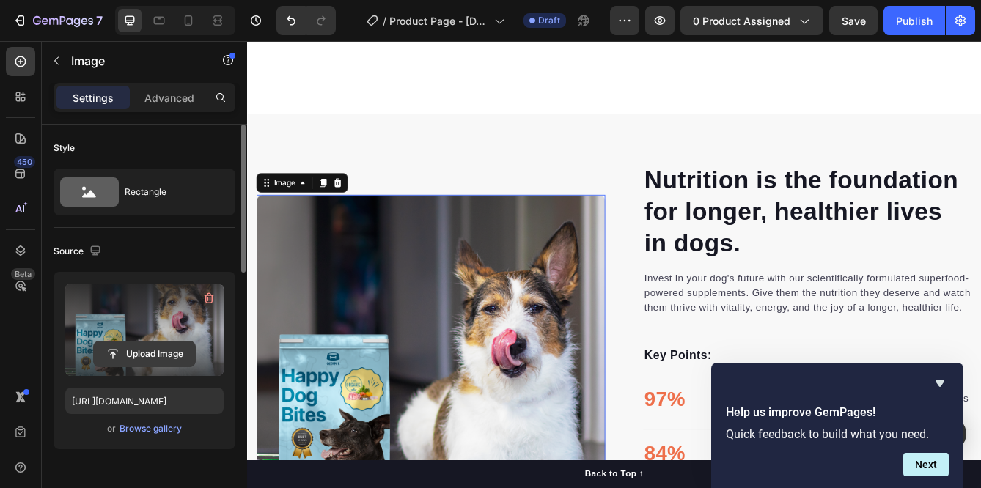
click at [158, 348] on input "file" at bounding box center [144, 354] width 101 height 25
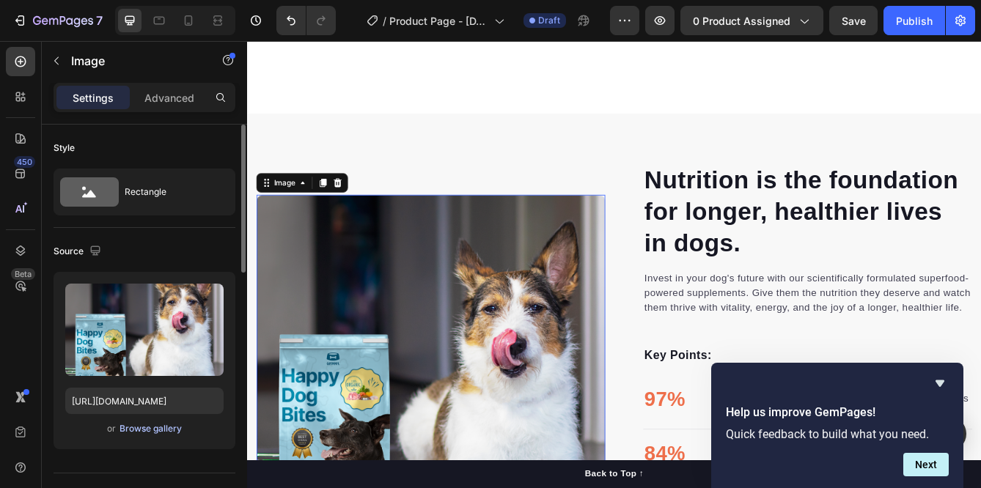
click at [146, 432] on div "Browse gallery" at bounding box center [151, 428] width 62 height 13
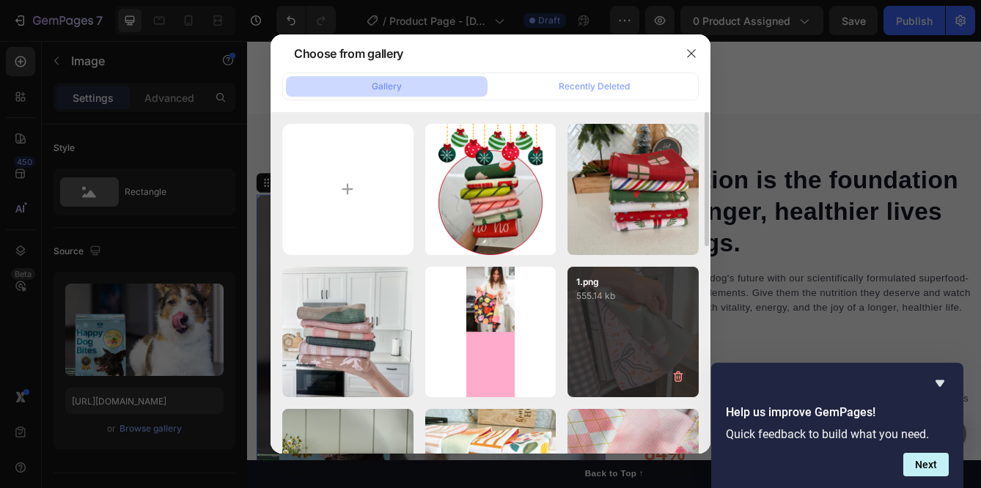
click at [634, 331] on div "1.png 555.14 kb" at bounding box center [633, 332] width 131 height 131
type input "https://cdn.shopify.com/s/files/1/0568/1846/6990/files/gempages_579916435946472…"
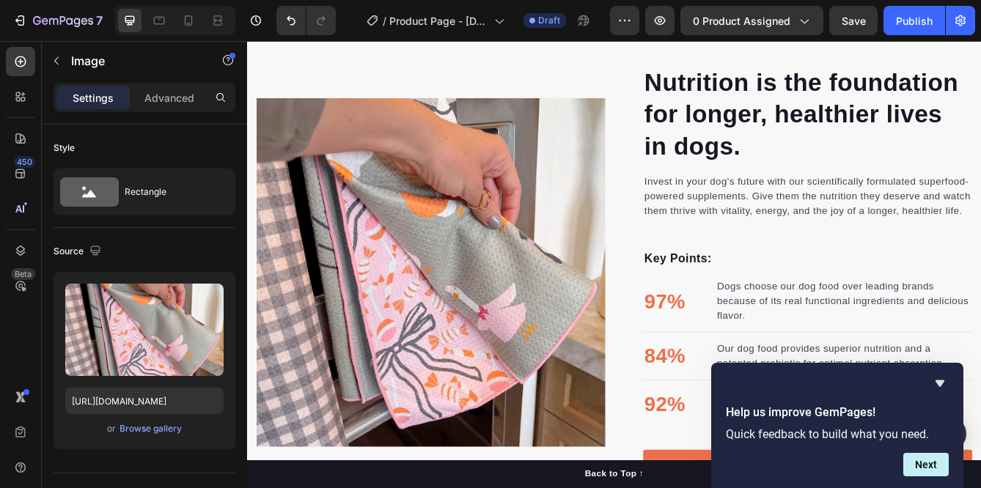
scroll to position [1013, 0]
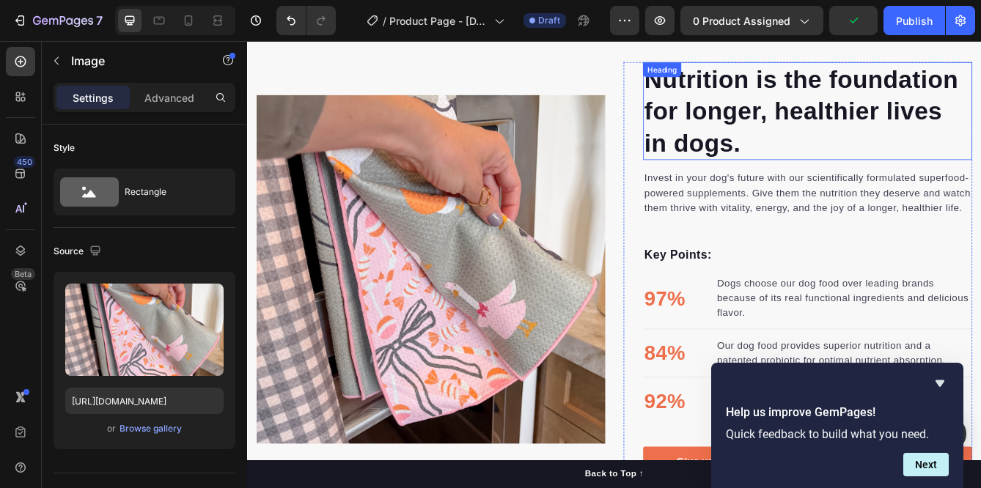
click at [847, 147] on p "Nutrition is the foundation for longer, healthier lives in dogs." at bounding box center [919, 125] width 392 height 114
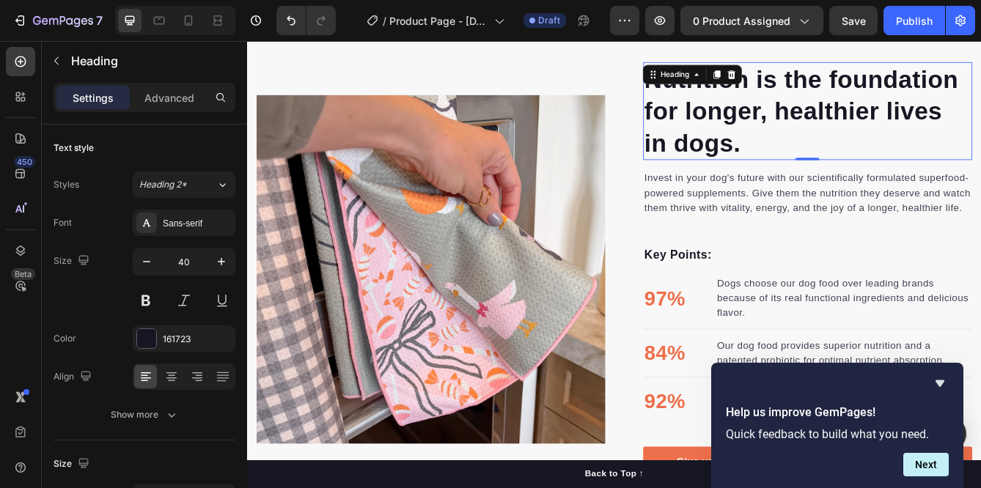
click at [857, 161] on p "Nutrition is the foundation for longer, healthier lives in dogs." at bounding box center [919, 125] width 392 height 114
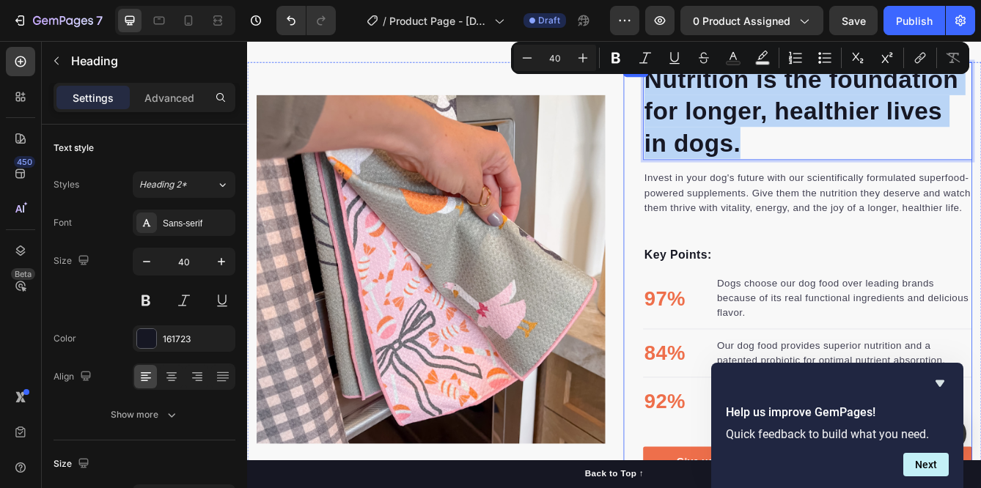
drag, startPoint x: 852, startPoint y: 164, endPoint x: 716, endPoint y: 72, distance: 164.4
click at [716, 72] on div "Nutrition is the foundation for longer, healthier lives in dogs. Heading 0 Inve…" at bounding box center [907, 315] width 418 height 497
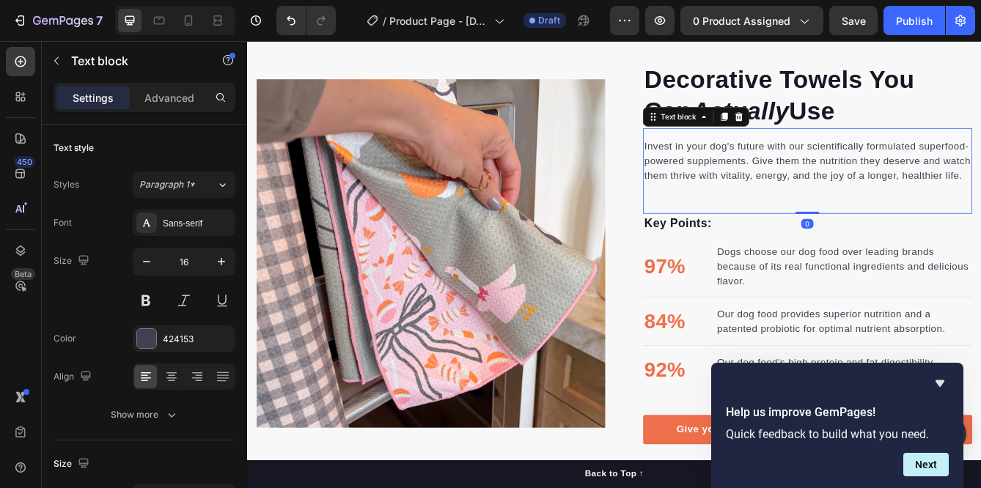
click at [780, 215] on div "Invest in your dog's future with our scientifically formulated superfood-powere…" at bounding box center [919, 197] width 395 height 103
click at [876, 213] on div "Invest in your dog's future with our scientifically formulated superfood-powere…" at bounding box center [919, 186] width 395 height 56
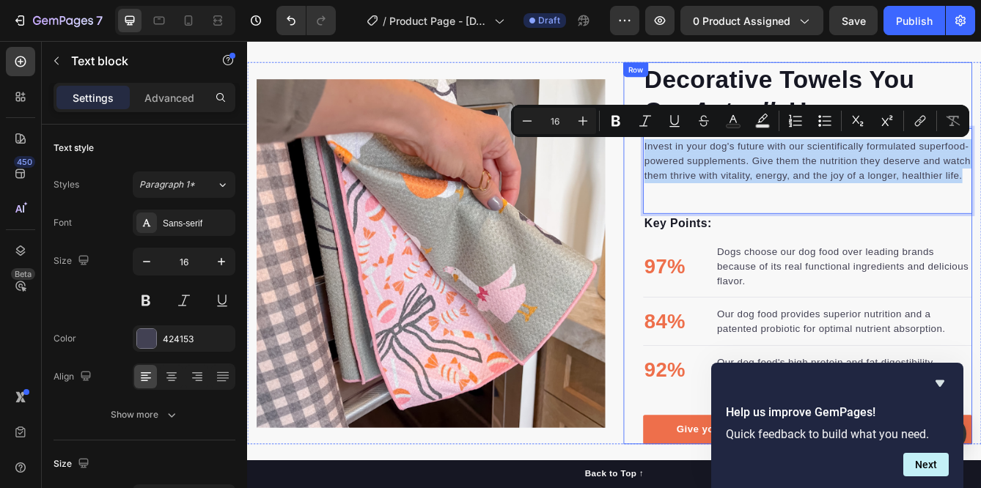
drag, startPoint x: 1104, startPoint y: 202, endPoint x: 708, endPoint y: 168, distance: 397.5
click at [708, 167] on div "Decorative Towels You Can Actually Use Heading Invest in your dog's future with…" at bounding box center [907, 296] width 418 height 459
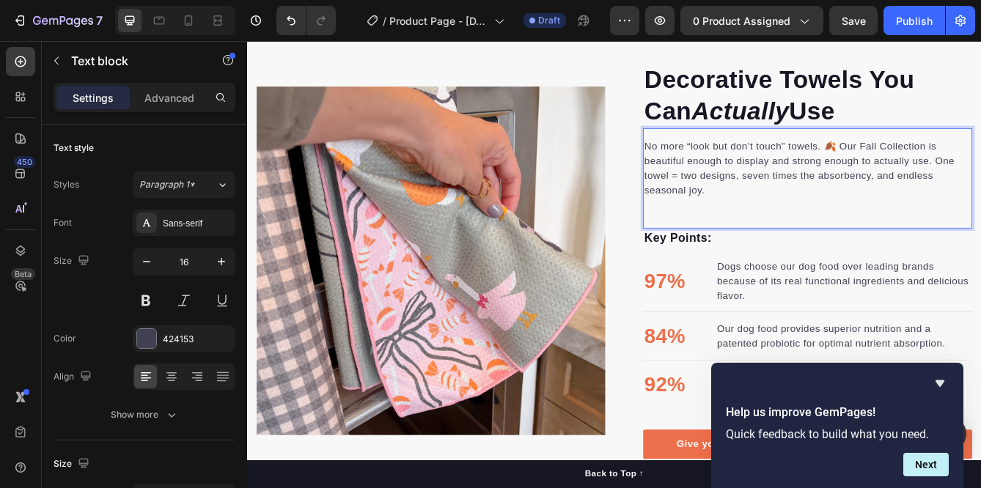
click at [947, 168] on p "No more “look but don’t touch” towels. 🍂 Our Fall Collection is beautiful enoug…" at bounding box center [919, 194] width 392 height 70
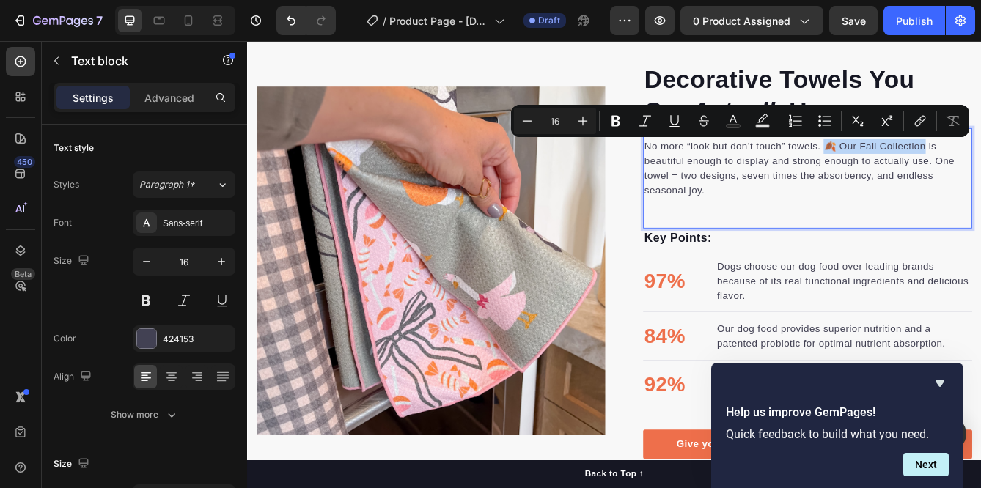
drag, startPoint x: 942, startPoint y: 168, endPoint x: 1055, endPoint y: 166, distance: 113.0
click at [981, 167] on p "No more “look but don’t touch” towels. 🍂 Our Fall Collection is beautiful enoug…" at bounding box center [919, 194] width 392 height 70
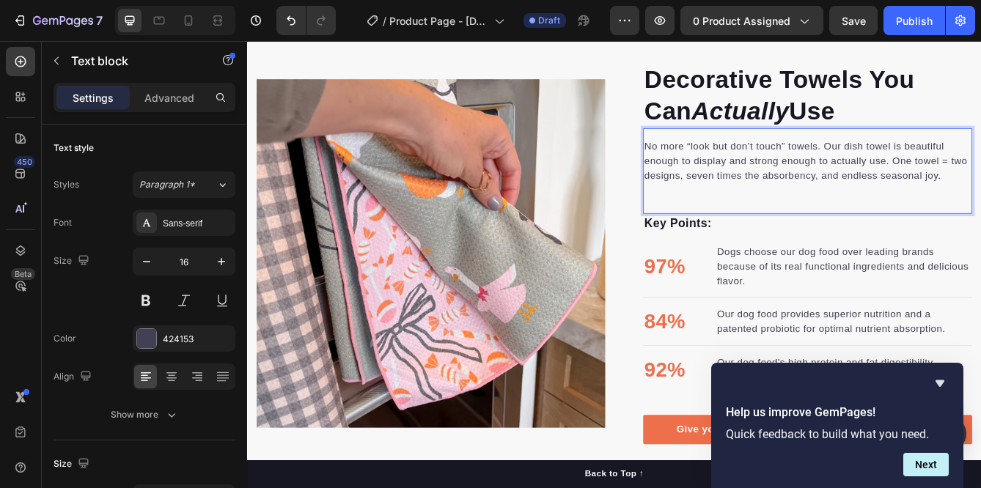
click at [981, 205] on p "No more “look but don’t touch” towels. Our dish towel is beautiful enough to di…" at bounding box center [919, 185] width 392 height 53
click at [981, 204] on p "No more “look but don’t touch” towels. Our dish towel is beautiful enough to di…" at bounding box center [919, 185] width 392 height 53
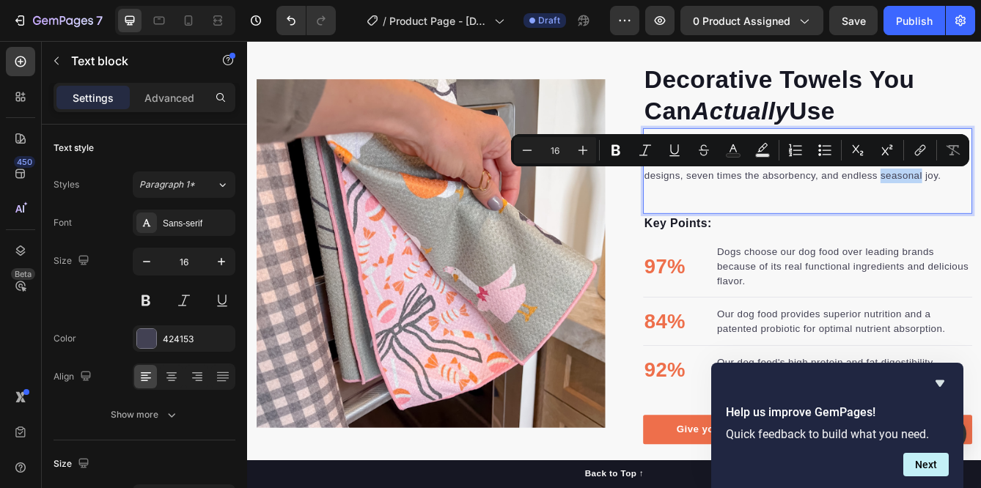
drag, startPoint x: 1057, startPoint y: 204, endPoint x: 1007, endPoint y: 207, distance: 50.0
click at [981, 207] on p "No more “look but don’t touch” towels. Our dish towel is beautiful enough to di…" at bounding box center [919, 185] width 392 height 53
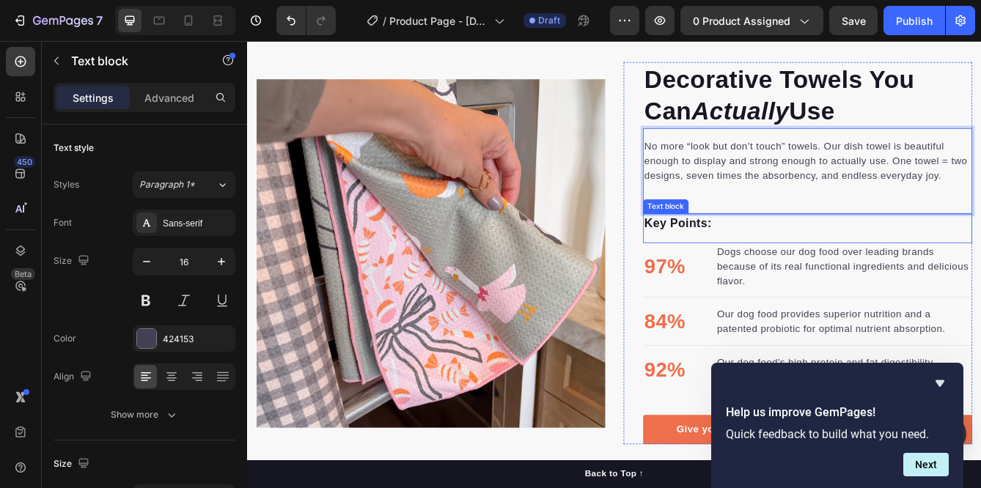
click at [865, 271] on p "Key Points:" at bounding box center [919, 260] width 392 height 21
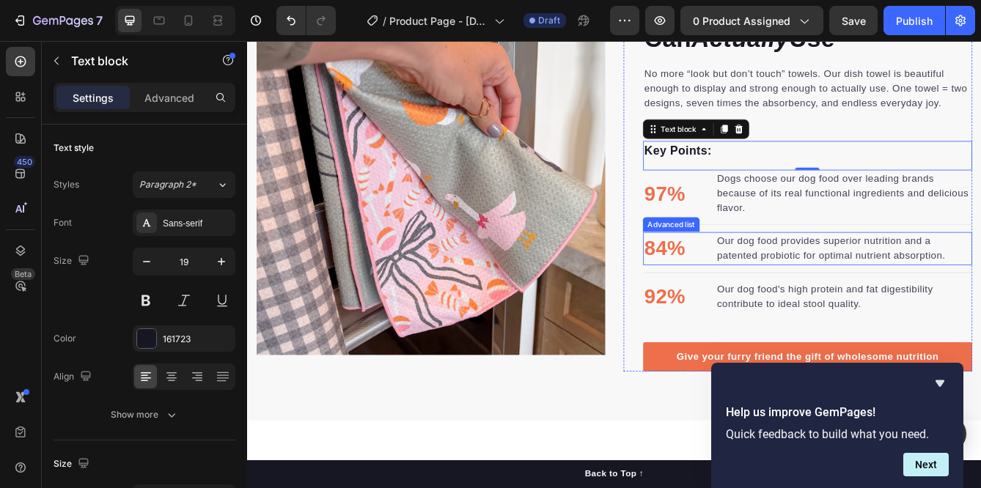
scroll to position [1113, 0]
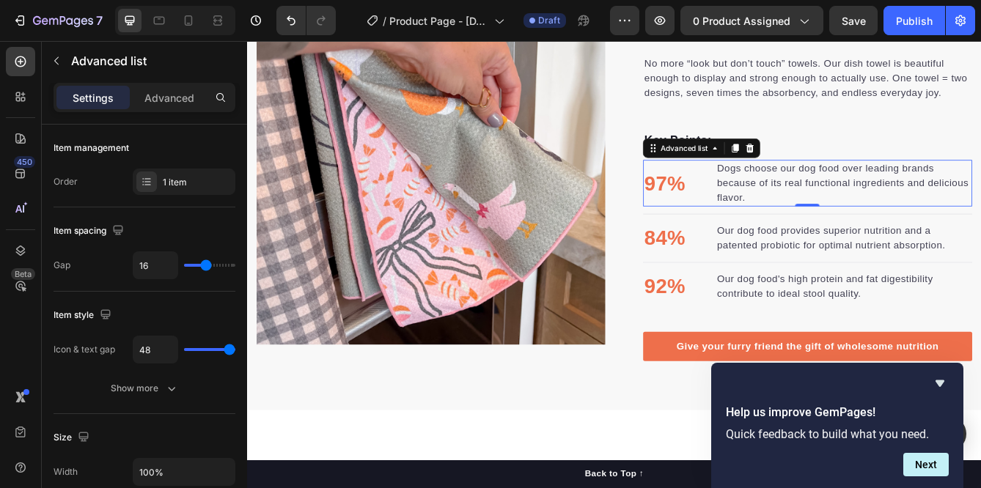
click at [804, 212] on li "97% Text block Dogs choose our dog food over leading brands because of its real…" at bounding box center [919, 212] width 395 height 56
click at [850, 167] on icon at bounding box center [851, 170] width 10 height 10
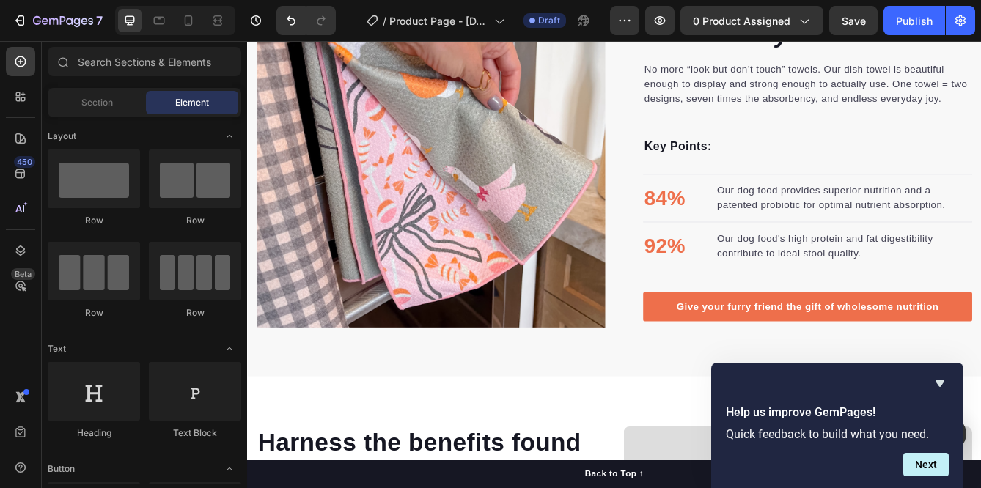
scroll to position [1120, 0]
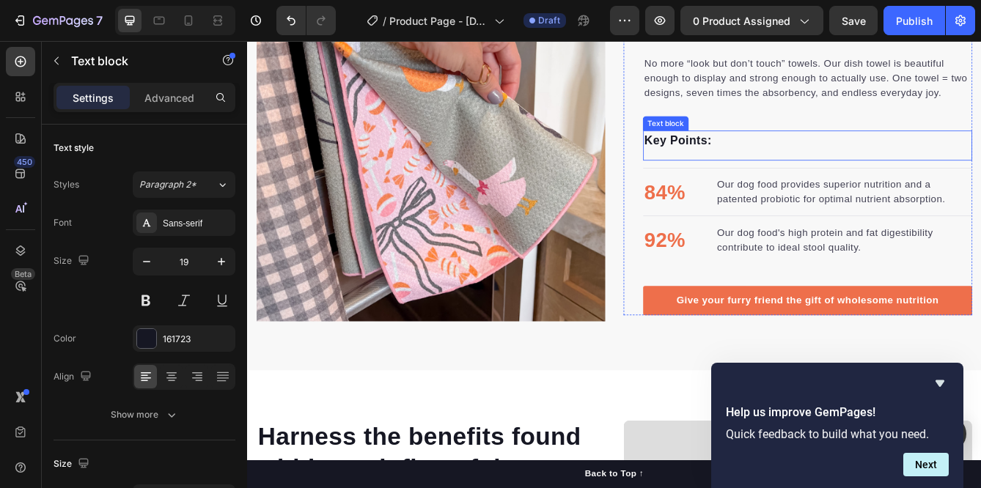
click at [792, 168] on p "Key Points:" at bounding box center [919, 160] width 392 height 21
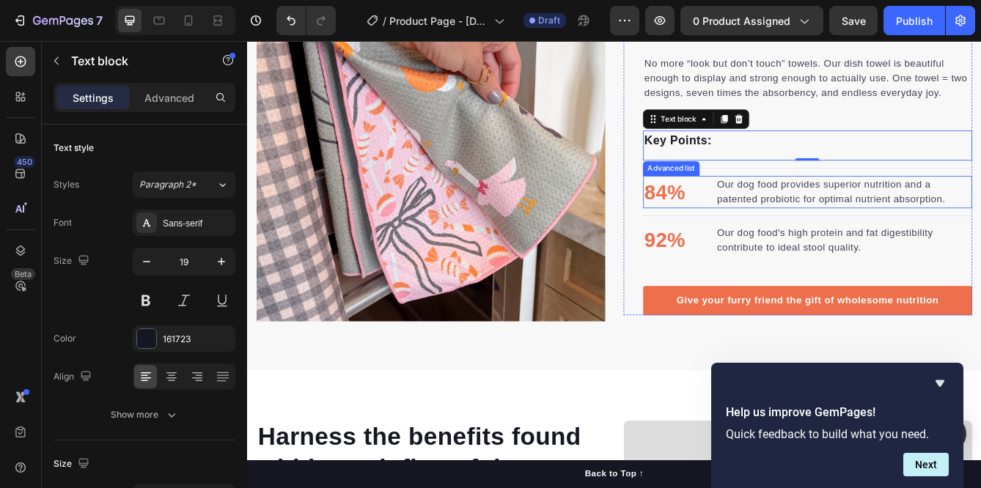
click at [796, 215] on li "84% Text block Our dog food provides superior nutrition and a patented probioti…" at bounding box center [919, 223] width 395 height 40
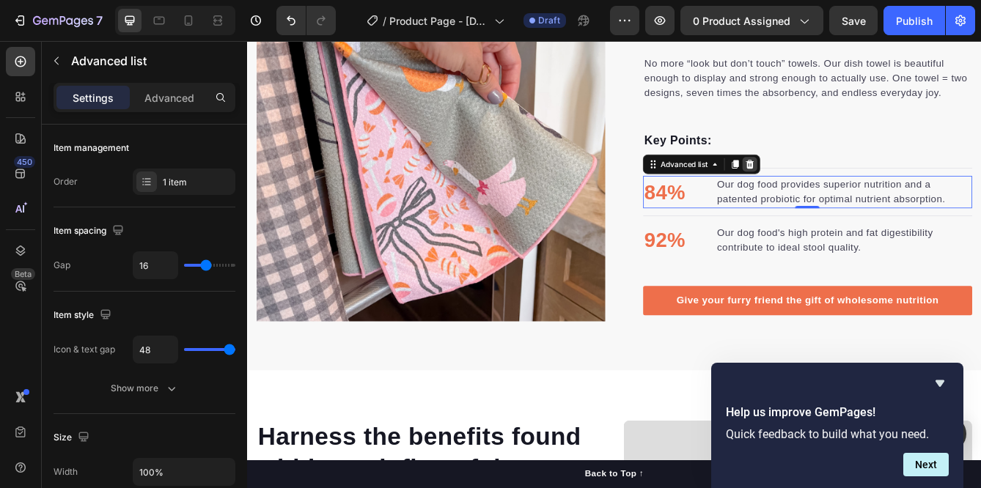
click at [852, 186] on icon at bounding box center [851, 188] width 10 height 10
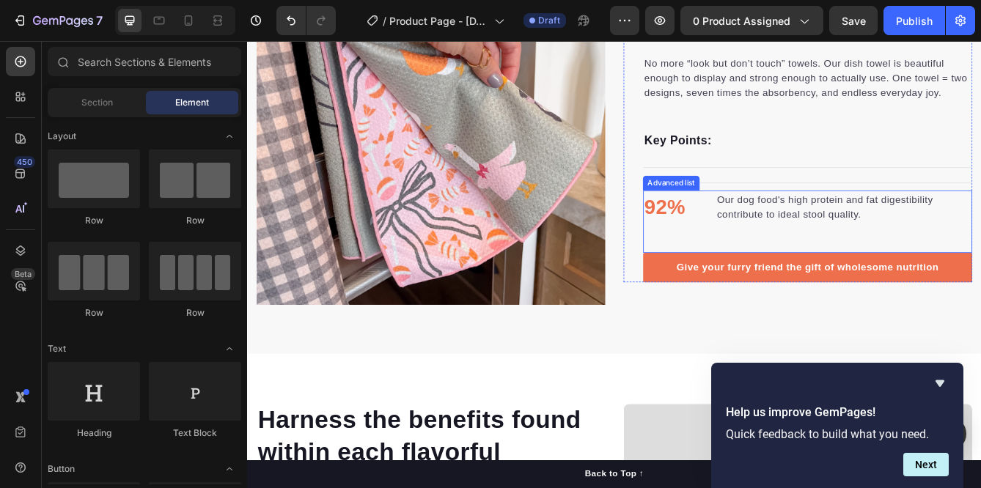
click at [807, 249] on li "92% Text block Our dog food's high protein and fat digestibility contribute to …" at bounding box center [919, 241] width 395 height 40
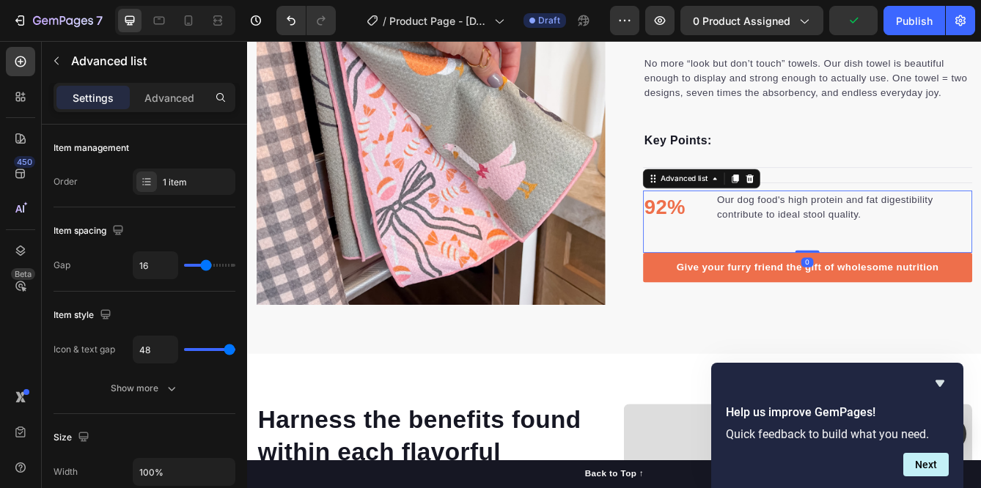
click at [851, 208] on icon at bounding box center [851, 207] width 10 height 10
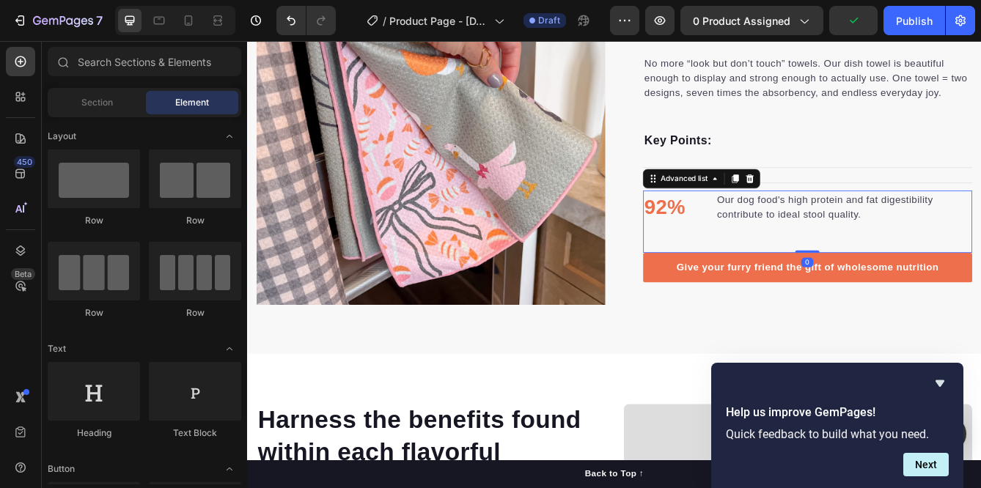
scroll to position [1176, 0]
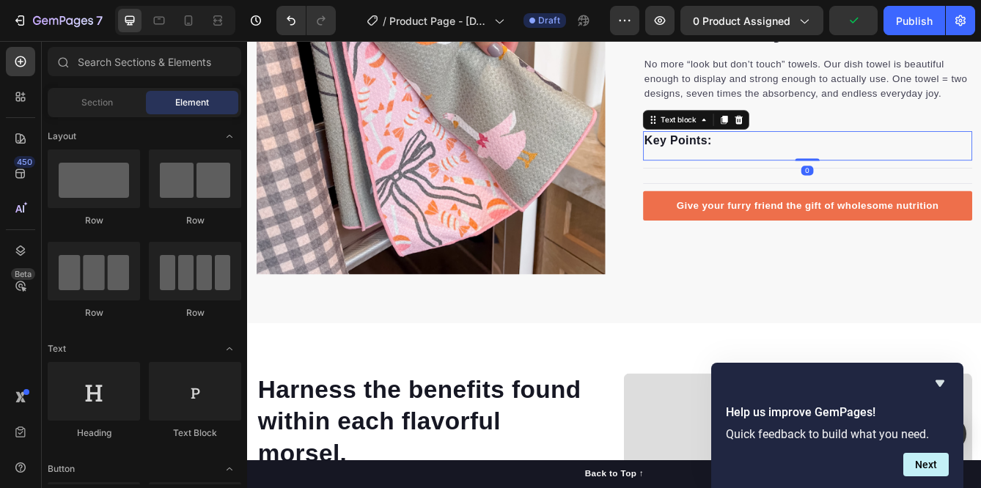
click at [822, 169] on p "Key Points:" at bounding box center [919, 161] width 392 height 21
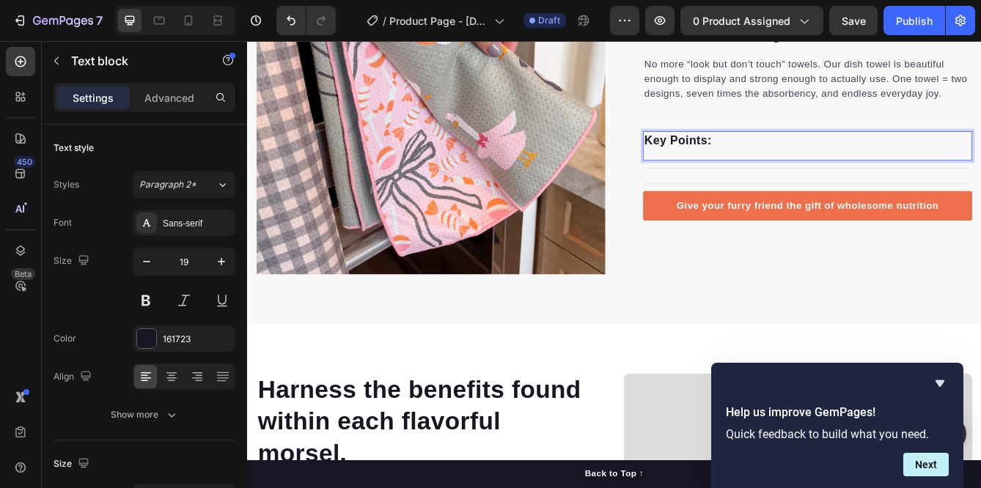
click at [822, 169] on p "Key Points:" at bounding box center [919, 161] width 392 height 21
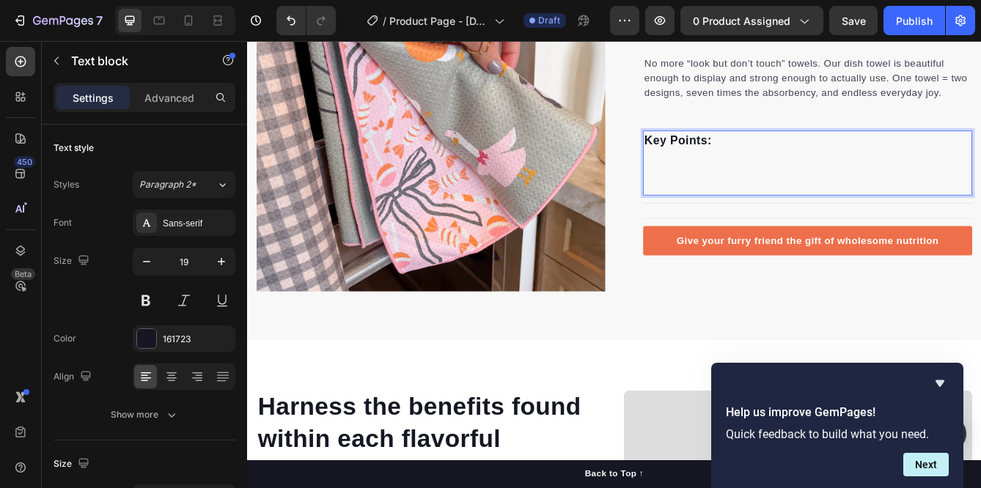
scroll to position [1114, 0]
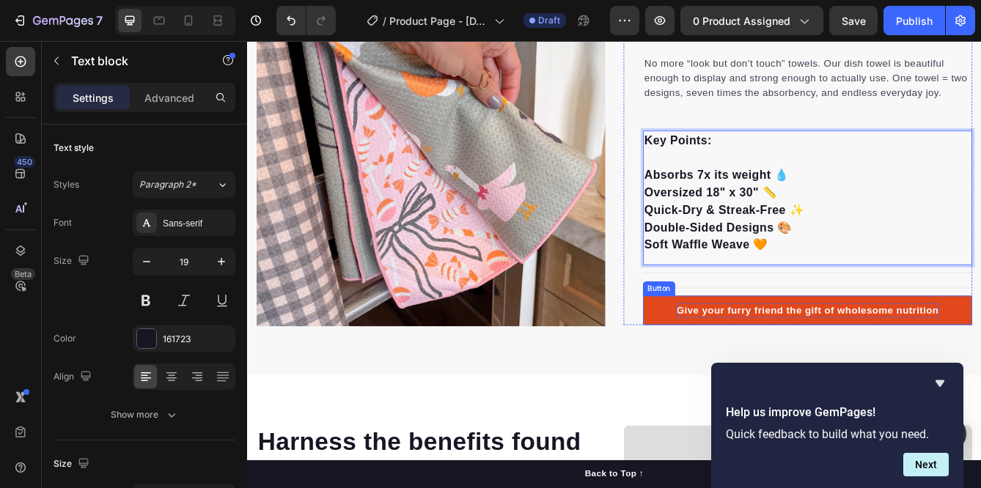
click at [851, 366] on div "Give your furry friend the gift of wholesome nutrition" at bounding box center [919, 365] width 315 height 18
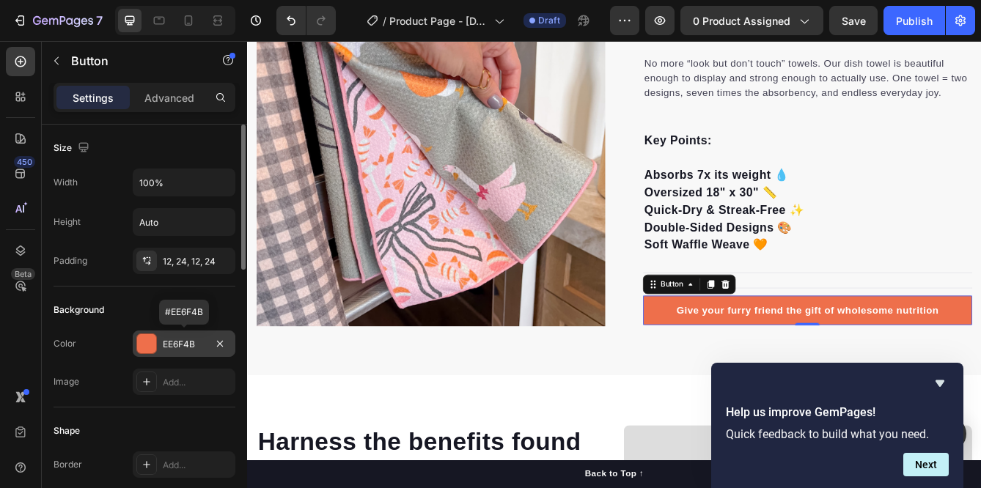
click at [181, 344] on div "EE6F4B" at bounding box center [184, 344] width 43 height 13
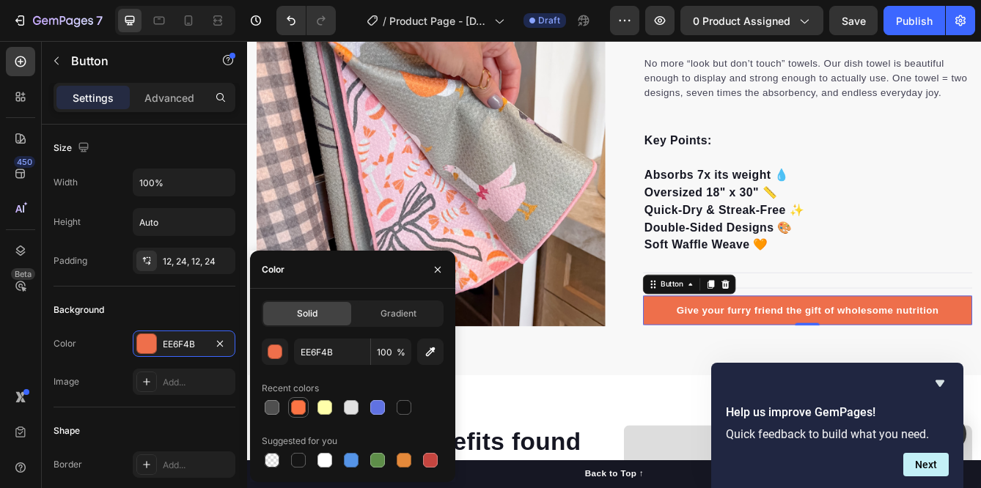
click at [301, 407] on div at bounding box center [298, 407] width 15 height 15
type input "FC7444"
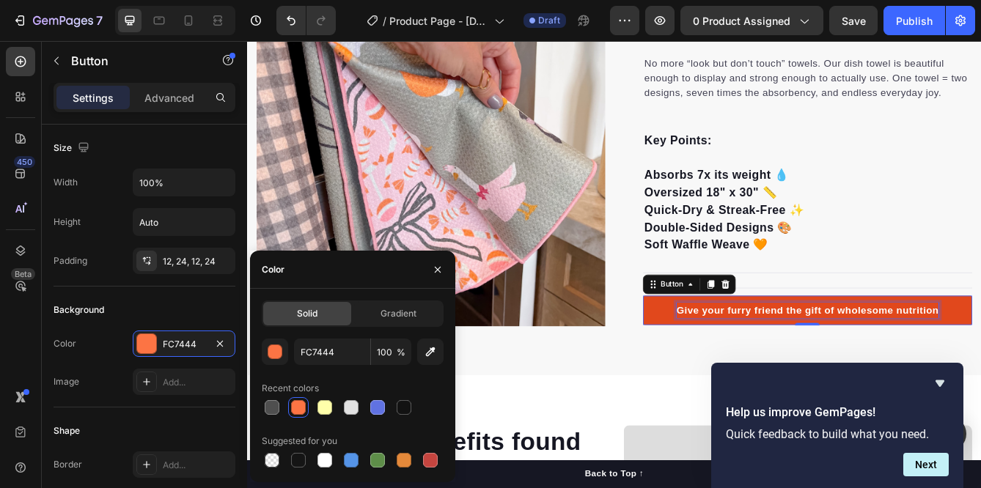
click at [880, 364] on div "Give your furry friend the gift of wholesome nutrition" at bounding box center [919, 365] width 315 height 18
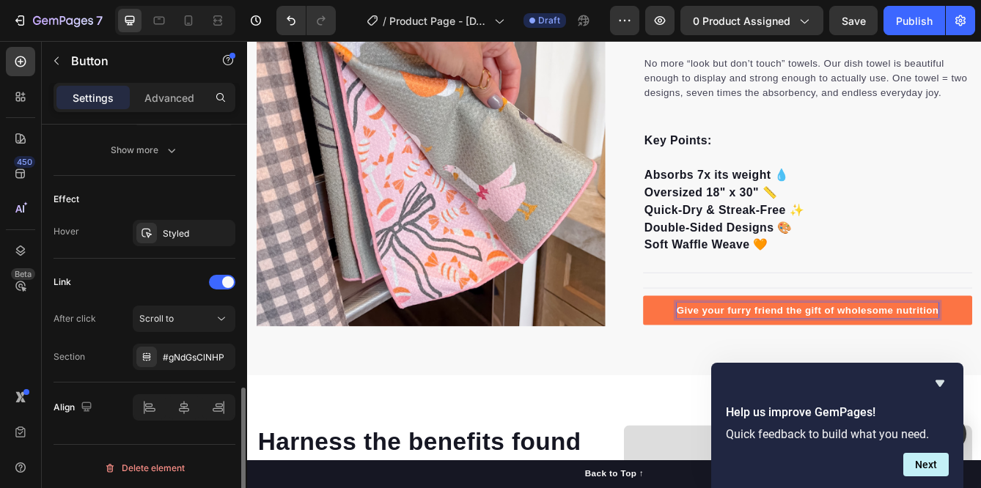
scroll to position [722, 0]
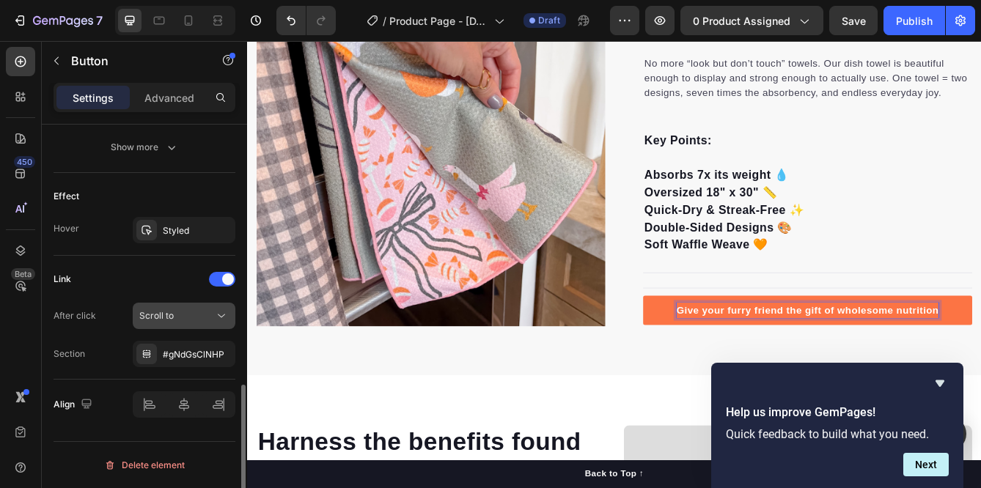
click at [211, 309] on div "Scroll to" at bounding box center [176, 315] width 75 height 13
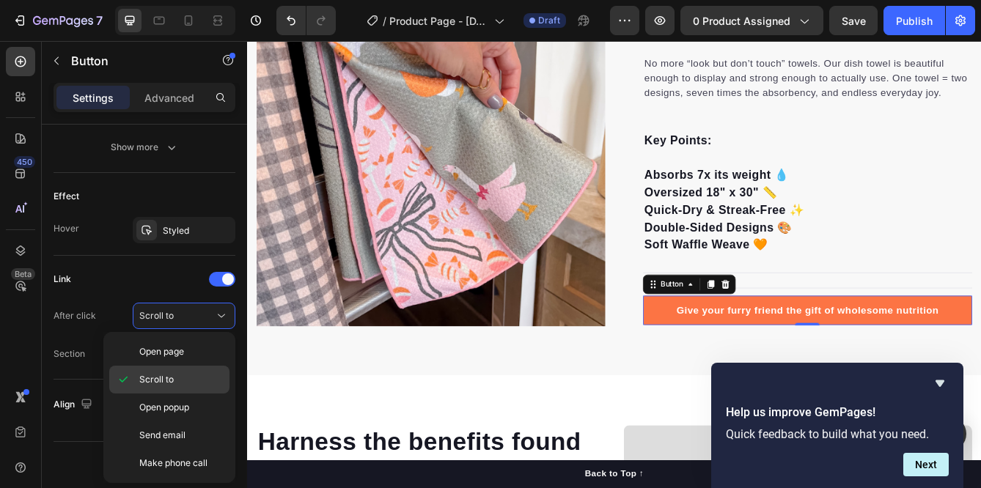
click at [175, 373] on p "Scroll to" at bounding box center [181, 379] width 84 height 13
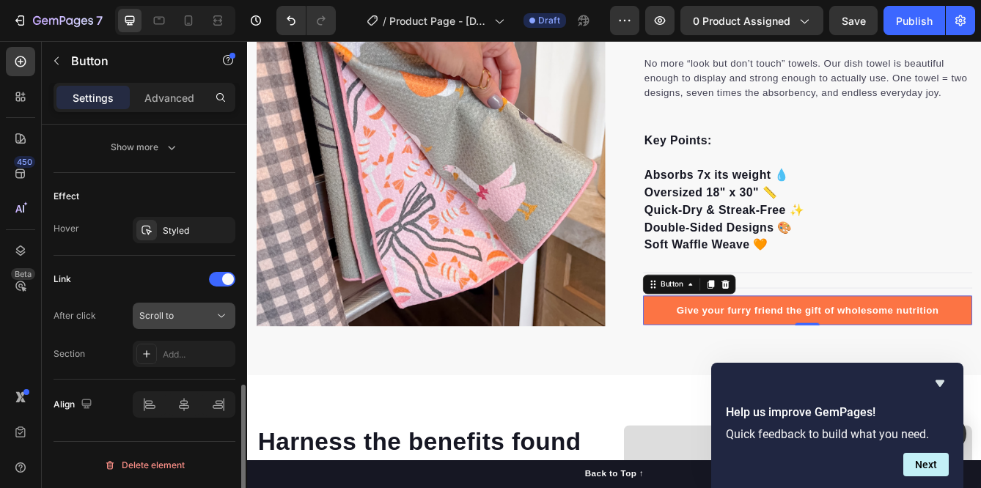
click at [179, 315] on div "Scroll to" at bounding box center [176, 315] width 75 height 13
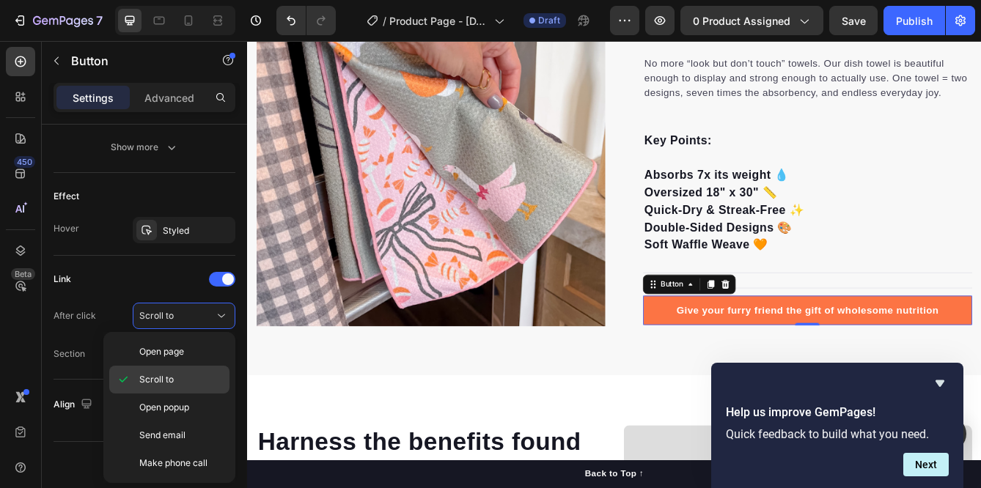
click at [175, 380] on p "Scroll to" at bounding box center [181, 379] width 84 height 13
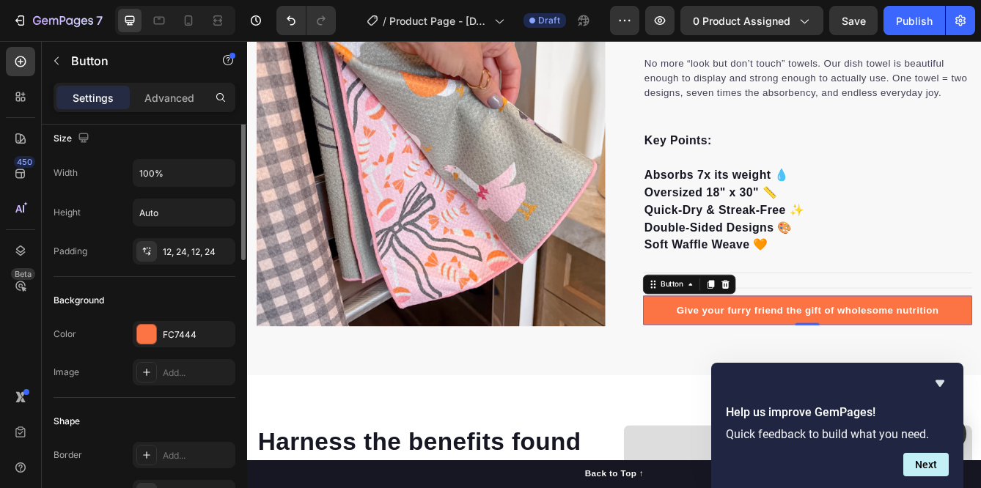
scroll to position [0, 0]
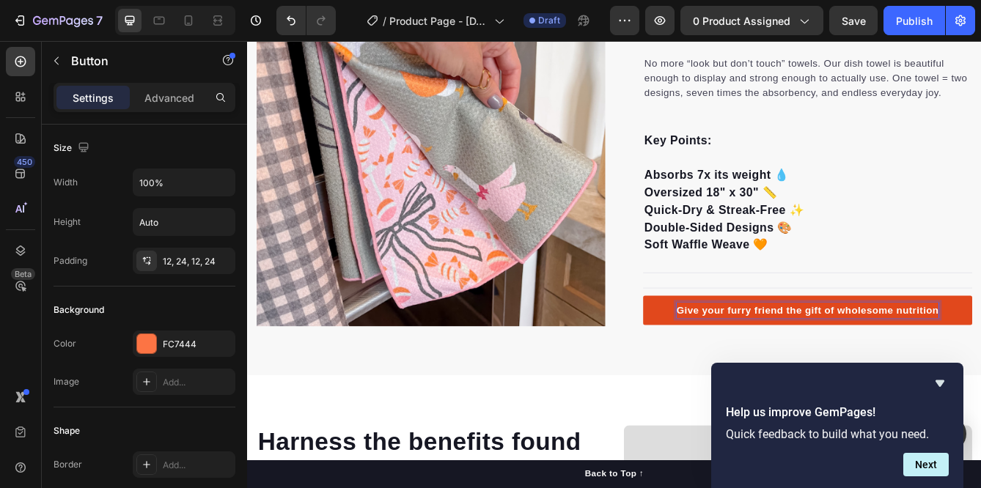
click at [801, 364] on div "Give your furry friend the gift of wholesome nutrition" at bounding box center [919, 365] width 315 height 18
click at [801, 363] on p "Give your furry friend the gift of wholesome nutrition" at bounding box center [919, 365] width 315 height 18
click at [981, 370] on p "Give your furry friend the gift of wholesome nutrition" at bounding box center [919, 365] width 315 height 18
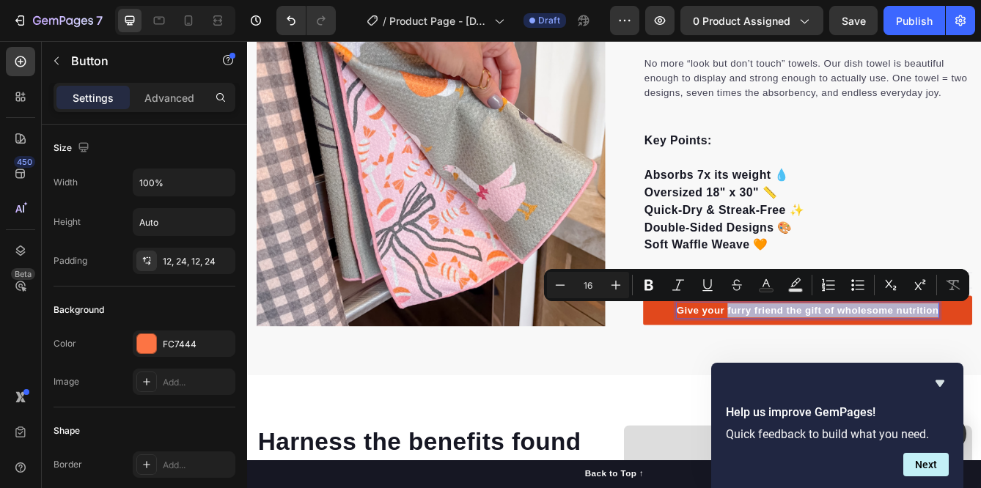
drag, startPoint x: 1074, startPoint y: 367, endPoint x: 821, endPoint y: 367, distance: 253.8
click at [821, 367] on p "Give your furry friend the gift of wholesome nutrition" at bounding box center [919, 365] width 315 height 18
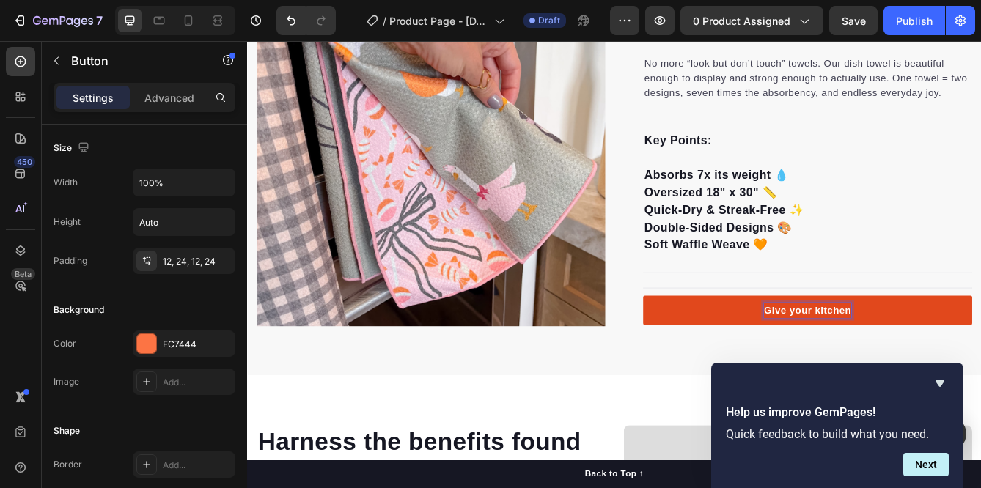
click at [722, 347] on button "Give your kitchen" at bounding box center [919, 364] width 395 height 35
click at [722, 347] on button "Give your kitchen a" at bounding box center [919, 364] width 395 height 35
click at [722, 347] on button "Give your kitchen a colorful" at bounding box center [919, 364] width 395 height 35
click at [722, 347] on button "Feel" at bounding box center [919, 364] width 395 height 35
click at [722, 347] on button "Feel your" at bounding box center [919, 364] width 395 height 35
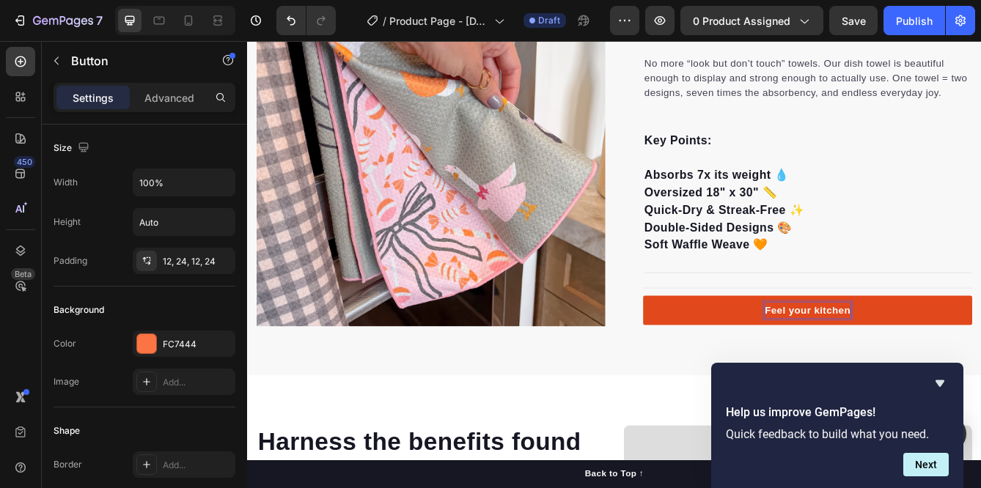
click at [722, 347] on button "Feel your kitchen" at bounding box center [919, 364] width 395 height 35
click at [722, 347] on button "Feel your kitchen wit" at bounding box center [919, 364] width 395 height 35
click at [722, 347] on button "Feel your kitchen with colorful" at bounding box center [919, 364] width 395 height 35
click at [981, 364] on p "Feel your kitchen with colorful joy!" at bounding box center [919, 365] width 207 height 18
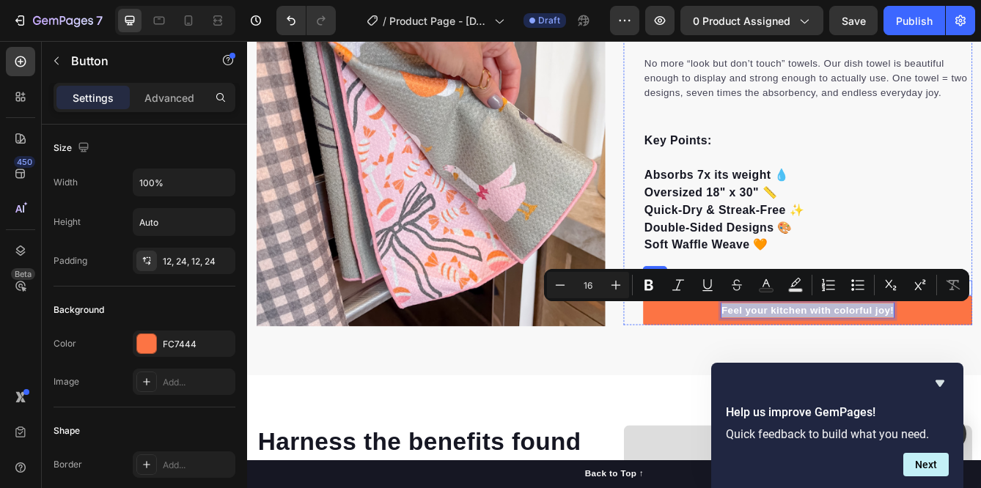
drag, startPoint x: 1022, startPoint y: 360, endPoint x: 826, endPoint y: 345, distance: 196.4
click at [826, 345] on div "Decorative Towels You Can Actually Use Heading No more “look but don’t touch” t…" at bounding box center [919, 174] width 395 height 415
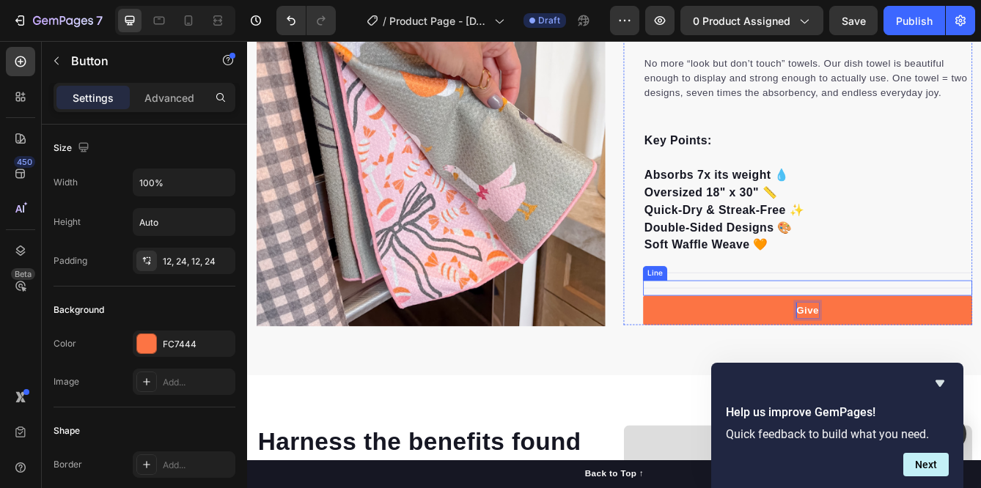
click at [722, 347] on button "Give" at bounding box center [919, 364] width 395 height 35
click at [722, 347] on button "Give your" at bounding box center [919, 364] width 395 height 35
click at [722, 347] on button "Give your kitchen" at bounding box center [919, 364] width 395 height 35
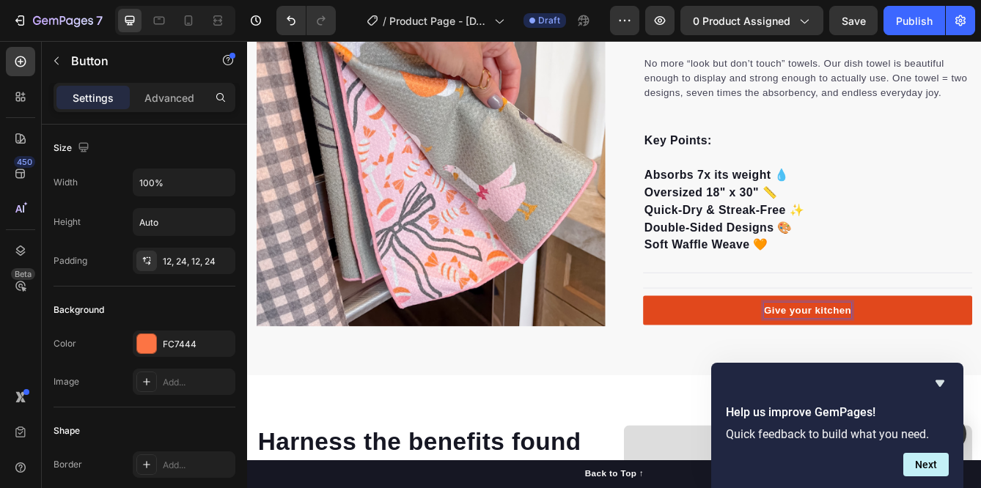
click at [960, 360] on p "Give your kitchen" at bounding box center [919, 365] width 105 height 18
click at [960, 361] on p "Give your kitchen" at bounding box center [919, 365] width 105 height 18
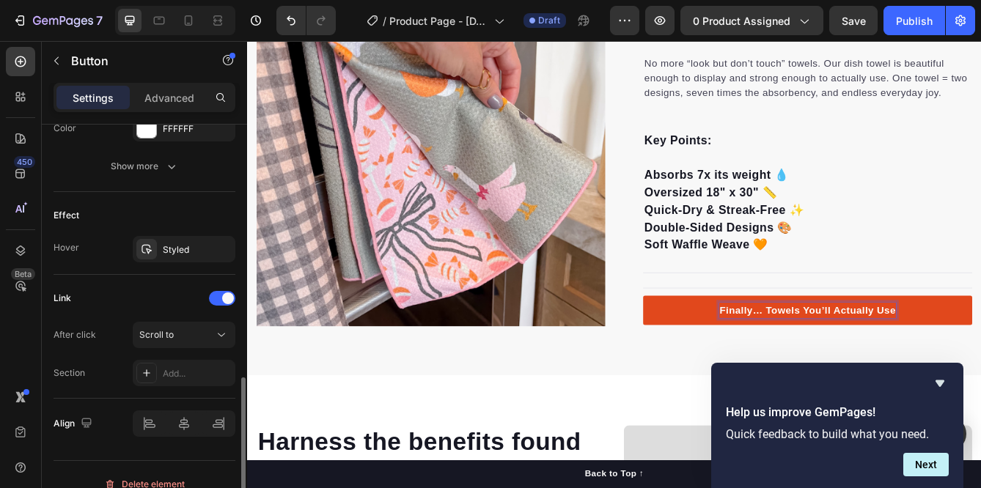
scroll to position [706, 0]
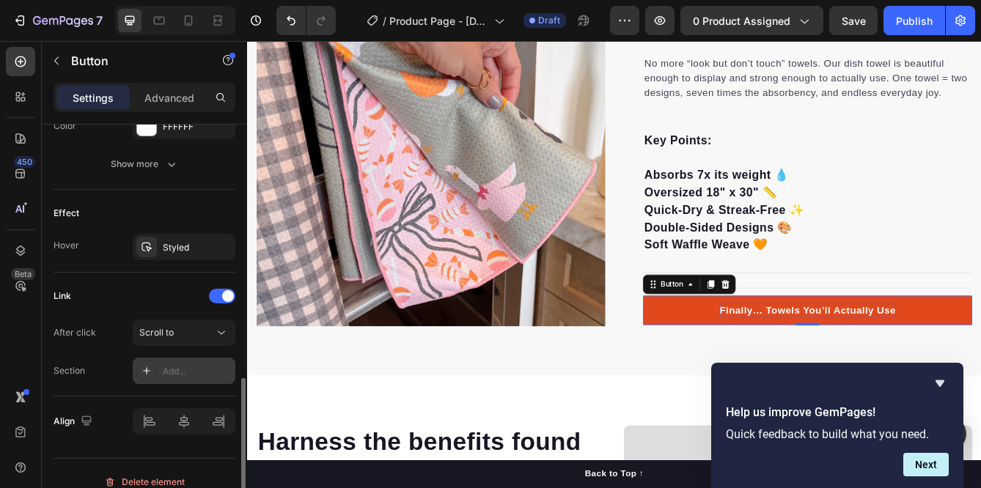
click at [173, 370] on div "Add..." at bounding box center [197, 371] width 69 height 13
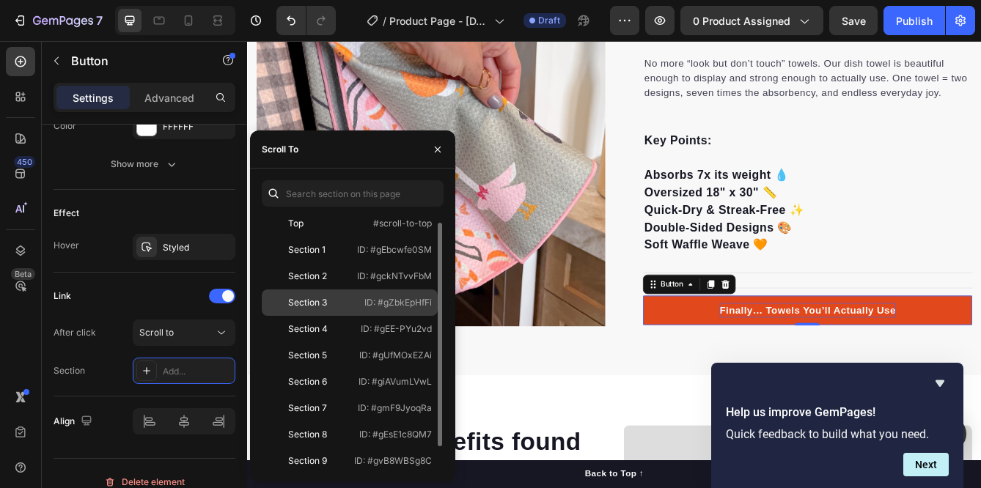
scroll to position [0, 0]
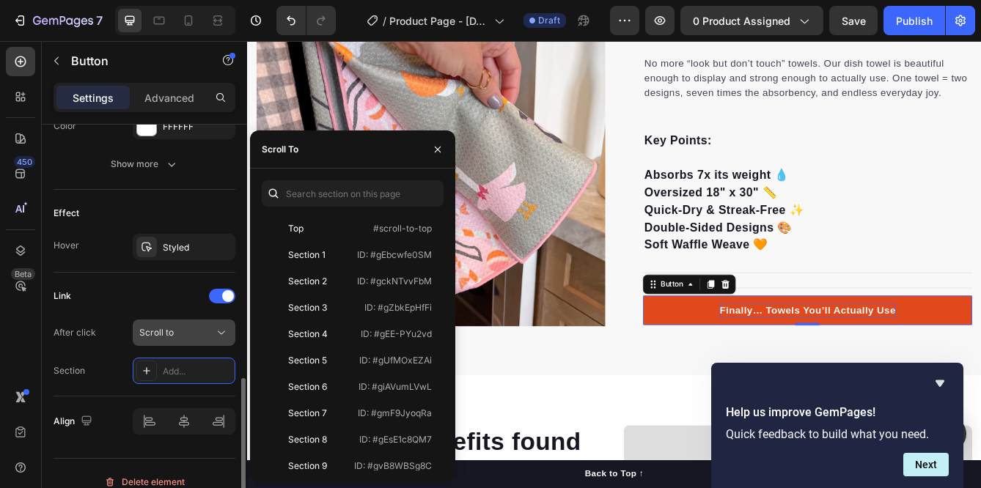
click at [197, 336] on div "Scroll to" at bounding box center [176, 332] width 75 height 13
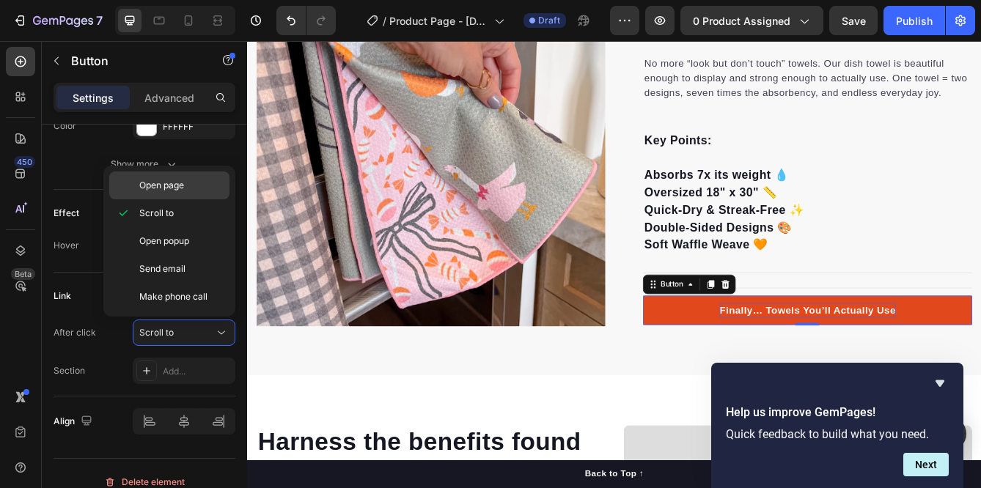
click at [168, 188] on span "Open page" at bounding box center [161, 185] width 45 height 13
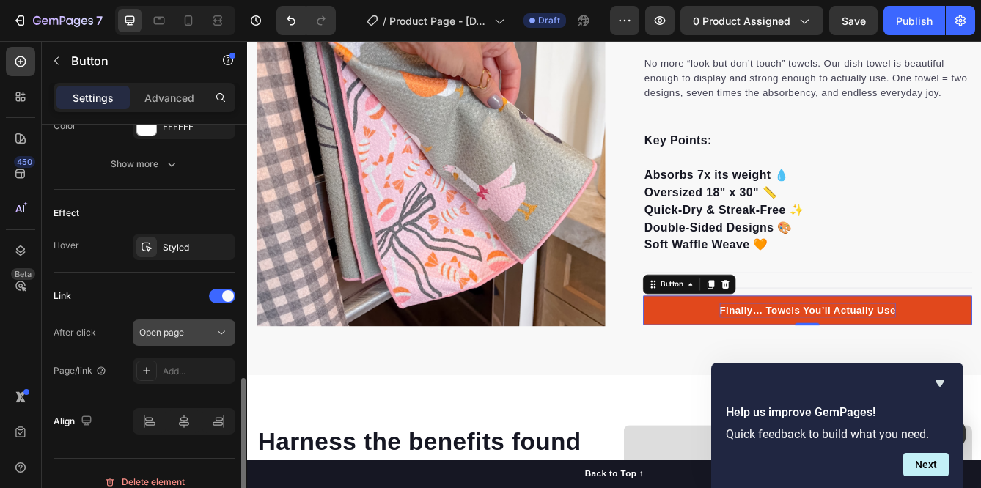
click at [170, 341] on button "Open page" at bounding box center [184, 333] width 103 height 26
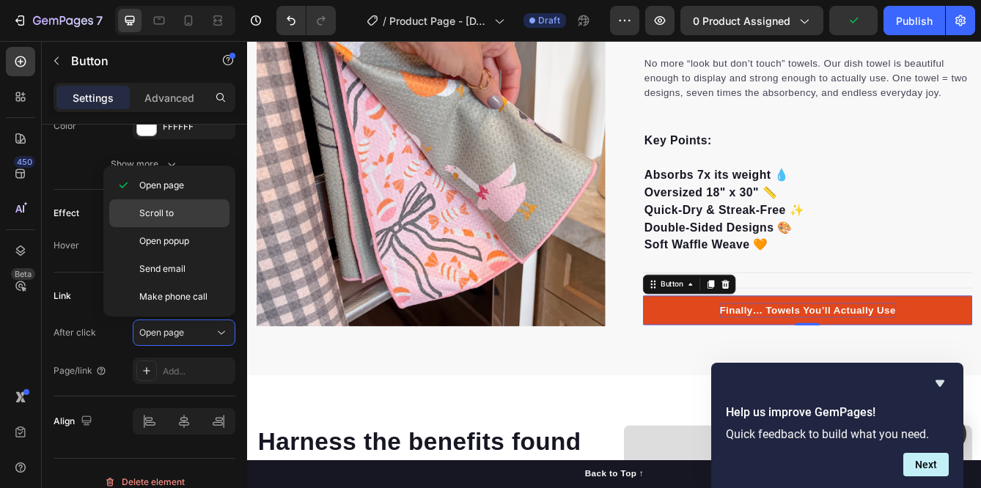
click at [166, 204] on div "Scroll to" at bounding box center [169, 213] width 120 height 28
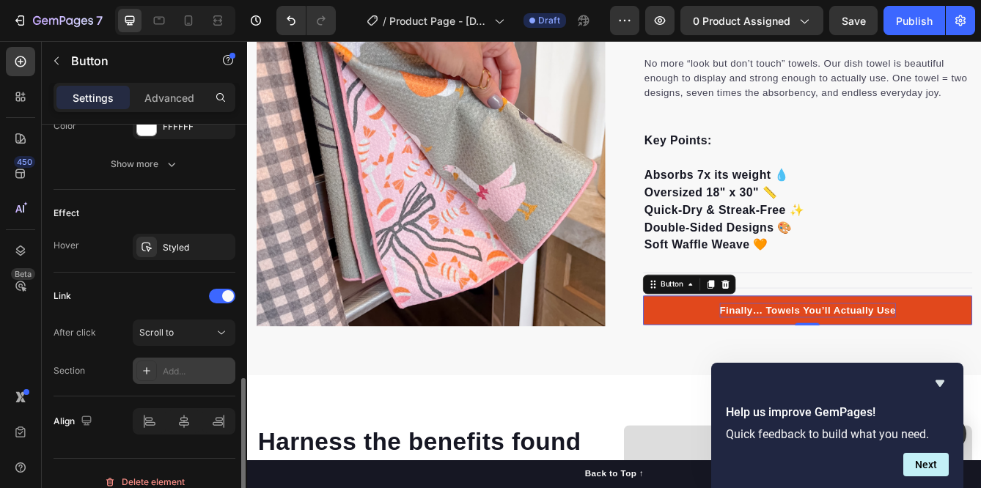
click at [150, 371] on icon at bounding box center [147, 371] width 12 height 12
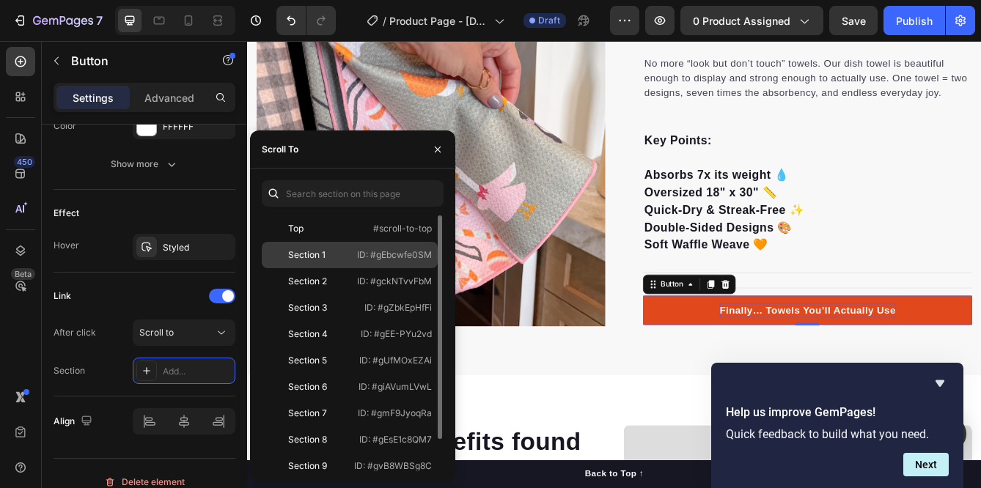
click at [391, 253] on p "ID: #gEbcwfe0SM" at bounding box center [394, 255] width 75 height 13
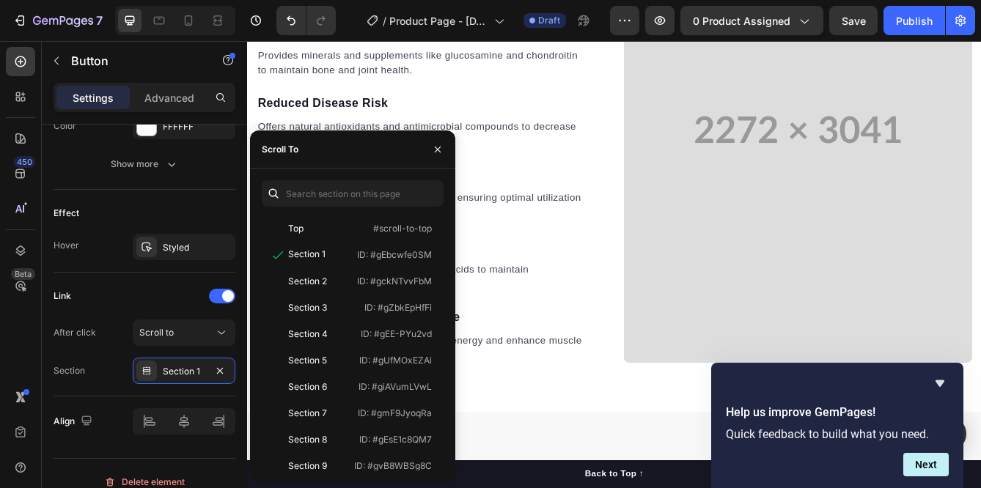
scroll to position [1746, 0]
click at [178, 338] on div "Scroll to" at bounding box center [176, 332] width 75 height 13
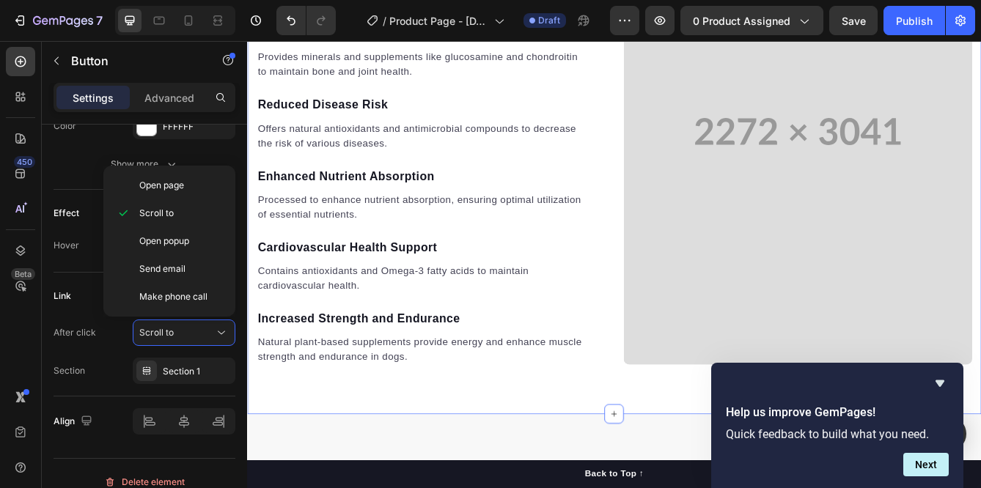
click at [399, 458] on div "Harness the benefits found within each flavorful morsel. Heading Bone and Joint…" at bounding box center [687, 150] width 880 height 680
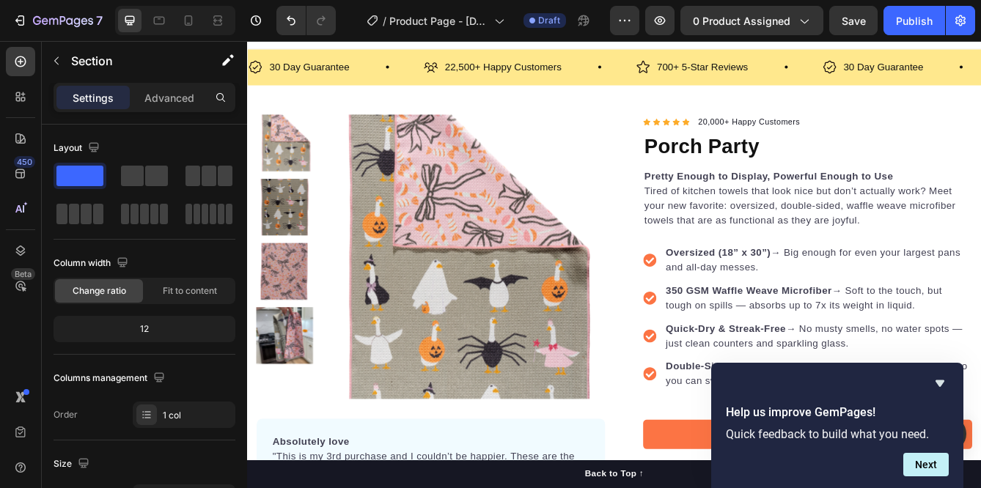
scroll to position [0, 0]
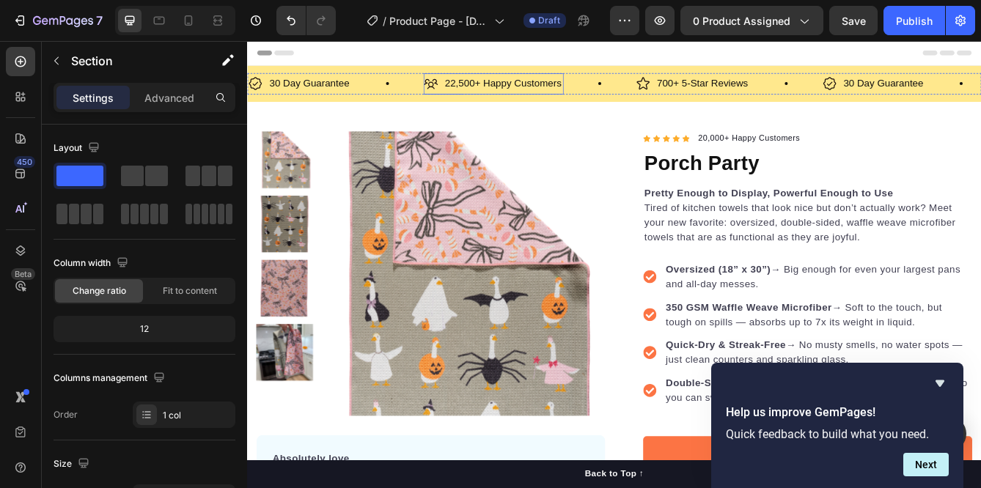
click at [515, 100] on p "22,500+ Happy Customers" at bounding box center [554, 92] width 140 height 21
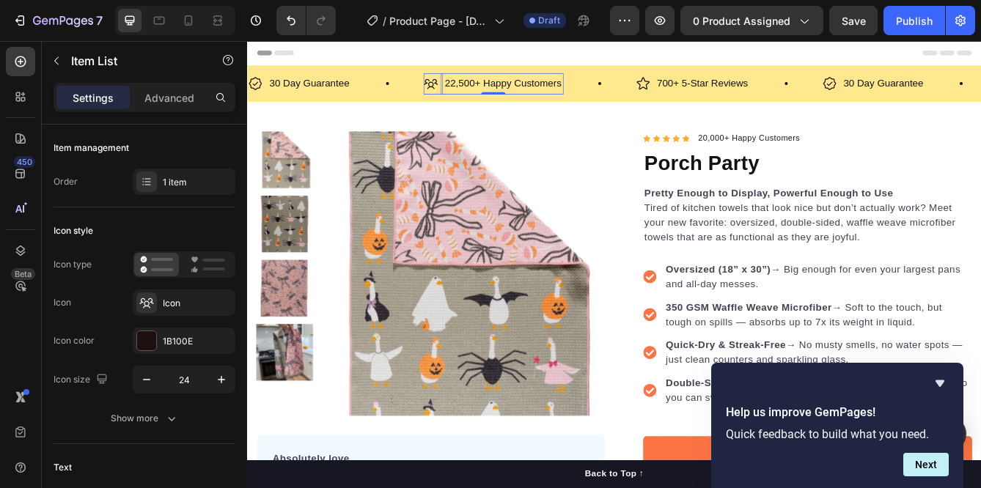
click at [497, 95] on p "22,500+ Happy Customers" at bounding box center [554, 92] width 140 height 21
click at [504, 94] on p "20,500+ Happy Customers" at bounding box center [554, 92] width 140 height 21
click at [758, 97] on p "700+ 5-Star Reviews" at bounding box center [793, 92] width 109 height 21
click at [755, 94] on p "700+ 5-Star Reviews" at bounding box center [793, 92] width 109 height 21
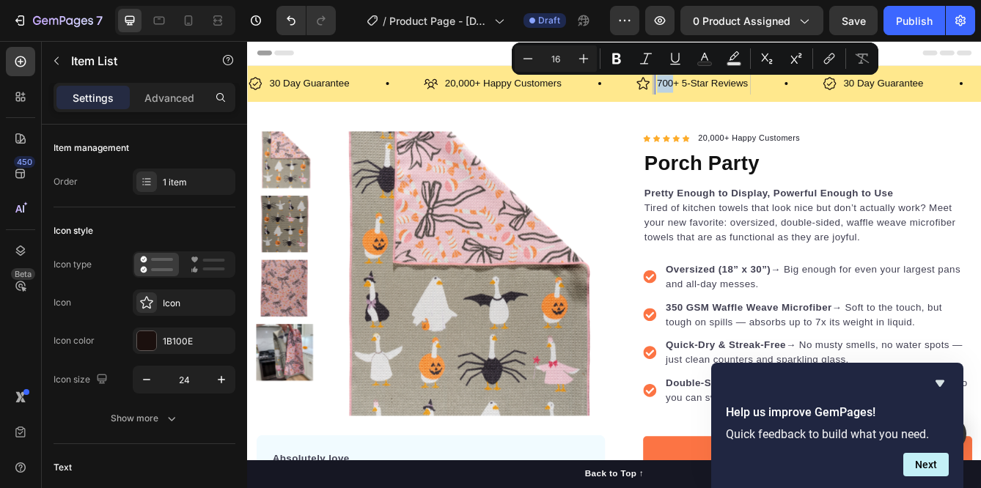
drag, startPoint x: 755, startPoint y: 94, endPoint x: 740, endPoint y: 92, distance: 15.5
click at [740, 92] on p "700+ 5-Star Reviews" at bounding box center [793, 92] width 109 height 21
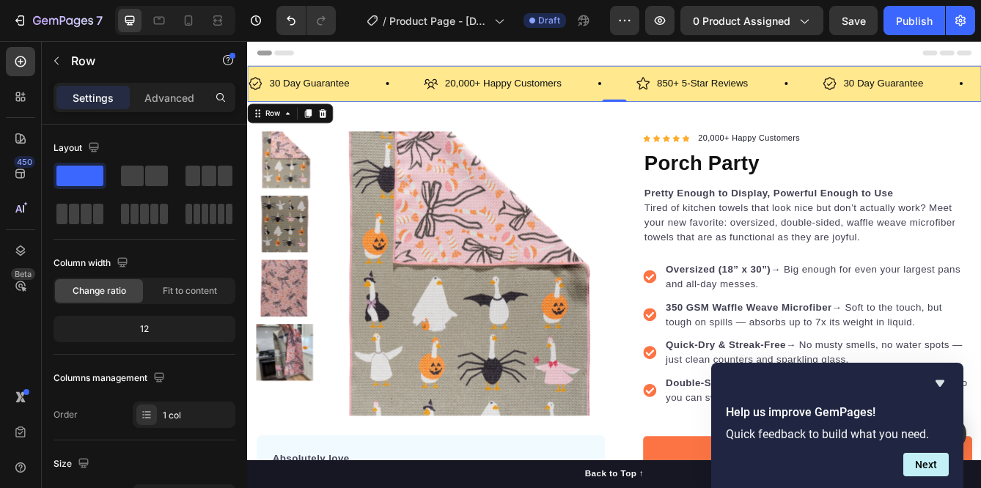
click at [887, 74] on div "30 Day Guarantee Item List 20,000+ Happy Customers Item List 850+ 5-Star Review…" at bounding box center [687, 92] width 880 height 43
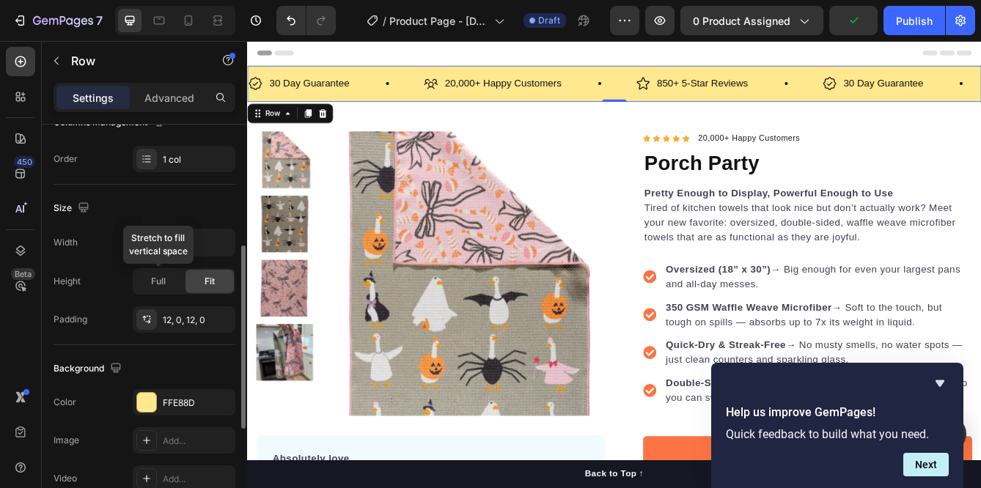
scroll to position [260, 0]
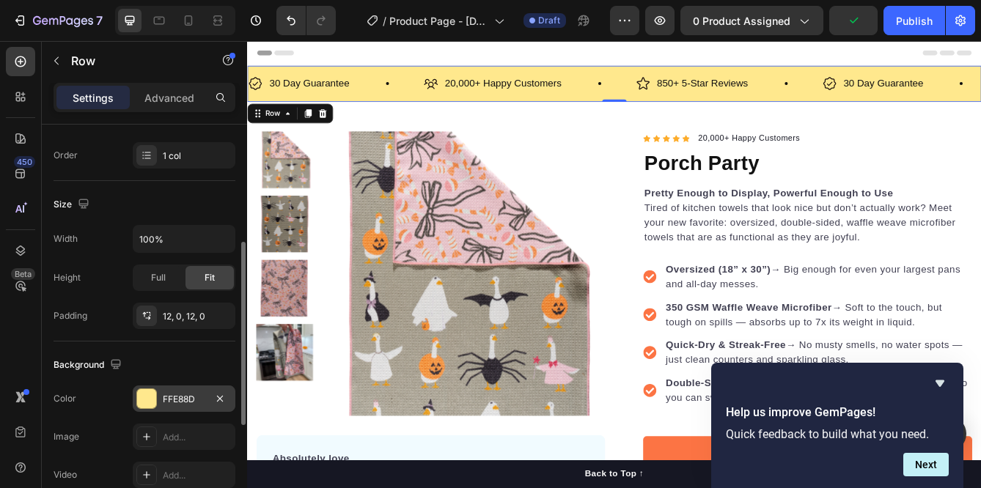
click at [191, 403] on div "FFE88D" at bounding box center [184, 399] width 43 height 13
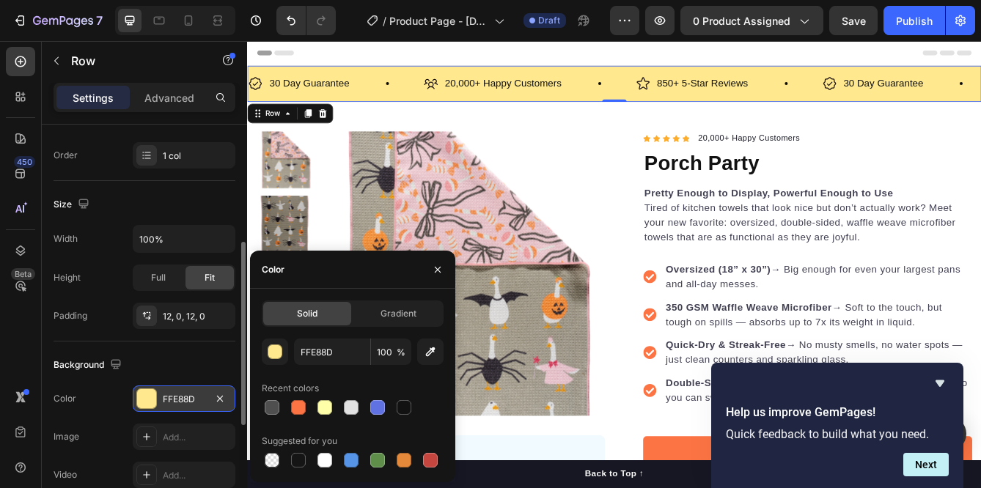
click at [191, 401] on div "FFE88D" at bounding box center [184, 399] width 43 height 13
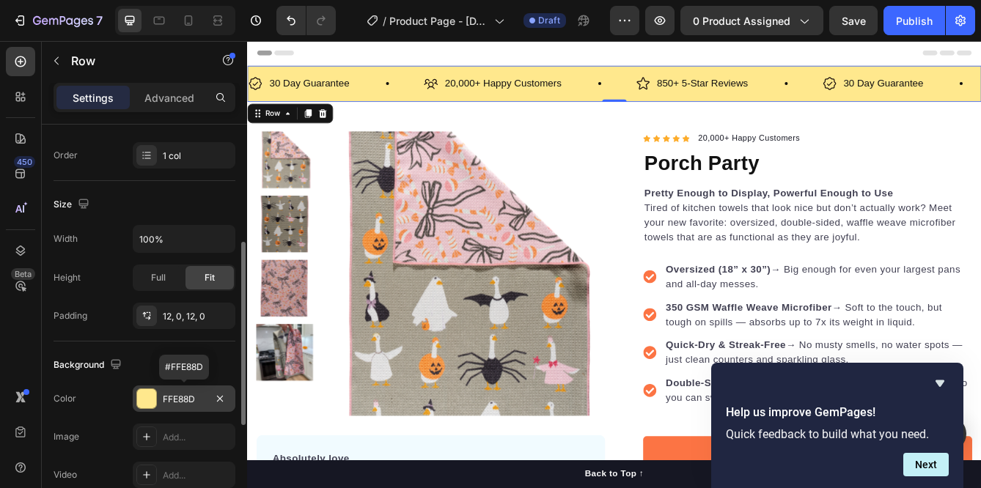
click at [197, 399] on div "FFE88D" at bounding box center [184, 399] width 43 height 13
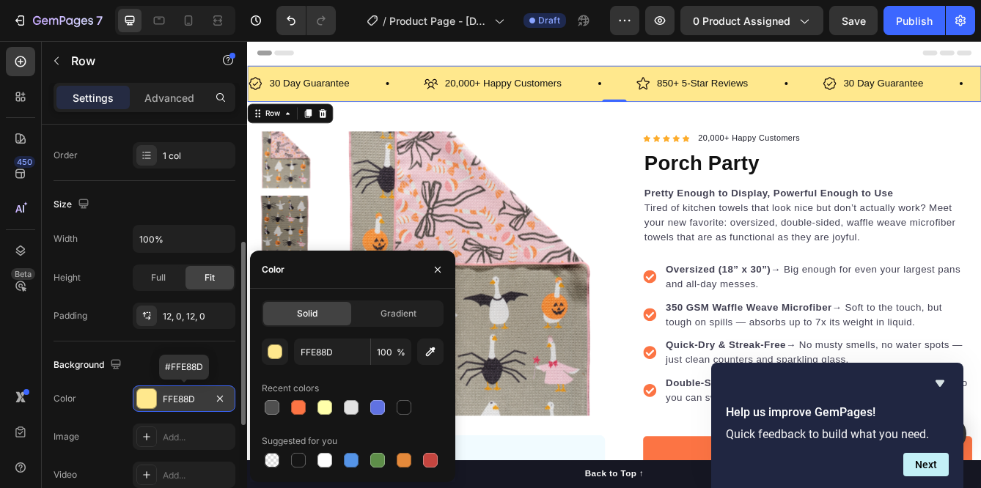
click at [197, 399] on div "FFE88D" at bounding box center [184, 399] width 43 height 13
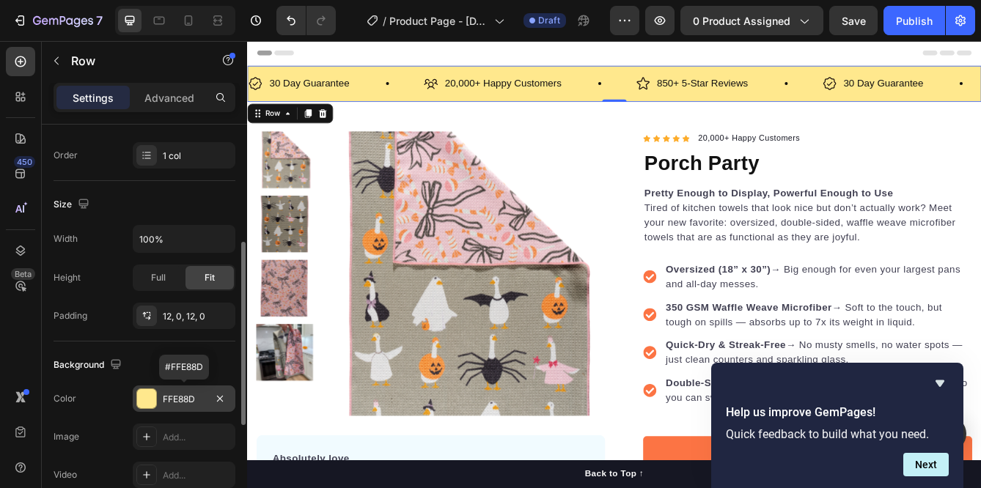
click at [197, 399] on div "FFE88D" at bounding box center [184, 399] width 43 height 13
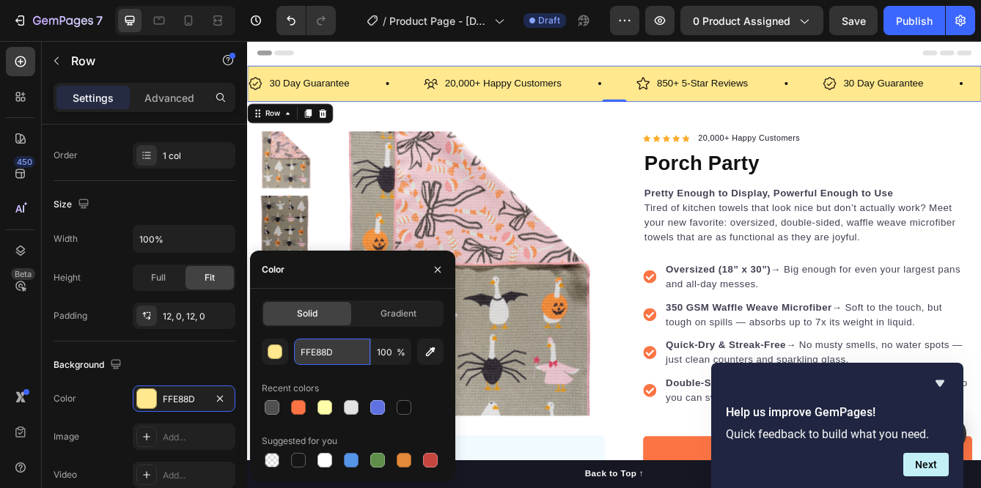
click at [333, 351] on input "FFE88D" at bounding box center [332, 352] width 76 height 26
drag, startPoint x: 333, startPoint y: 351, endPoint x: 312, endPoint y: 354, distance: 21.6
click at [312, 354] on input "FFE88D" at bounding box center [332, 352] width 76 height 26
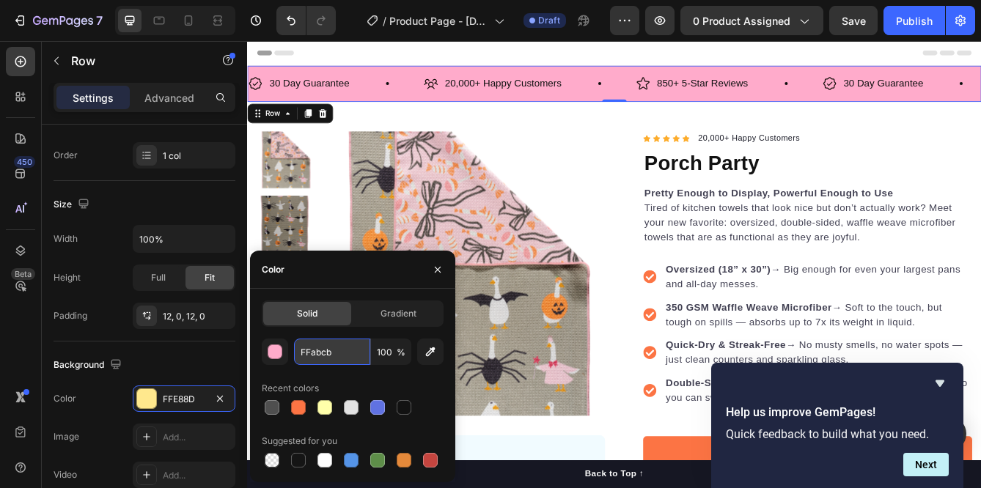
type input "FFABCB"
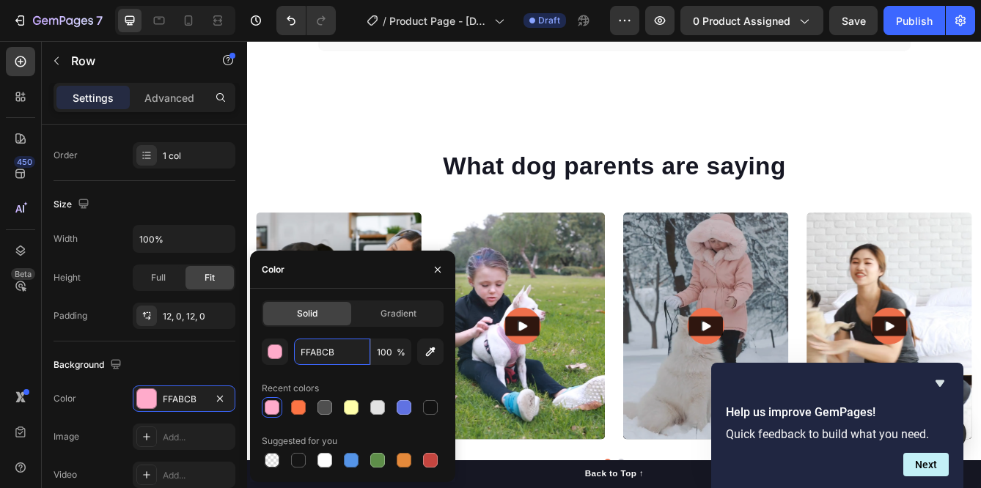
scroll to position [4367, 0]
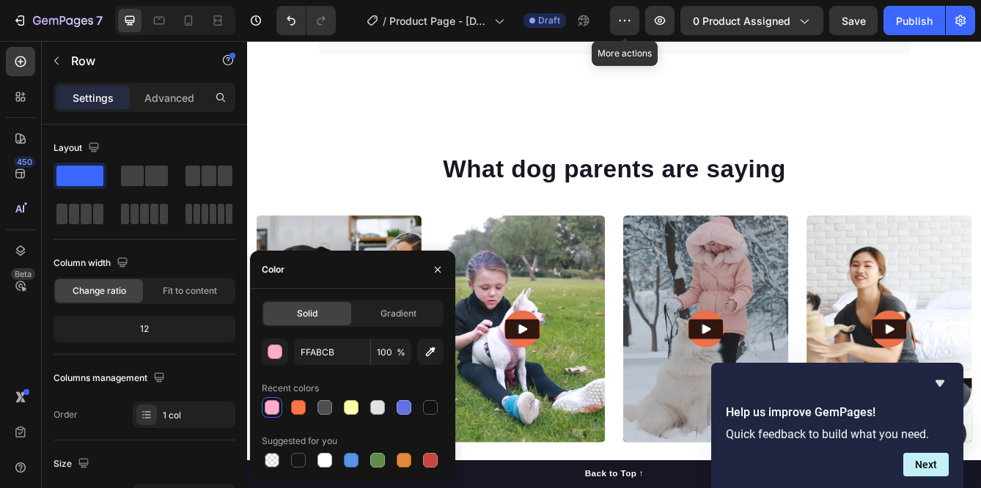
scroll to position [260, 0]
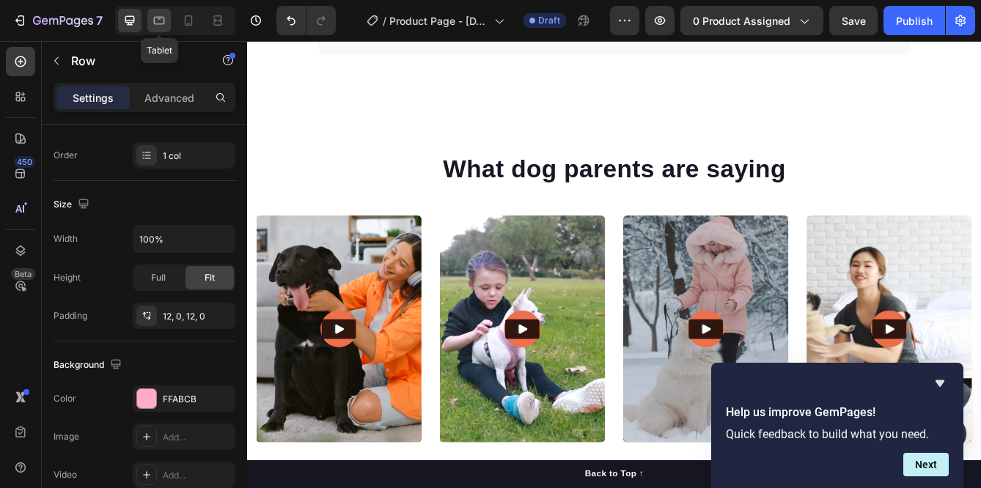
click at [164, 23] on icon at bounding box center [159, 21] width 11 height 8
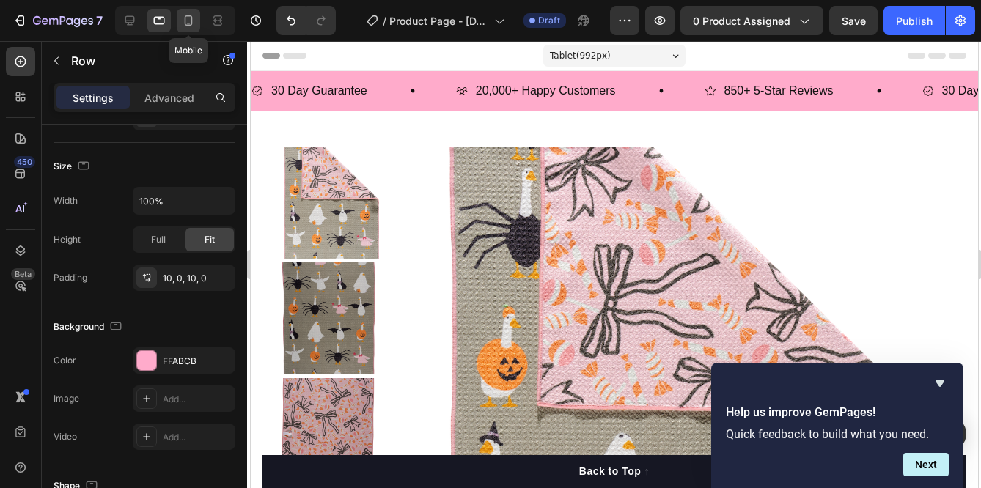
click at [190, 23] on icon at bounding box center [188, 20] width 15 height 15
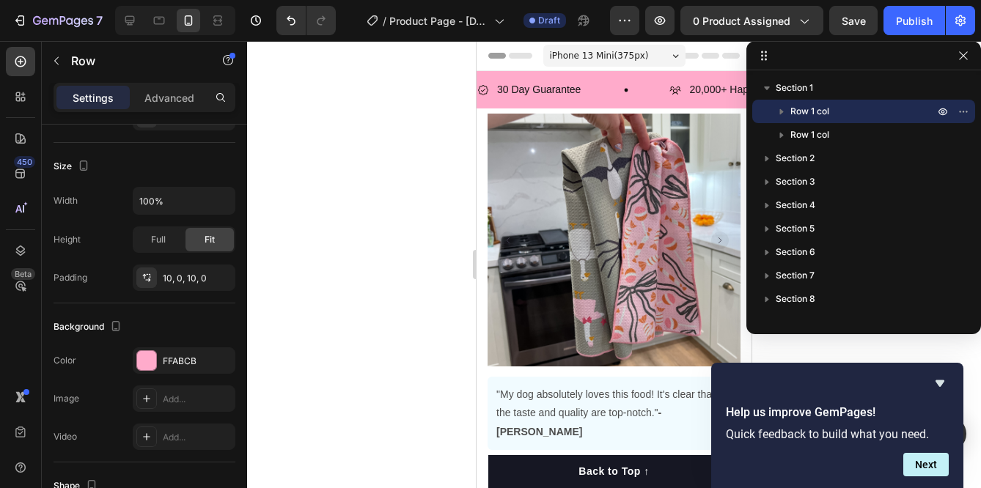
click at [384, 158] on div at bounding box center [614, 264] width 734 height 447
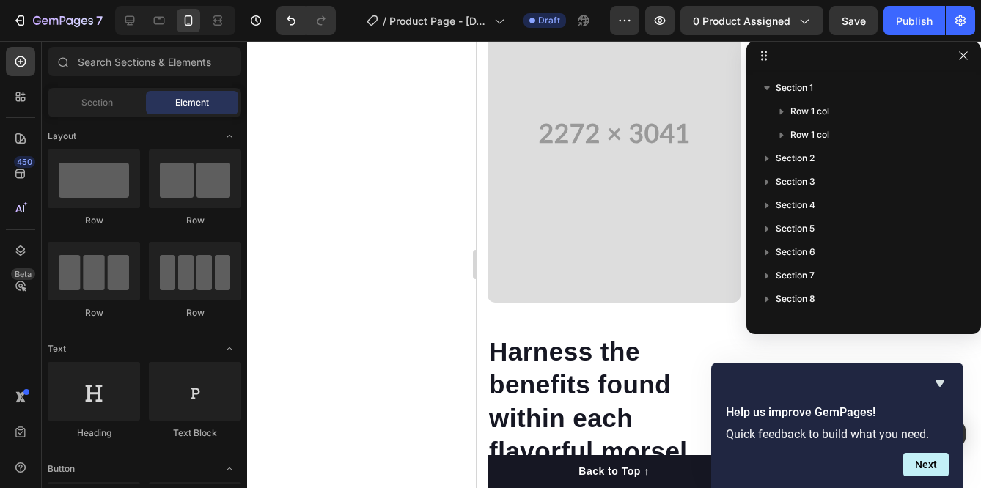
scroll to position [1663, 0]
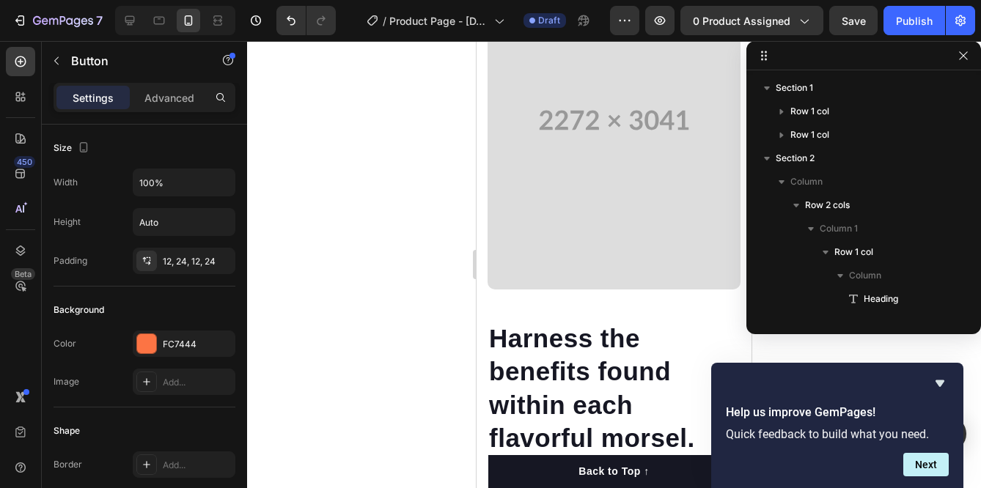
scroll to position [230, 0]
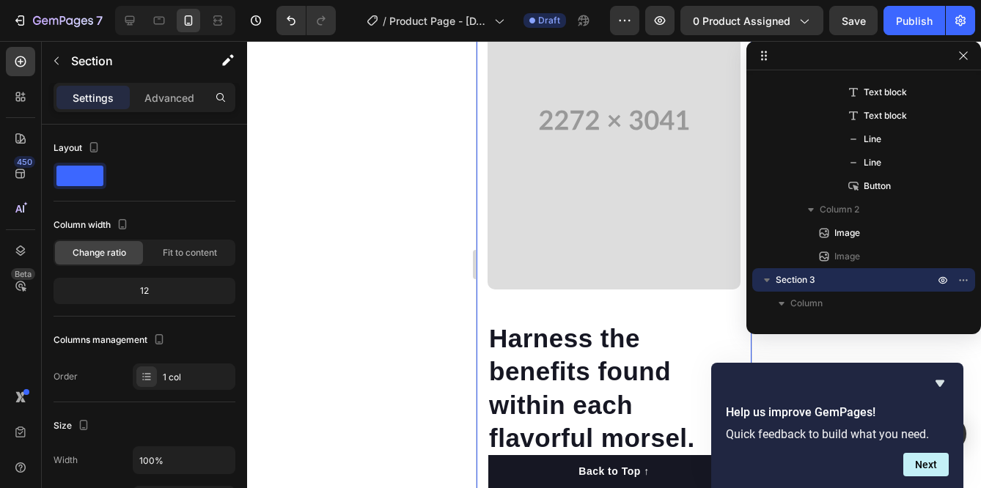
click at [596, 175] on div "Harness the benefits found within each flavorful morsel. Heading Bone and Joint…" at bounding box center [614, 432] width 275 height 1044
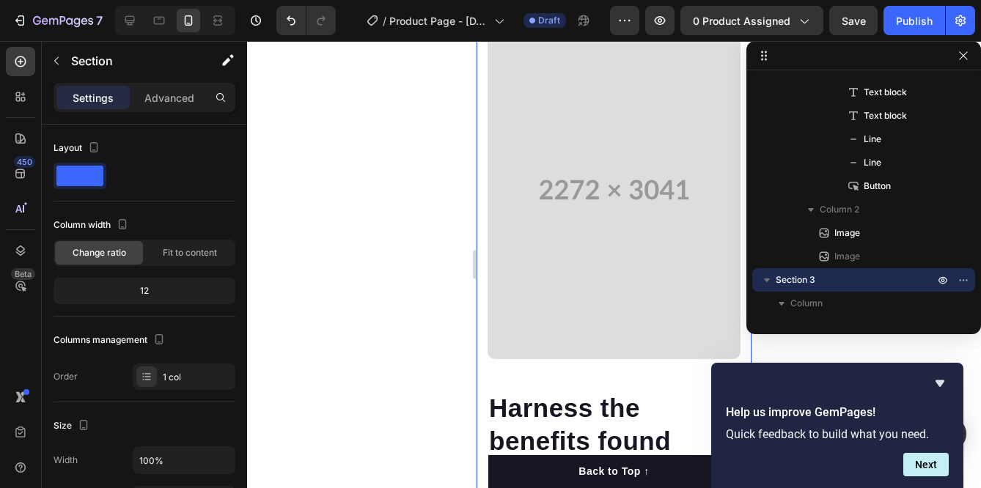
scroll to position [1843, 0]
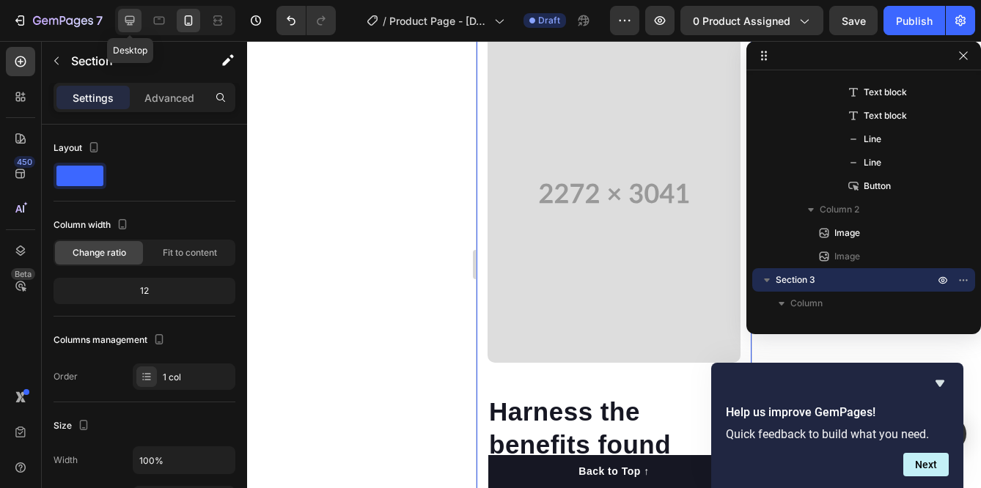
click at [126, 21] on icon at bounding box center [130, 21] width 10 height 10
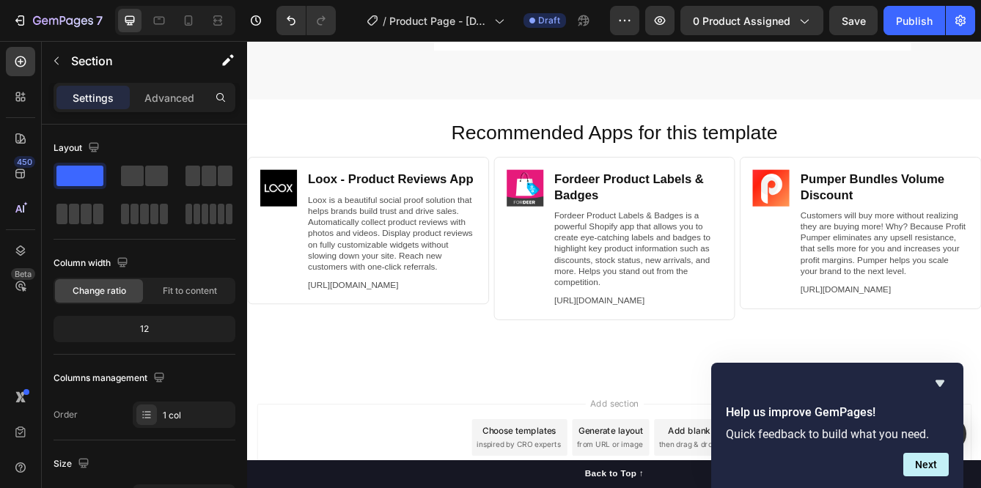
scroll to position [5657, 0]
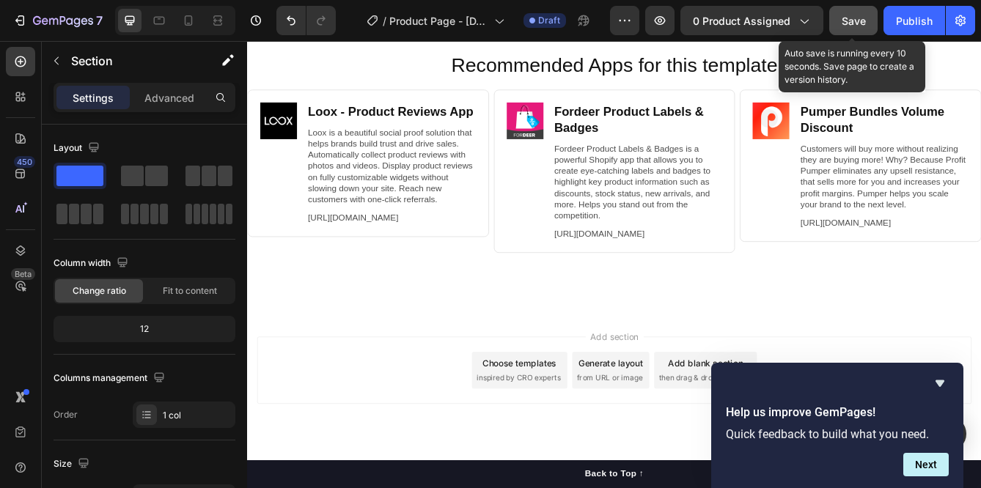
click at [838, 12] on button "Save" at bounding box center [853, 20] width 48 height 29
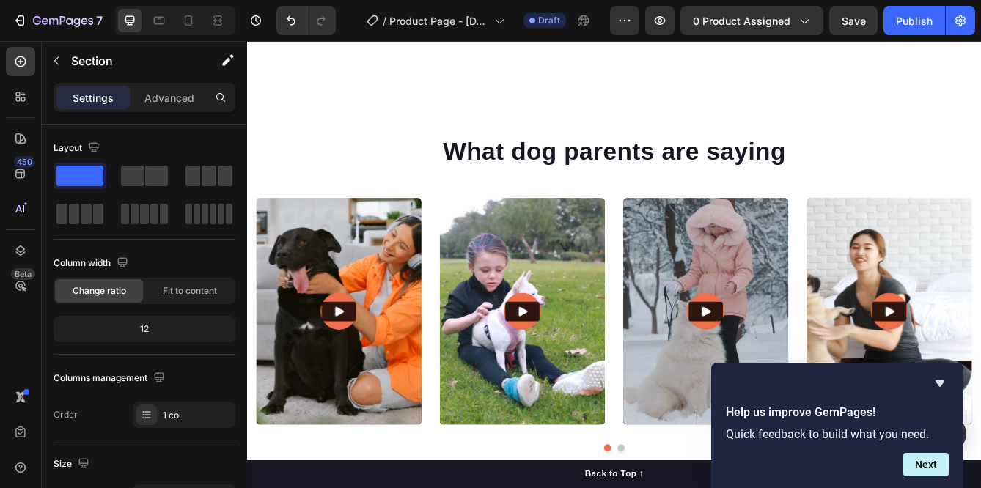
scroll to position [4388, 0]
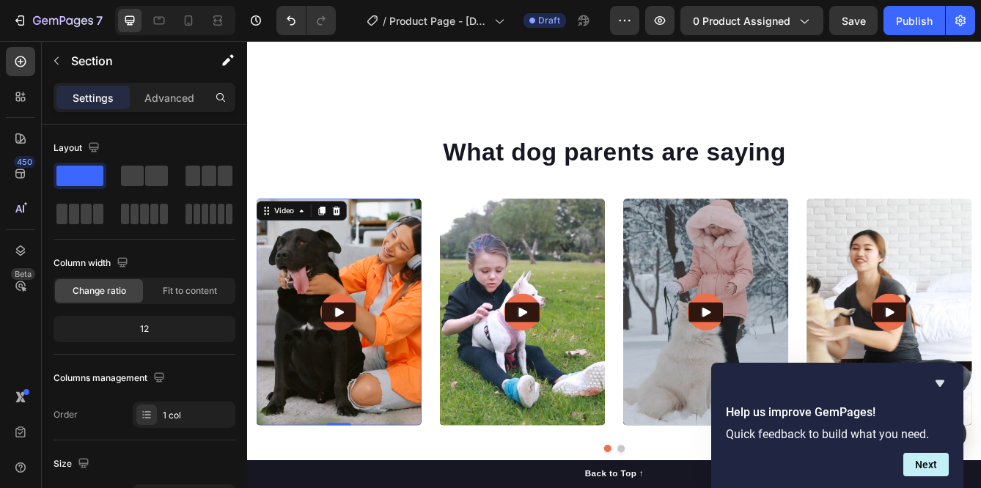
click at [430, 308] on img at bounding box center [357, 366] width 198 height 272
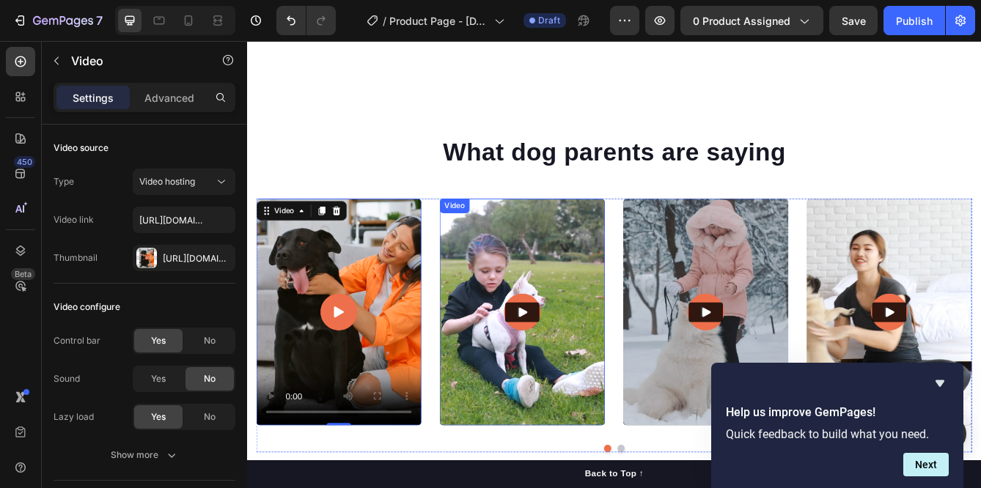
click at [592, 280] on img at bounding box center [577, 366] width 198 height 272
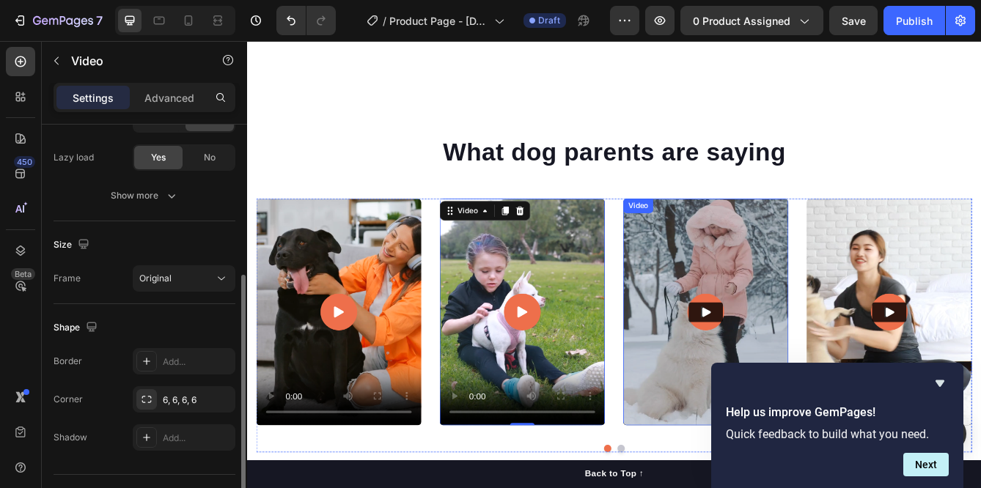
click at [757, 259] on img at bounding box center [797, 366] width 198 height 272
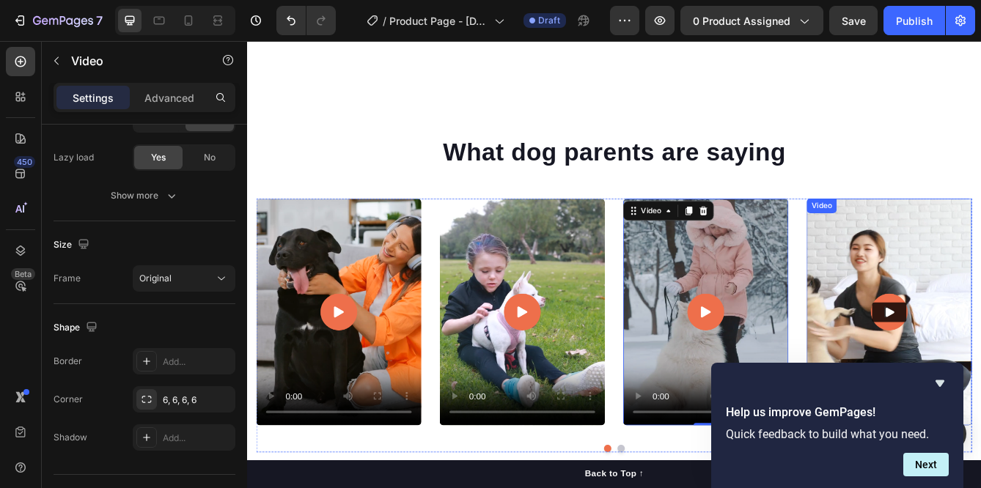
click at [950, 240] on div "Video" at bounding box center [936, 238] width 30 height 13
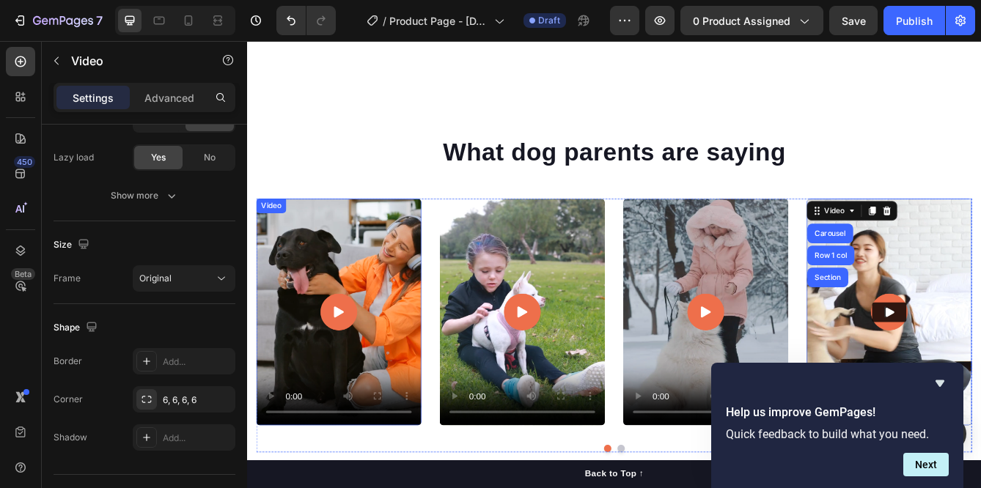
click at [400, 279] on video at bounding box center [357, 366] width 198 height 272
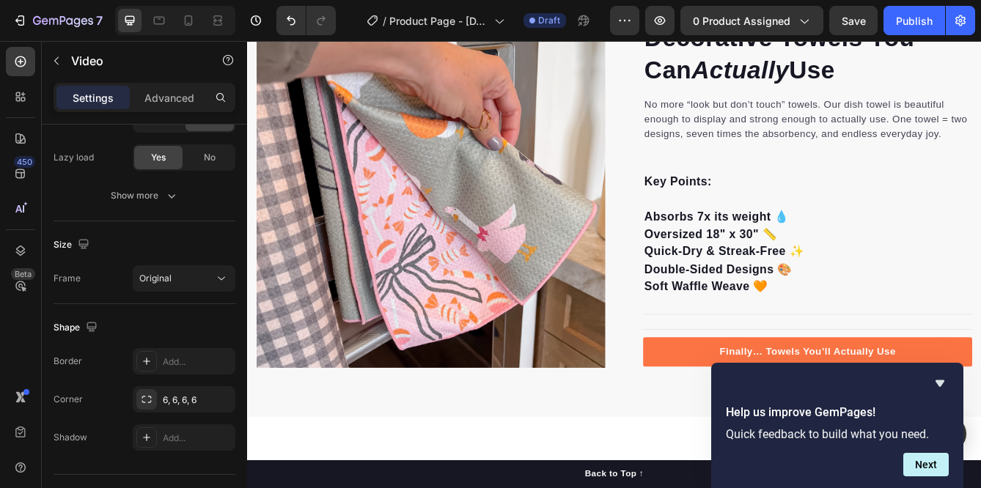
scroll to position [1062, 0]
